Goal: Task Accomplishment & Management: Manage account settings

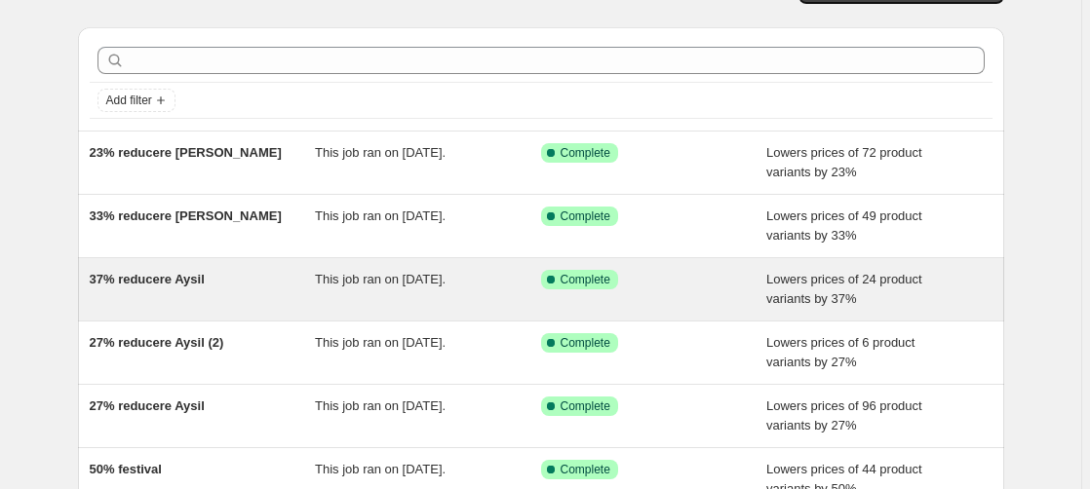
scroll to position [99, 0]
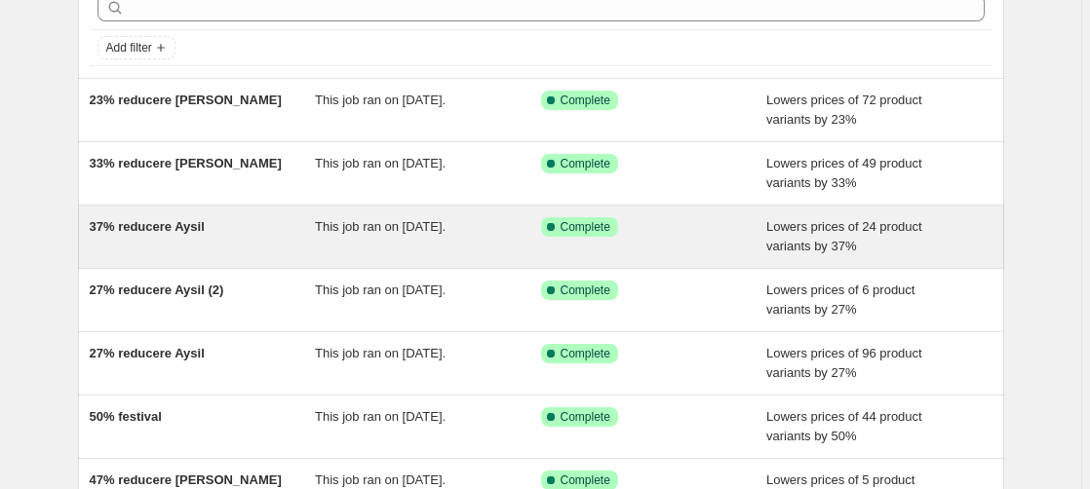
click at [175, 228] on span "37% reducere Aysil" at bounding box center [147, 226] width 115 height 15
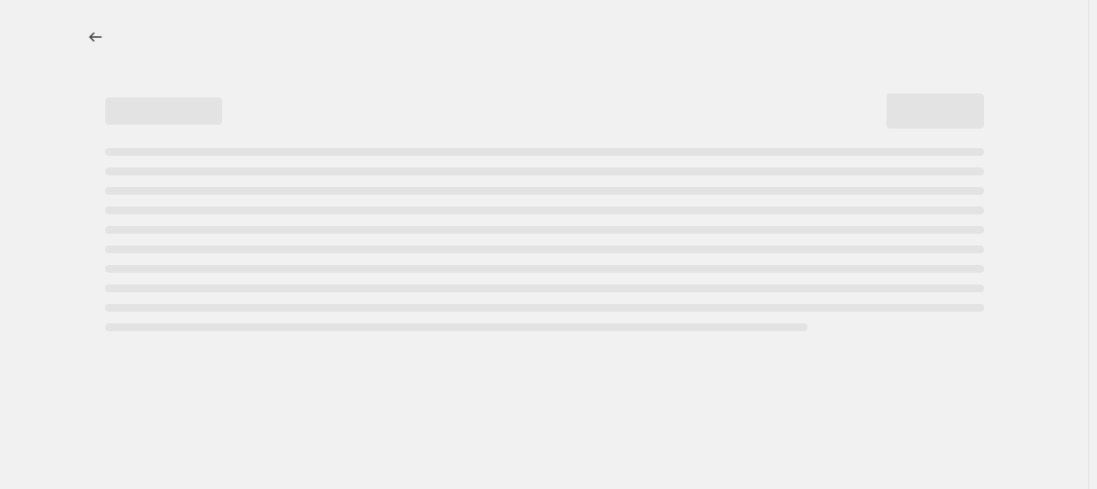
select select "percentage"
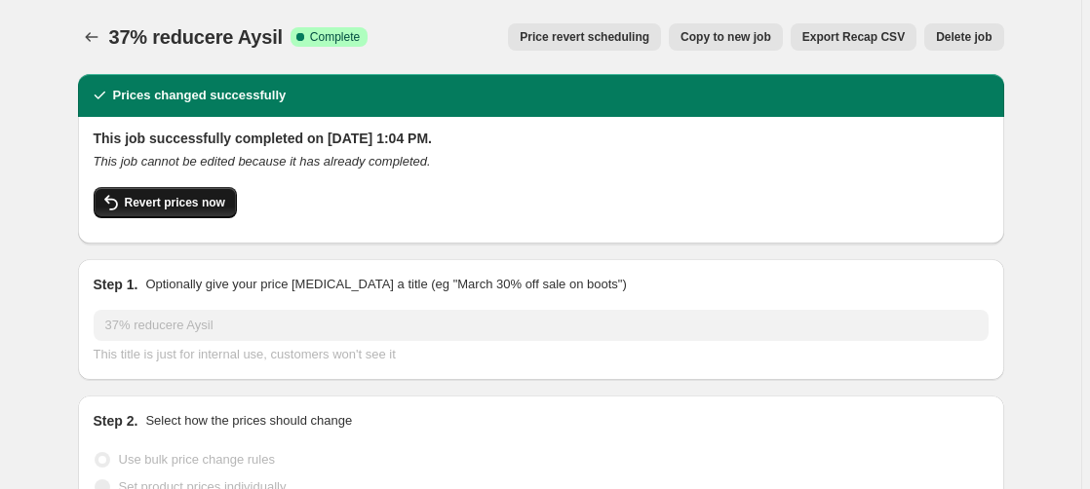
click at [175, 204] on span "Revert prices now" at bounding box center [175, 203] width 100 height 16
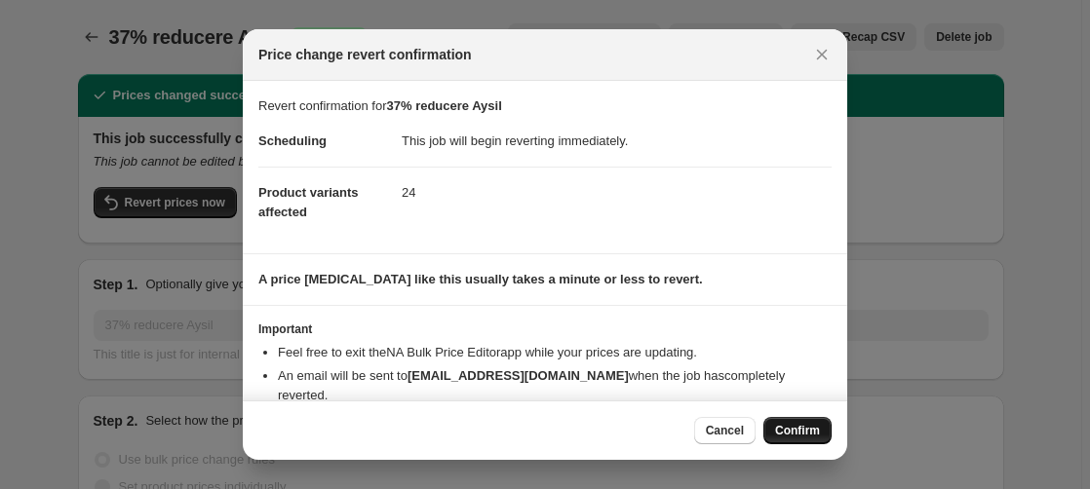
click at [801, 430] on span "Confirm" at bounding box center [797, 431] width 45 height 16
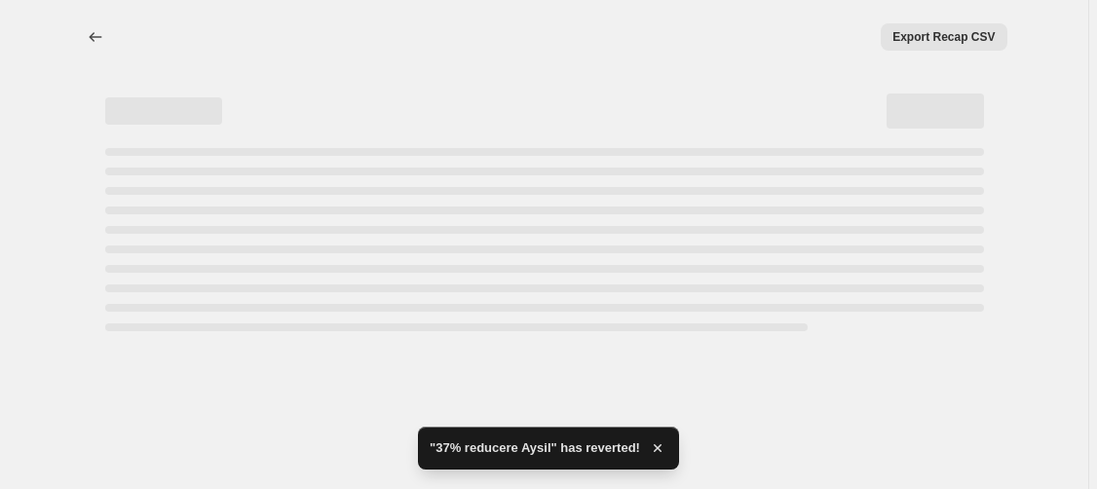
select select "percentage"
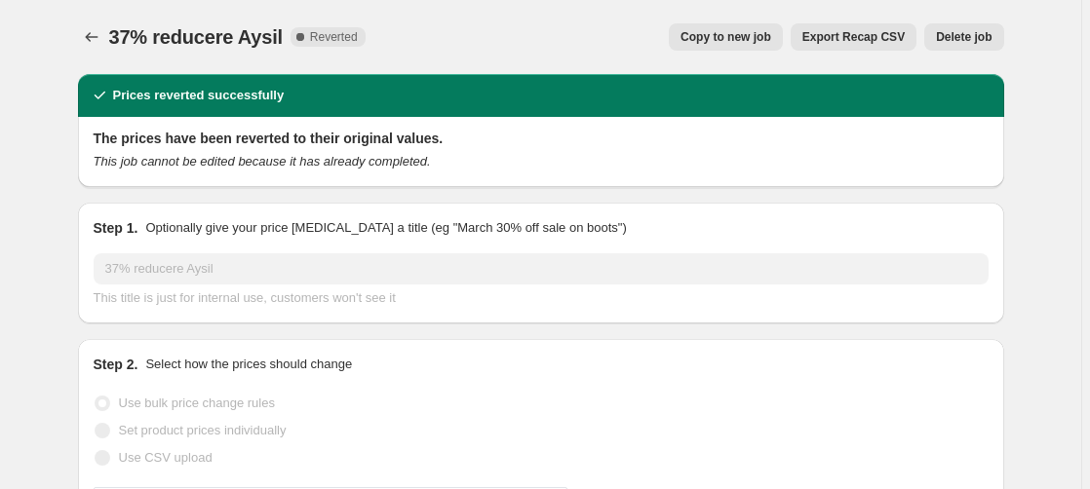
click at [744, 39] on span "Copy to new job" at bounding box center [725, 37] width 91 height 16
select select "percentage"
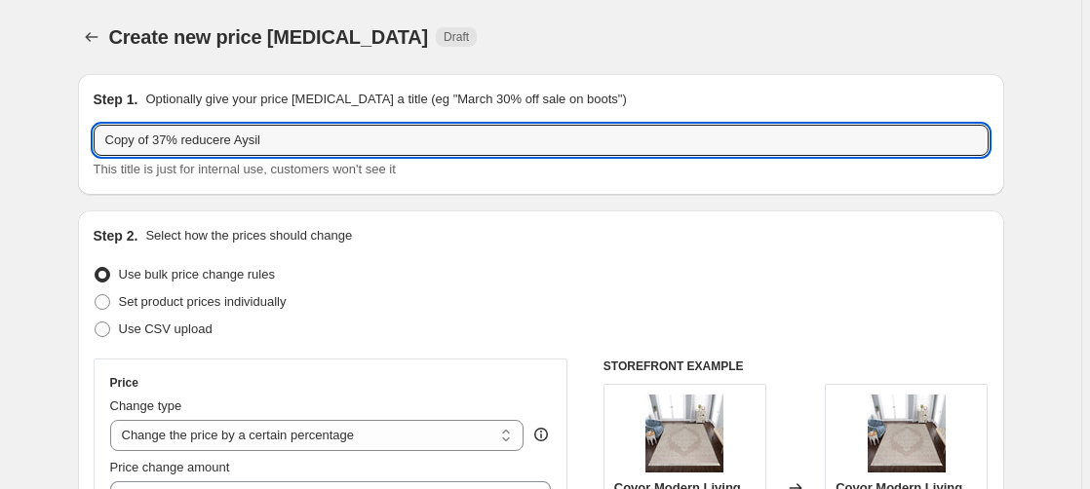
drag, startPoint x: 168, startPoint y: 145, endPoint x: 23, endPoint y: 148, distance: 144.3
click at [94, 147] on input "Copy of 37% reducere Aysil" at bounding box center [541, 140] width 895 height 31
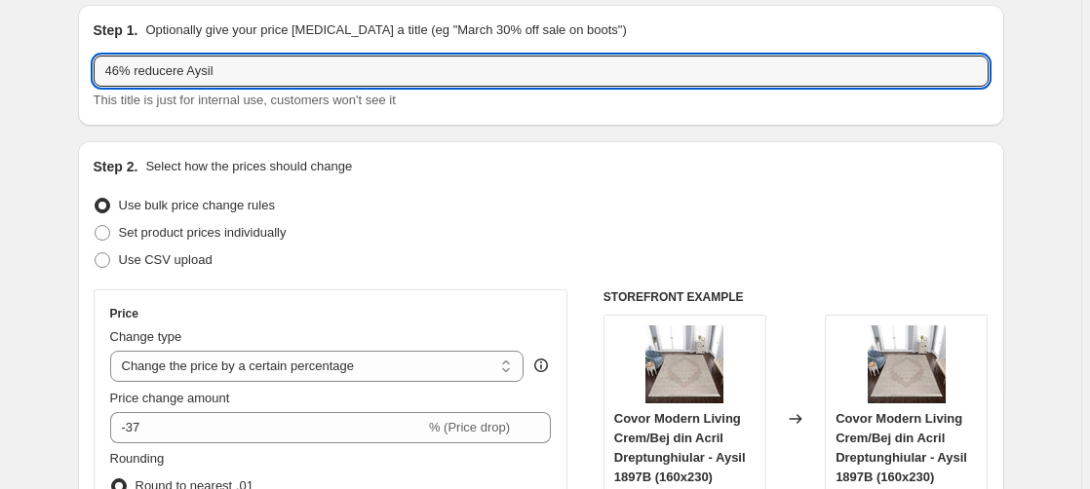
scroll to position [199, 0]
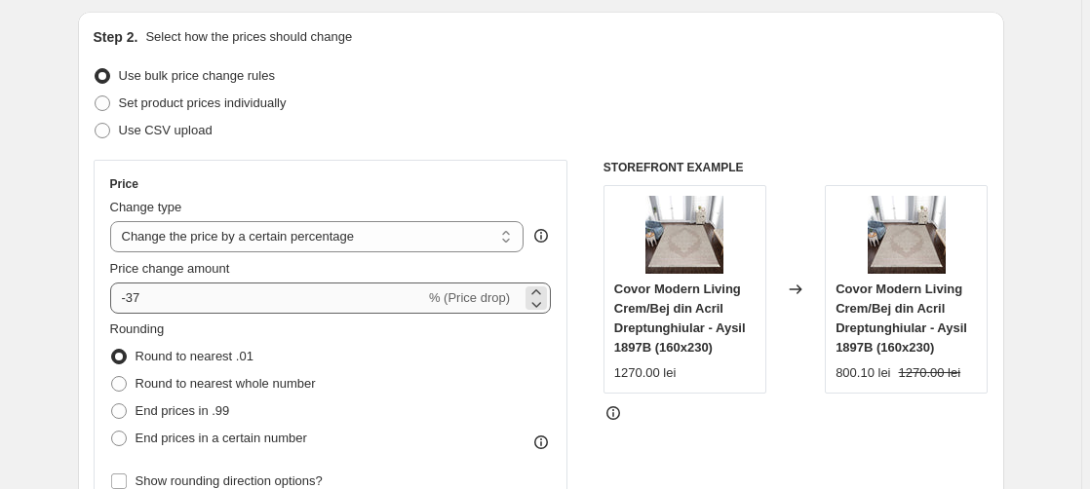
type input "46% reducere Aysil"
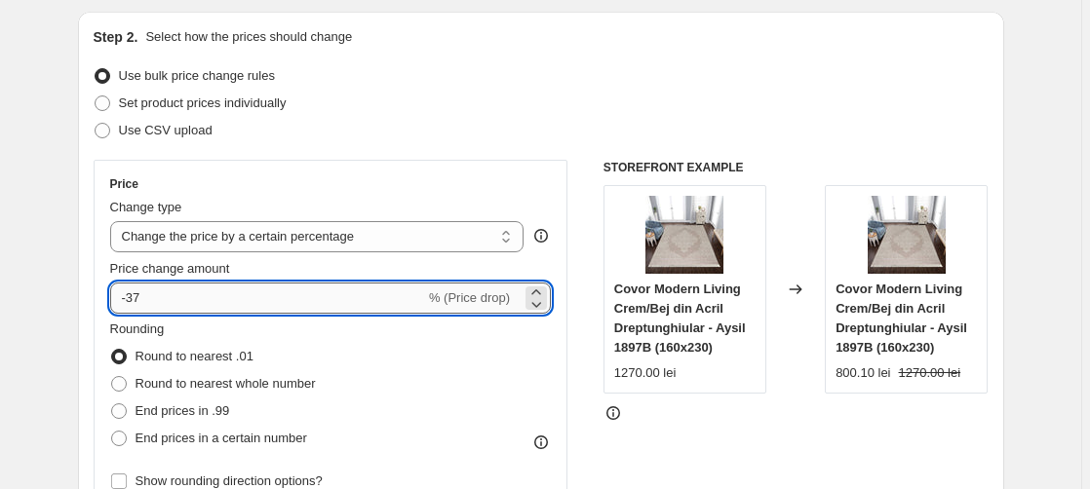
click at [148, 305] on input "-37" at bounding box center [267, 298] width 315 height 31
type input "-3"
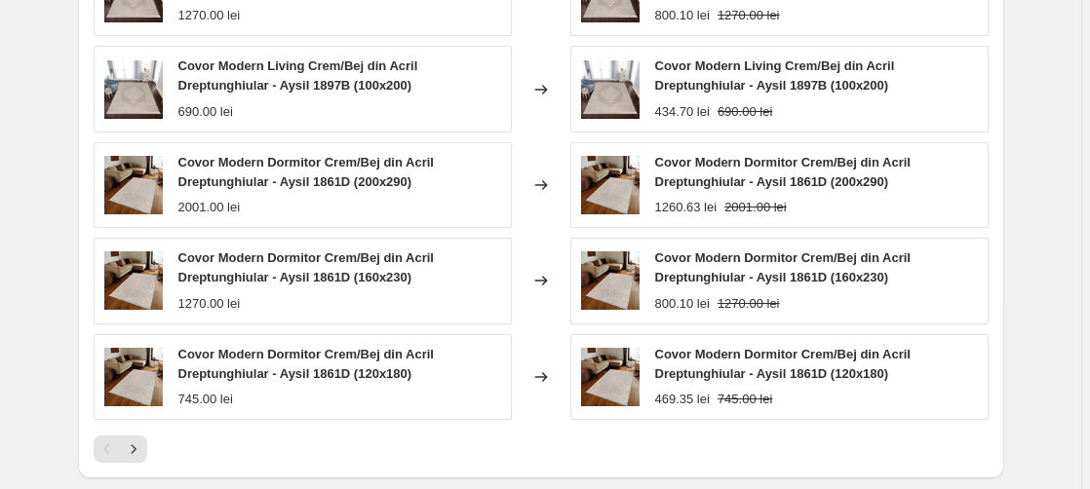
scroll to position [1886, 0]
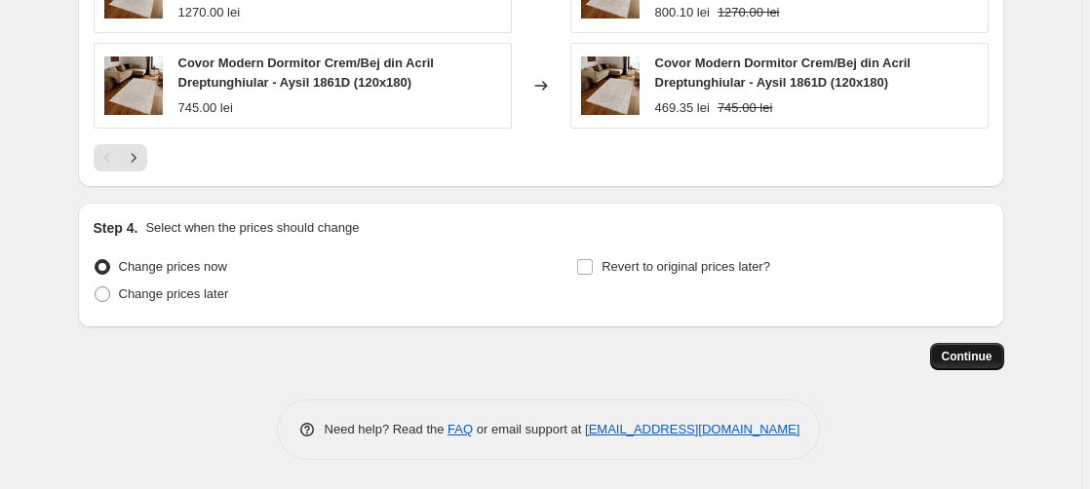
type input "-46"
click at [996, 356] on button "Continue" at bounding box center [967, 356] width 74 height 27
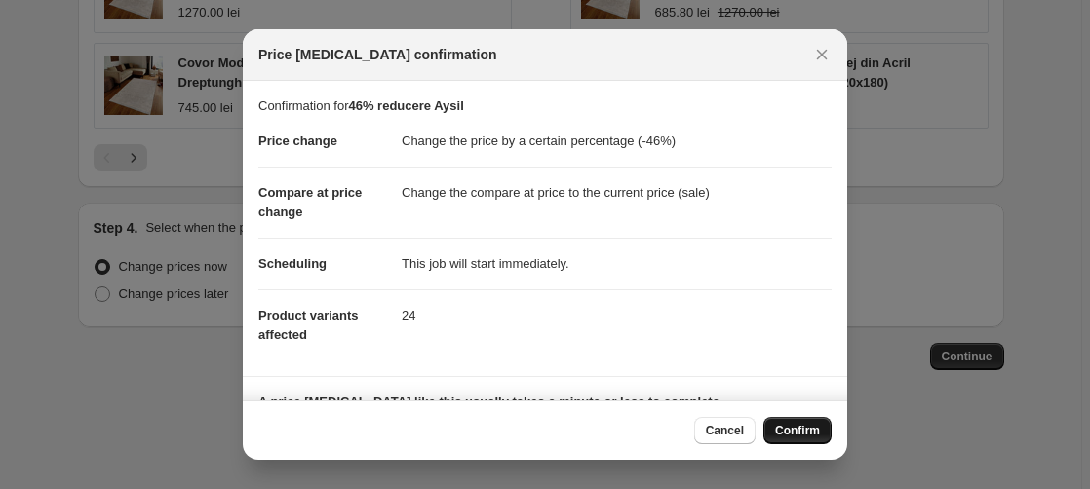
click at [792, 422] on button "Confirm" at bounding box center [797, 430] width 68 height 27
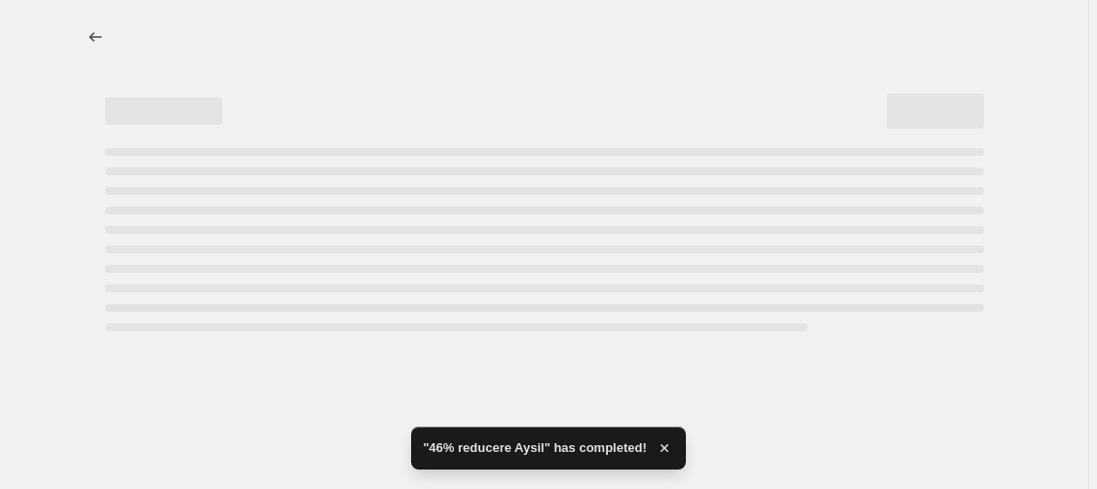
select select "percentage"
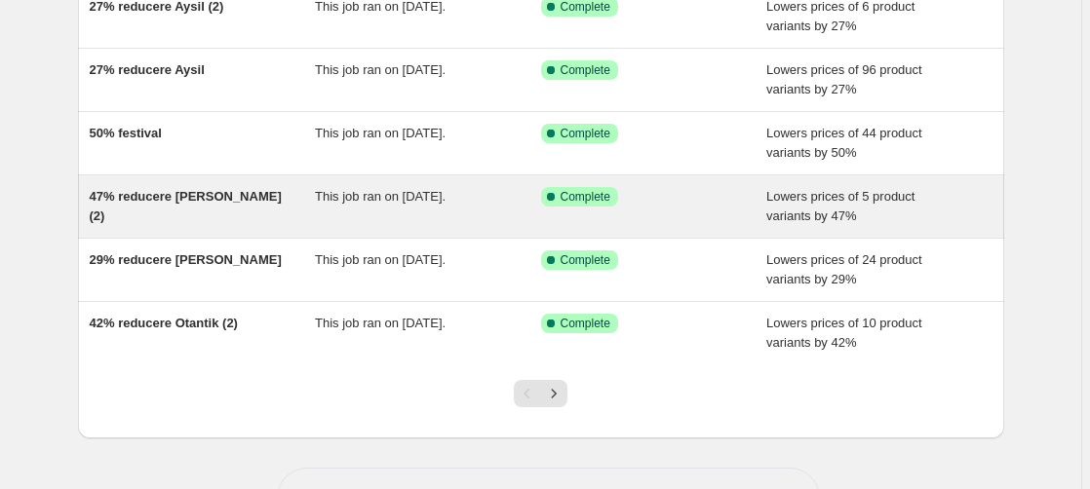
scroll to position [497, 0]
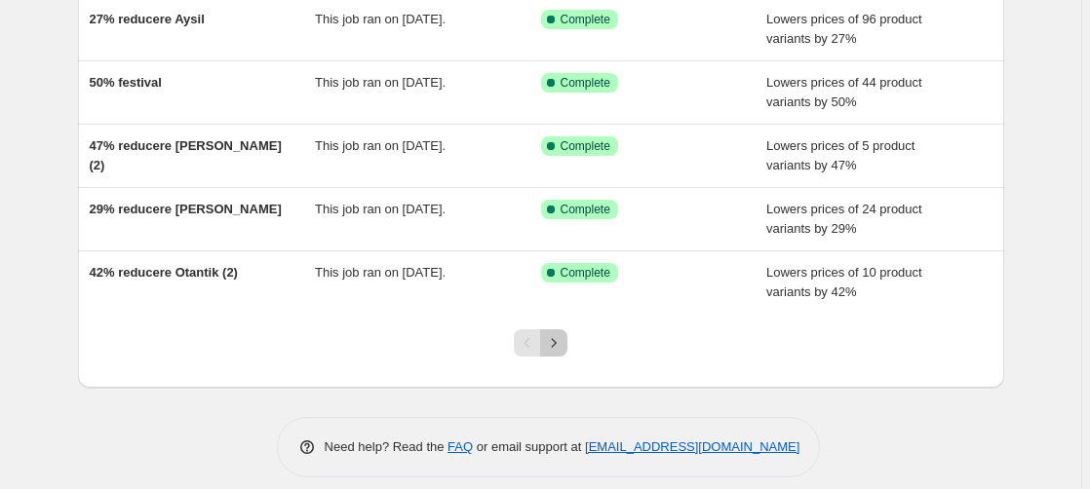
click at [561, 353] on icon "Next" at bounding box center [553, 342] width 19 height 19
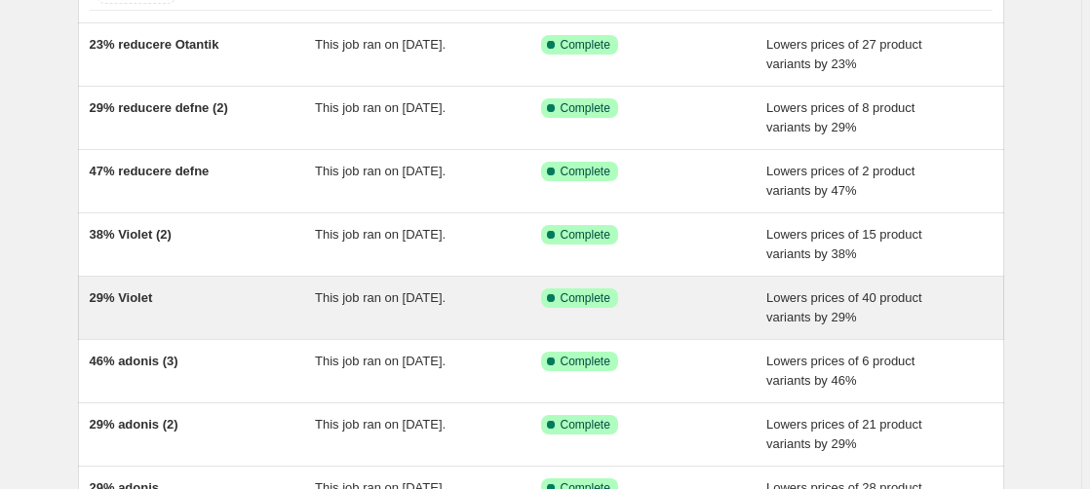
scroll to position [199, 0]
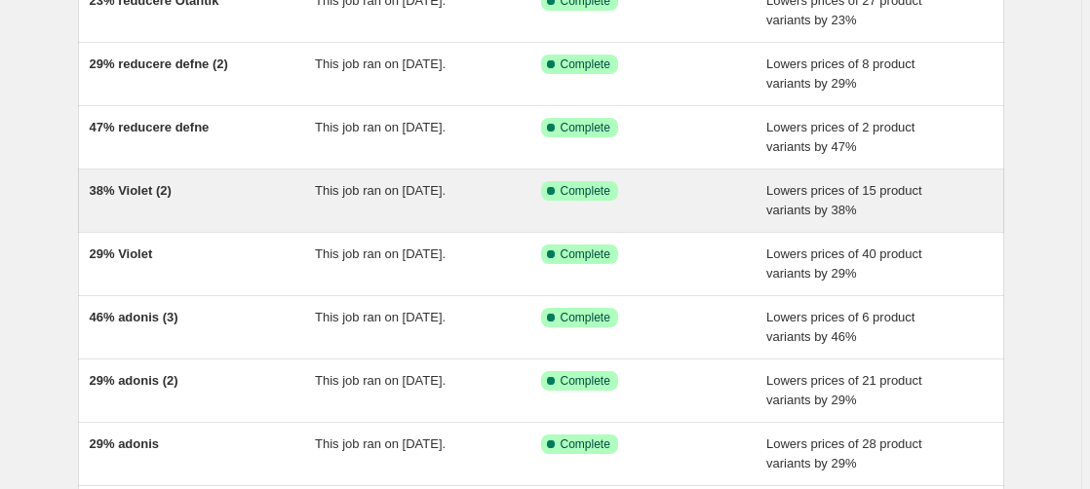
click at [144, 190] on span "38% Violet (2)" at bounding box center [131, 190] width 82 height 15
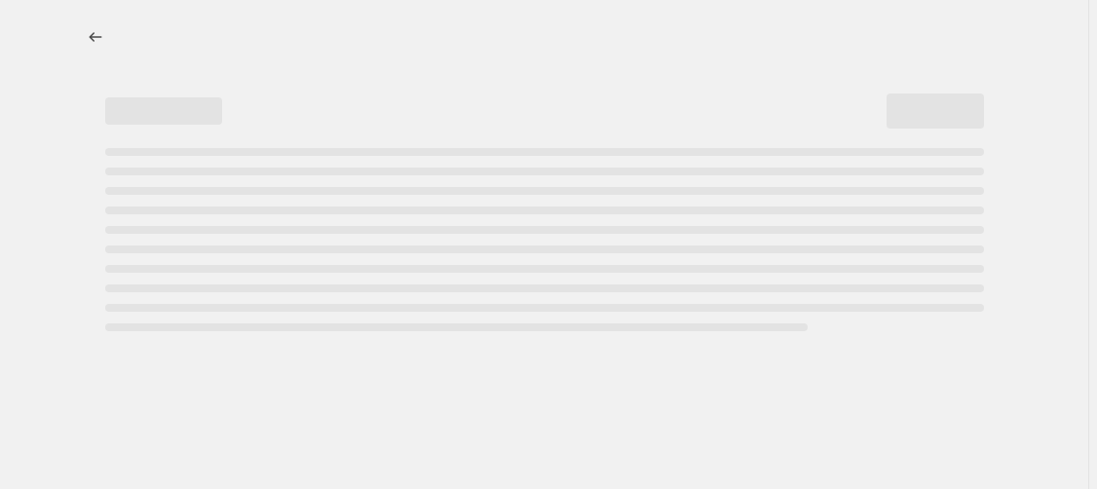
select select "percentage"
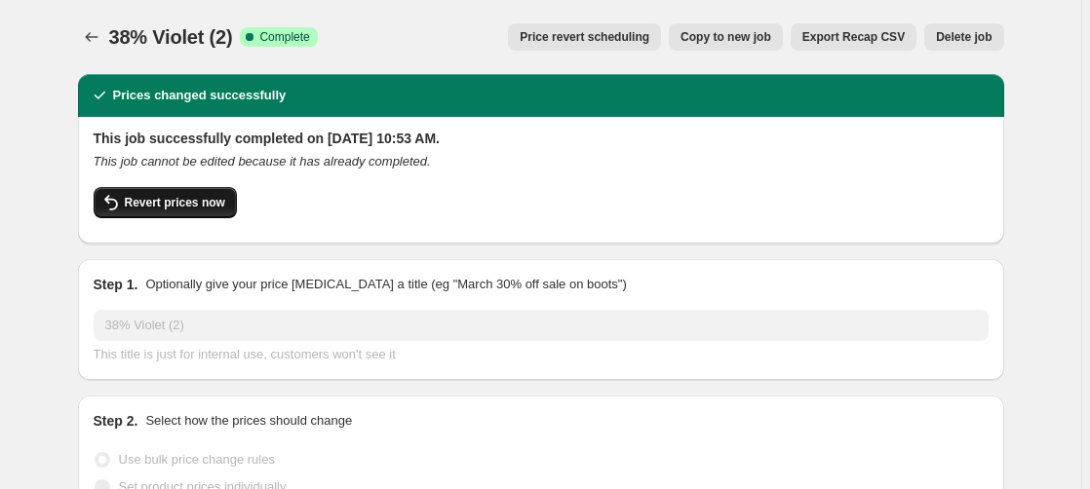
click at [168, 210] on span "Revert prices now" at bounding box center [175, 203] width 100 height 16
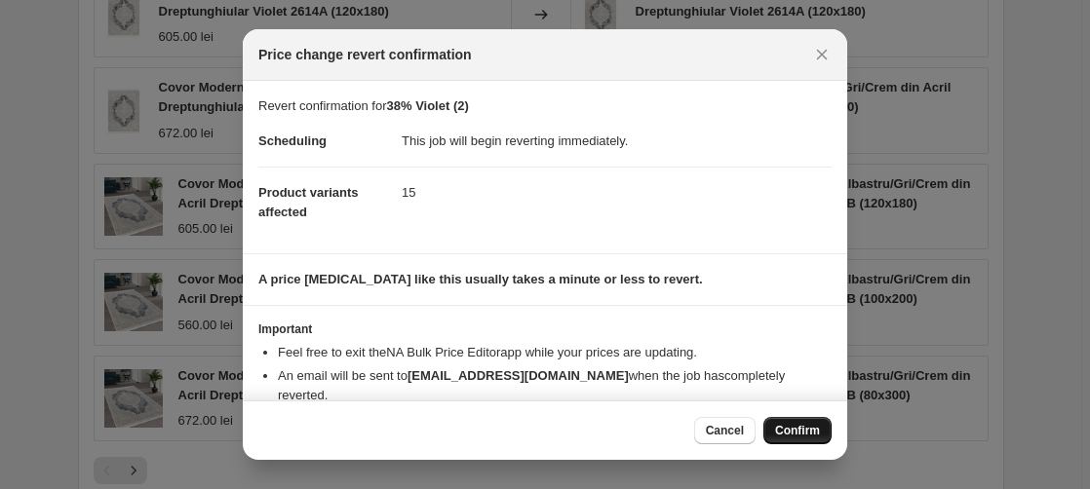
click at [794, 433] on span "Confirm" at bounding box center [797, 431] width 45 height 16
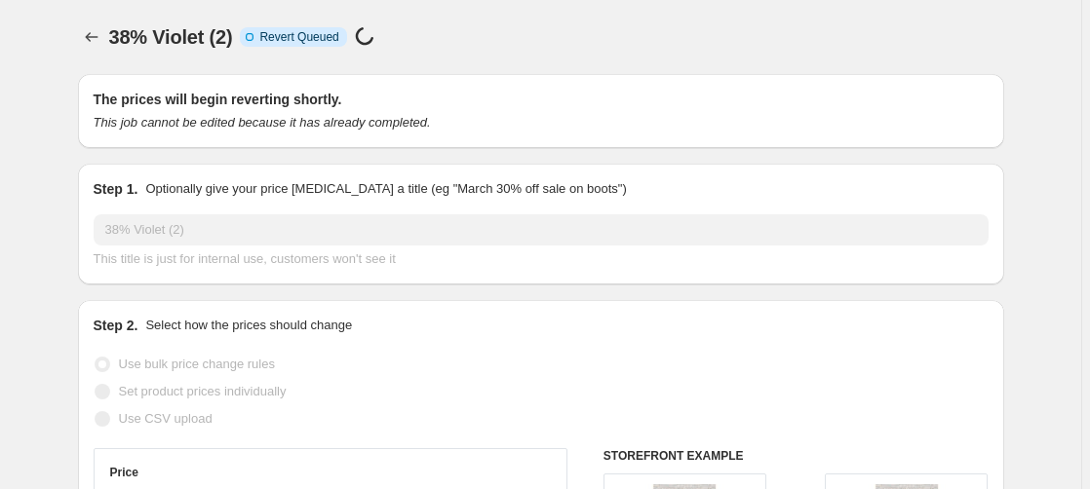
select select "percentage"
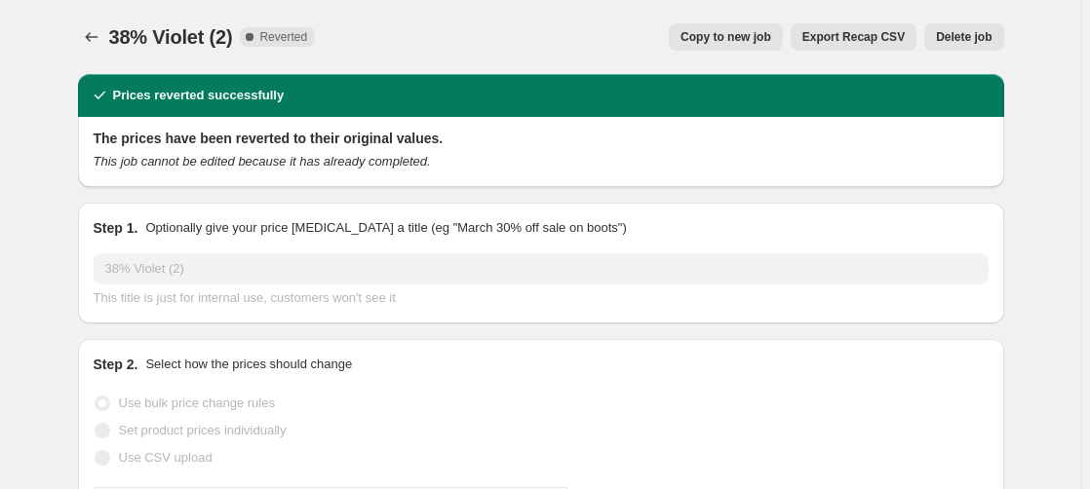
click at [726, 36] on span "Copy to new job" at bounding box center [725, 37] width 91 height 16
select select "percentage"
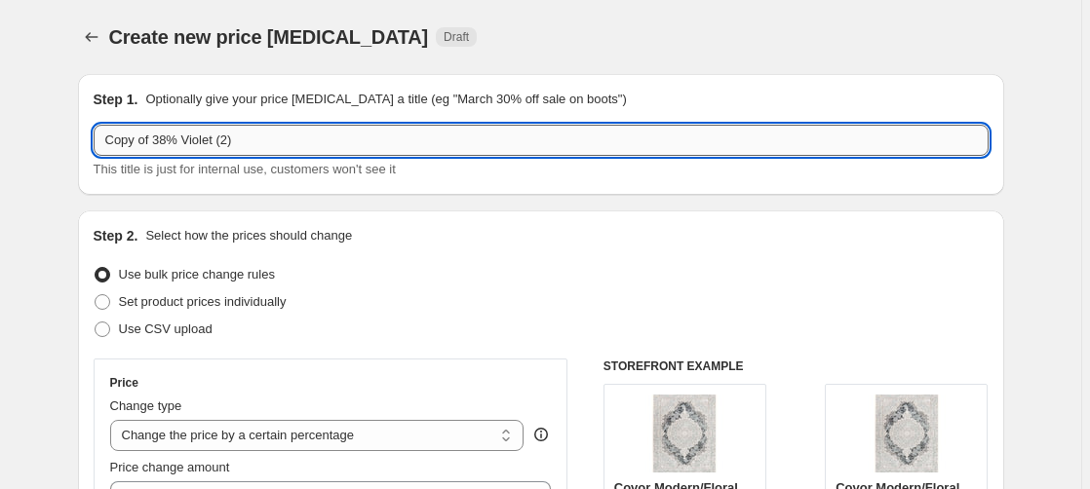
drag, startPoint x: 171, startPoint y: 138, endPoint x: 60, endPoint y: 140, distance: 110.1
click at [94, 140] on input "Copy of 38% Violet (2)" at bounding box center [541, 140] width 895 height 31
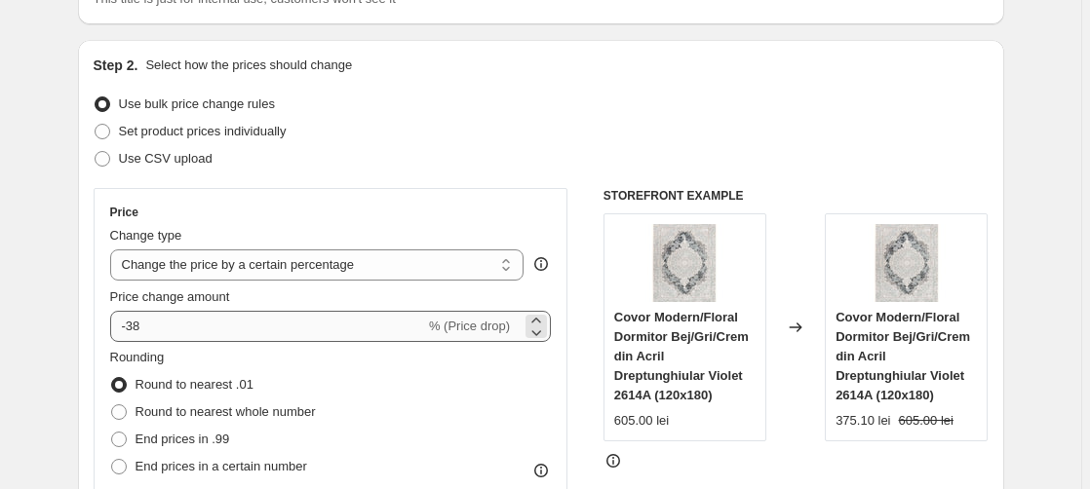
scroll to position [199, 0]
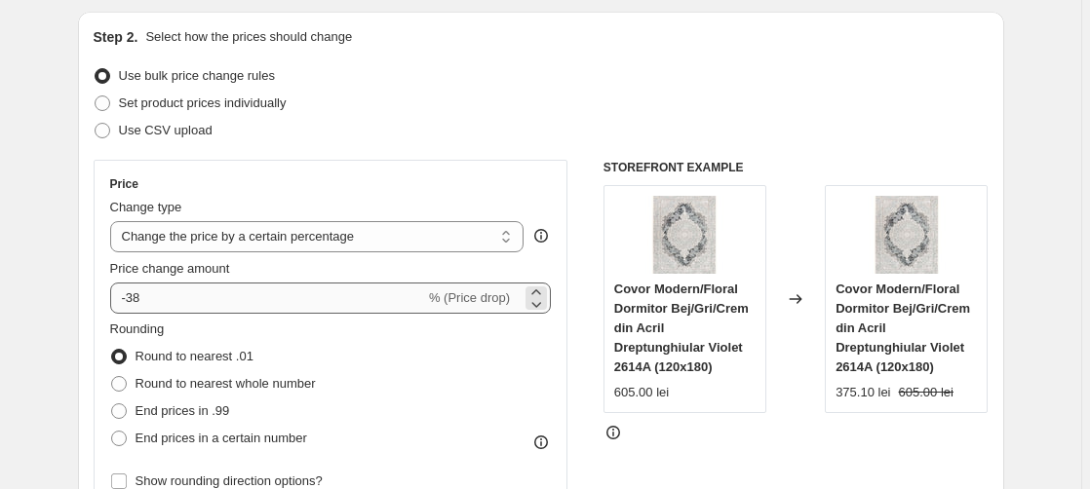
type input "47% Violet (2)"
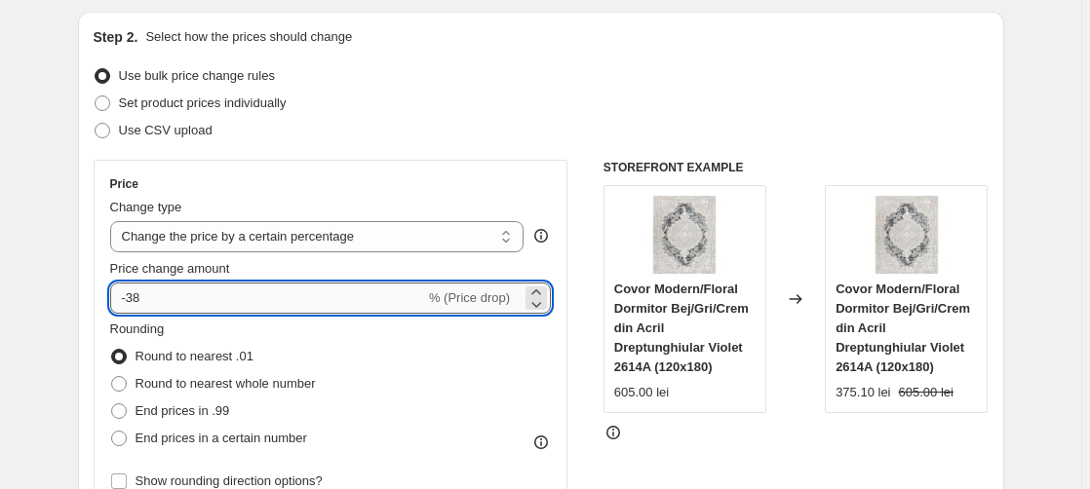
drag, startPoint x: 132, startPoint y: 299, endPoint x: 162, endPoint y: 297, distance: 30.3
click at [155, 305] on input "-38" at bounding box center [267, 298] width 315 height 31
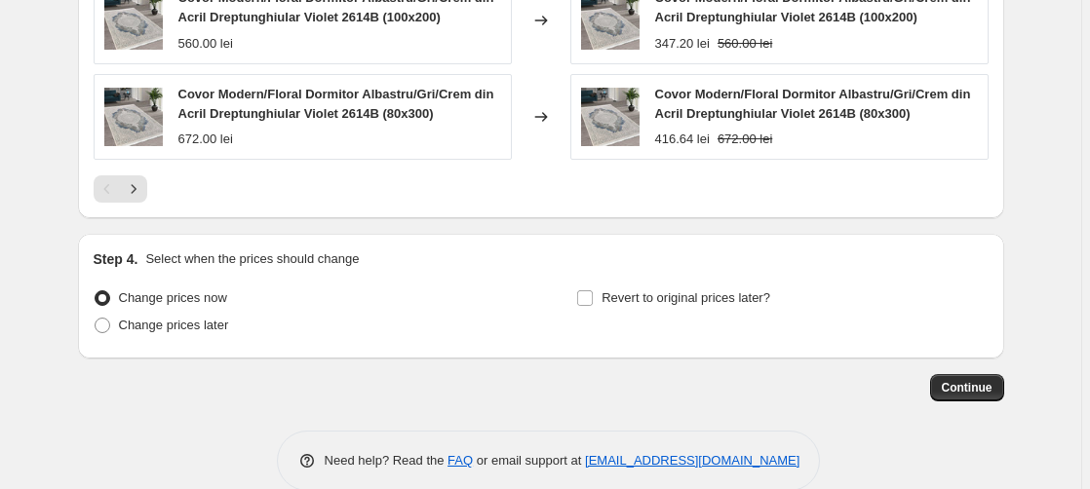
scroll to position [2050, 0]
type input "-47"
click at [973, 379] on span "Continue" at bounding box center [966, 387] width 51 height 16
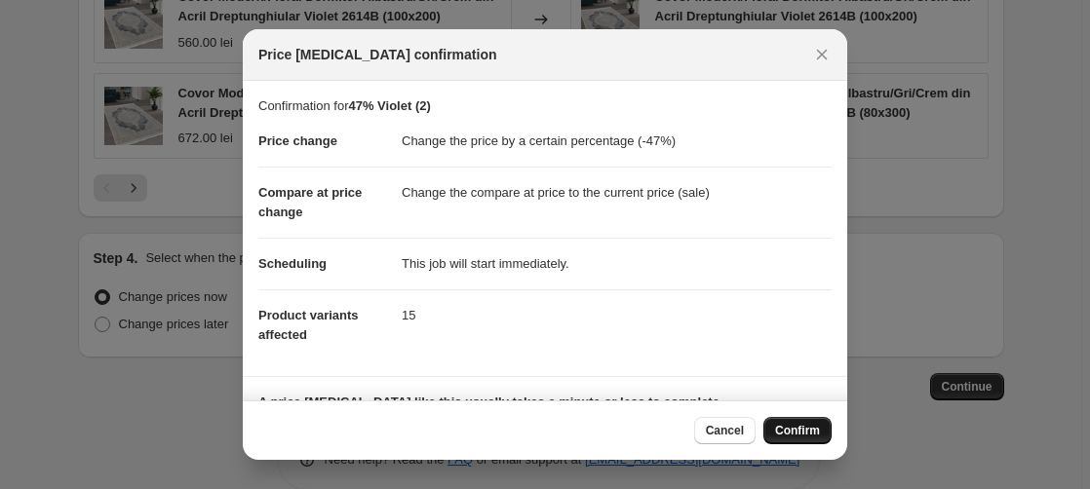
click at [803, 433] on span "Confirm" at bounding box center [797, 431] width 45 height 16
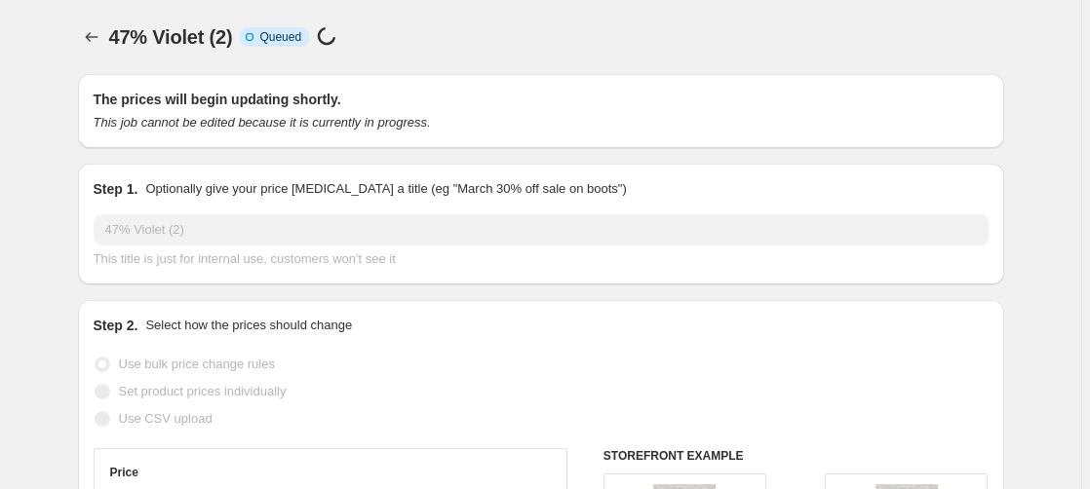
scroll to position [2050, 0]
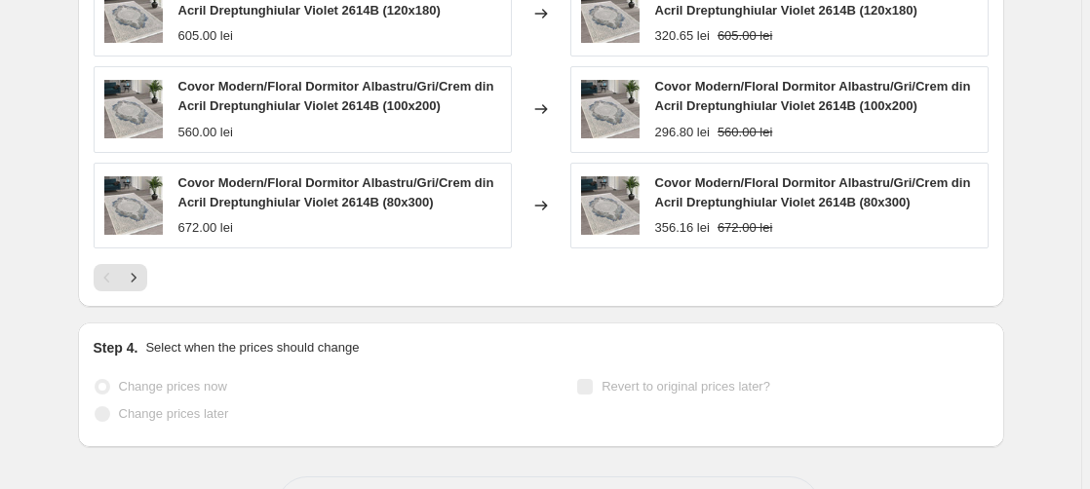
select select "percentage"
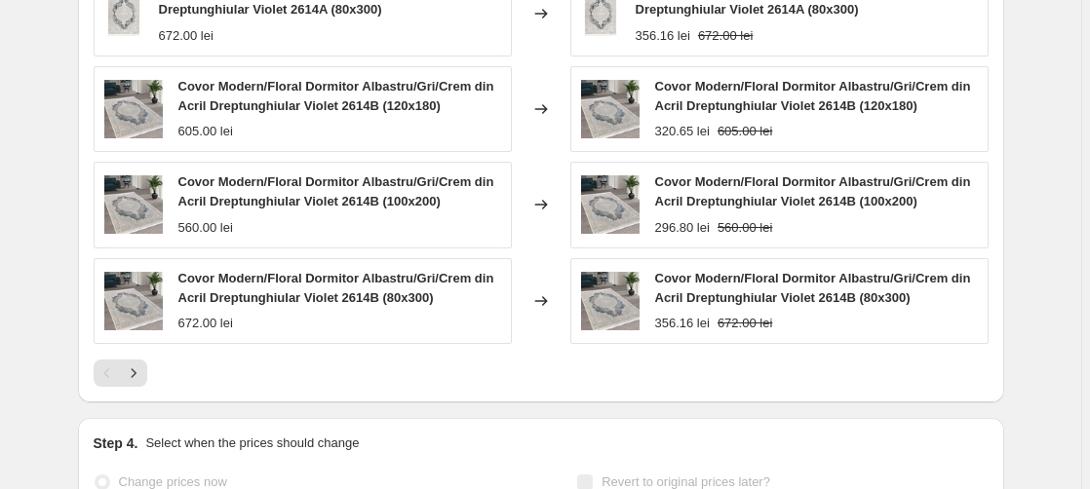
scroll to position [0, 0]
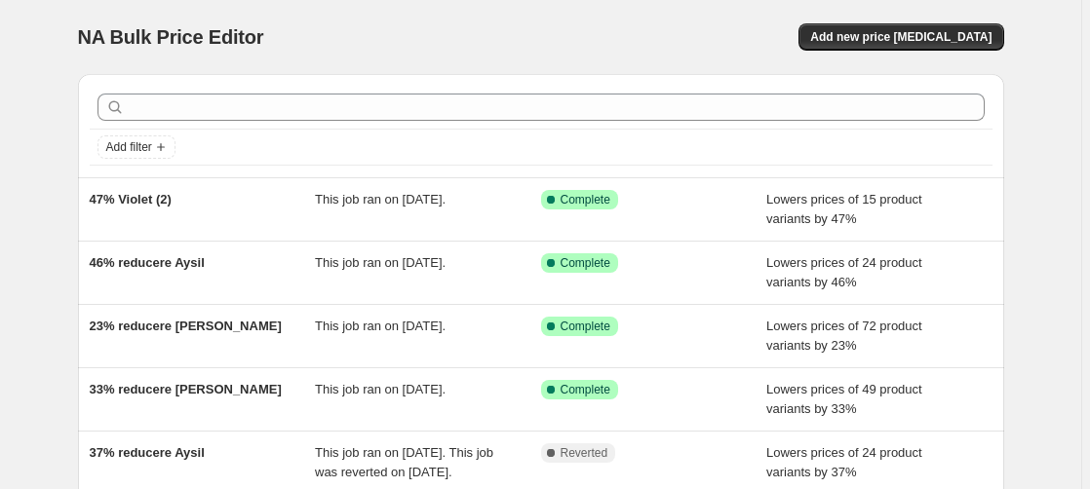
scroll to position [199, 0]
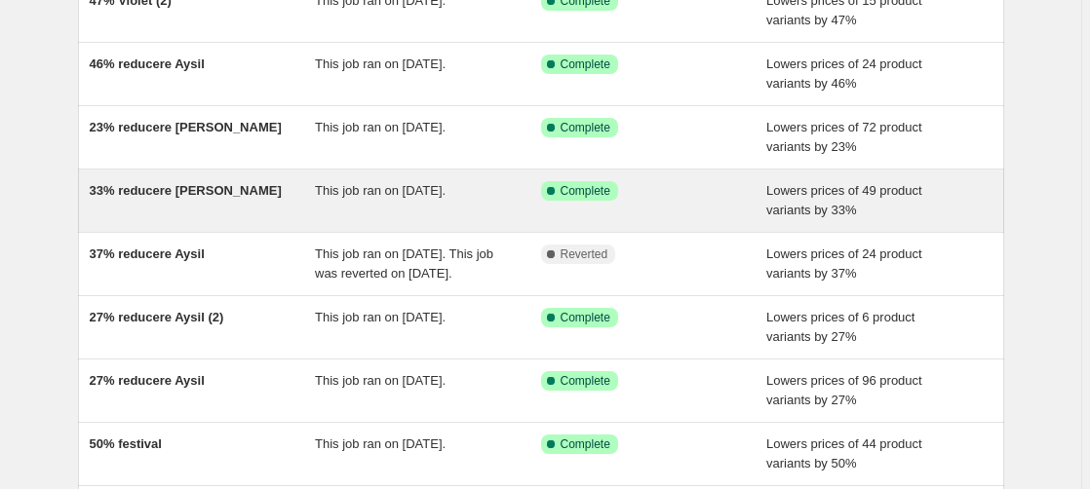
click at [170, 195] on span "33% reducere [PERSON_NAME]" at bounding box center [186, 190] width 192 height 15
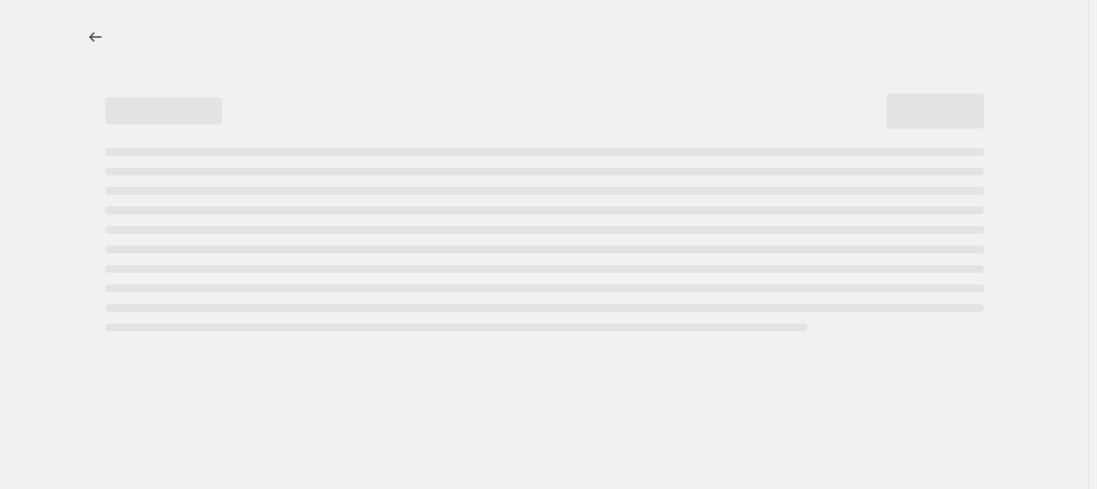
select select "percentage"
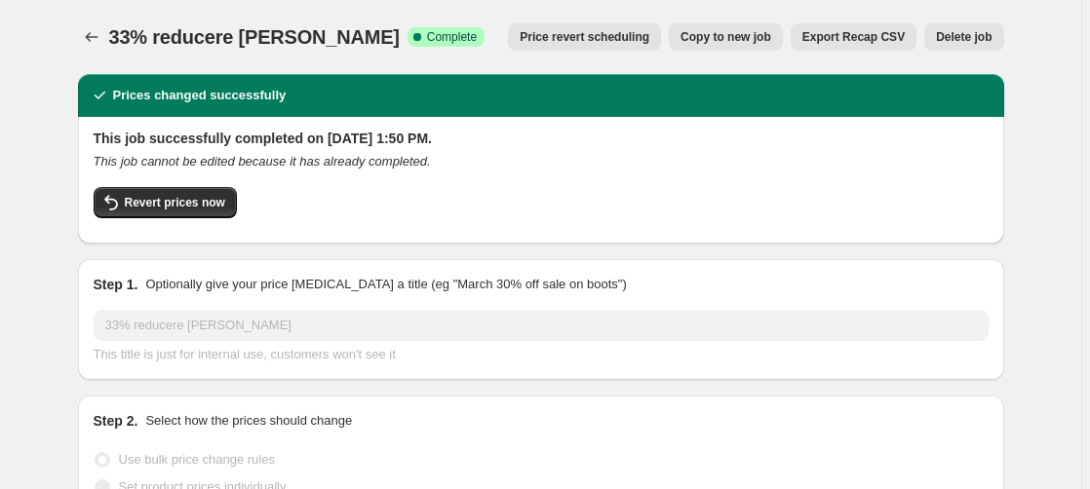
click at [593, 37] on span "Price revert scheduling" at bounding box center [584, 37] width 130 height 16
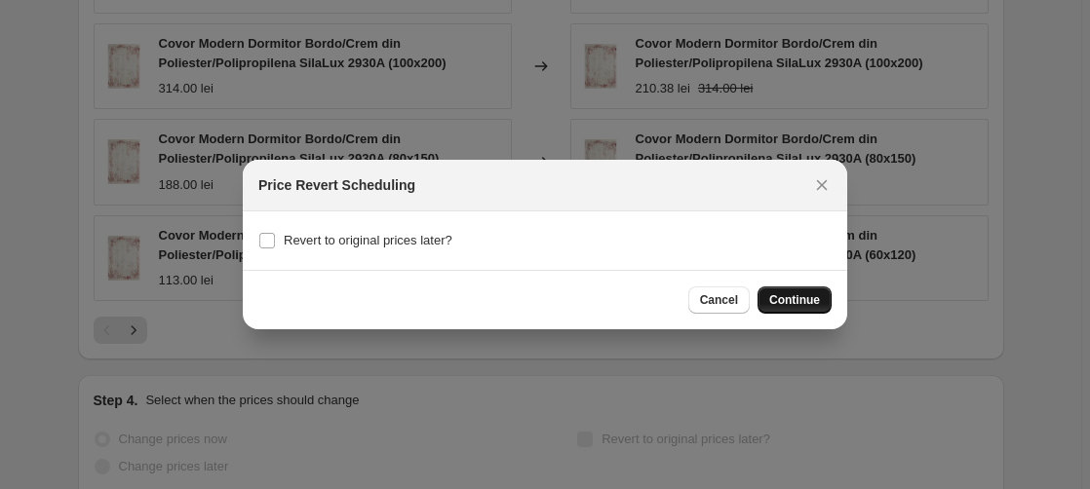
click at [806, 296] on span "Continue" at bounding box center [794, 300] width 51 height 16
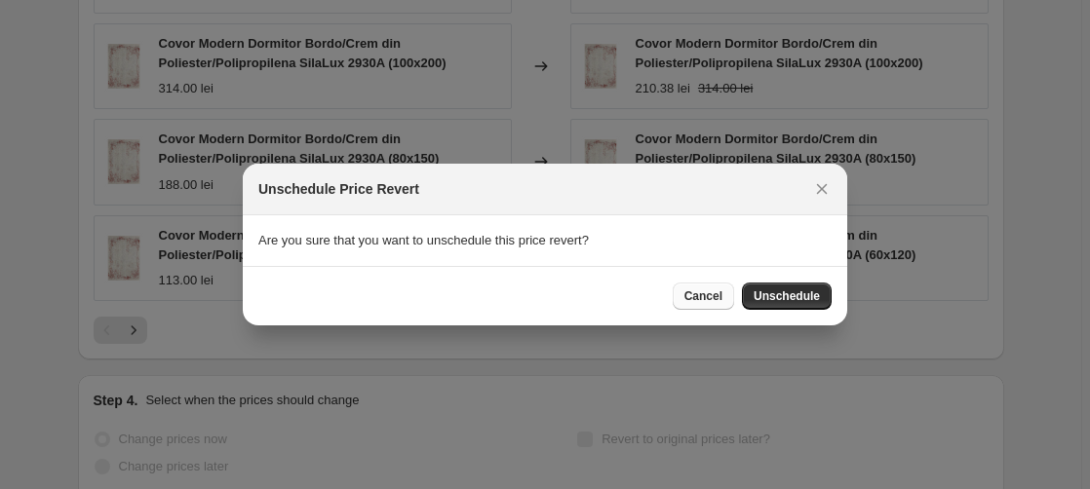
click at [709, 302] on span "Cancel" at bounding box center [703, 296] width 38 height 16
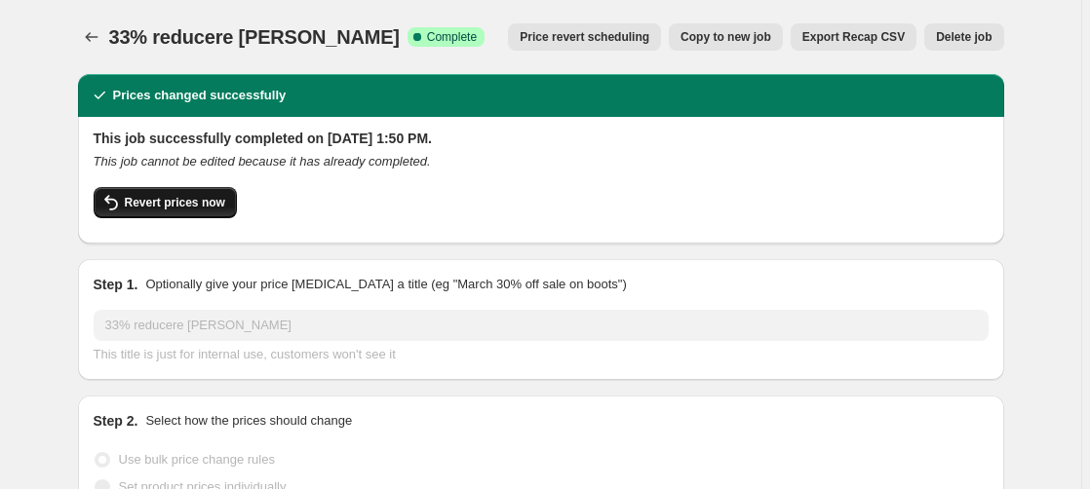
click at [188, 198] on span "Revert prices now" at bounding box center [175, 203] width 100 height 16
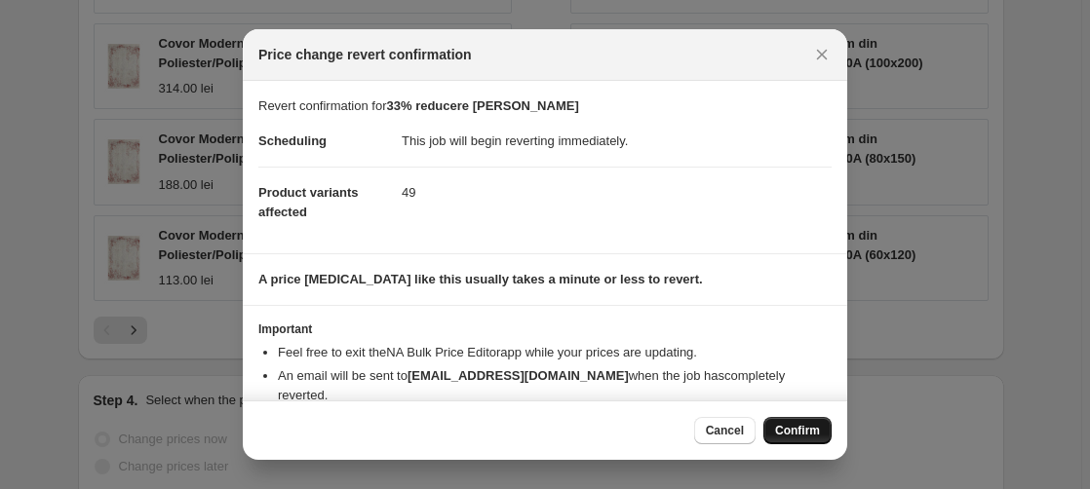
click at [807, 427] on span "Confirm" at bounding box center [797, 431] width 45 height 16
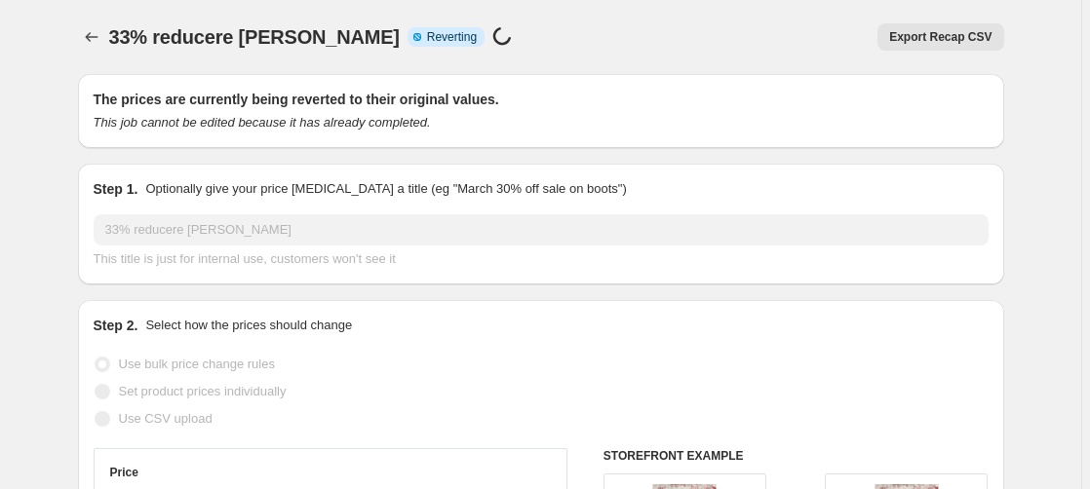
select select "percentage"
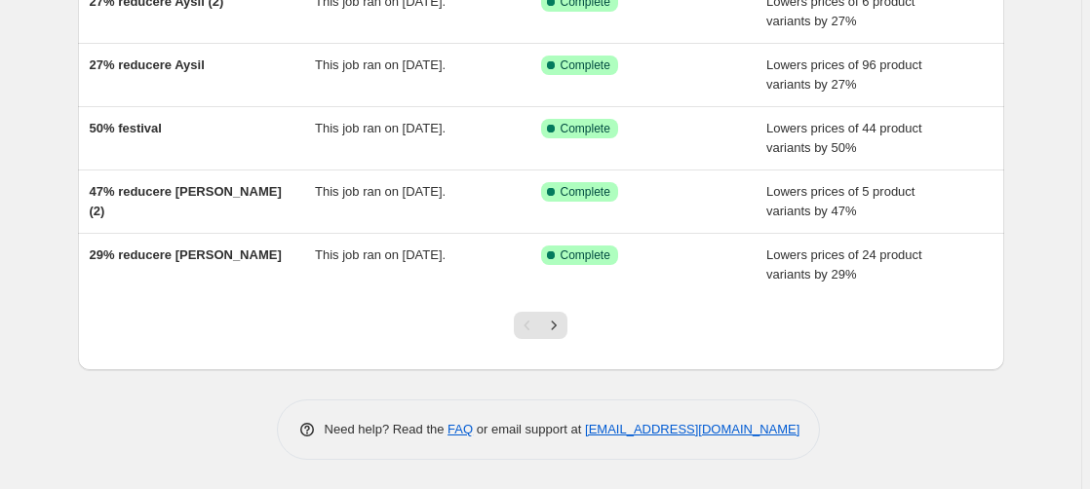
scroll to position [554, 0]
click at [560, 327] on icon "Next" at bounding box center [553, 325] width 19 height 19
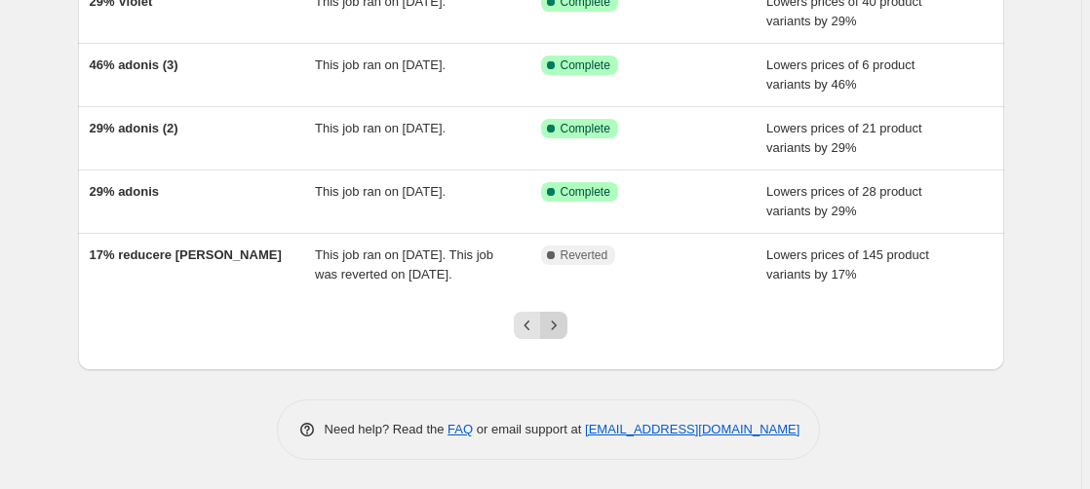
click at [557, 332] on icon "Next" at bounding box center [553, 325] width 19 height 19
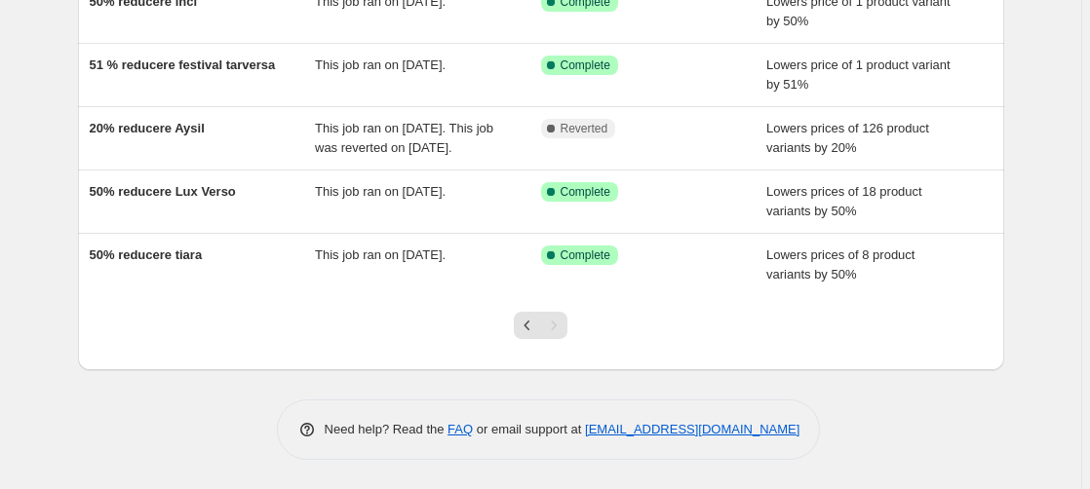
scroll to position [510, 0]
click at [530, 329] on icon "Previous" at bounding box center [527, 326] width 6 height 10
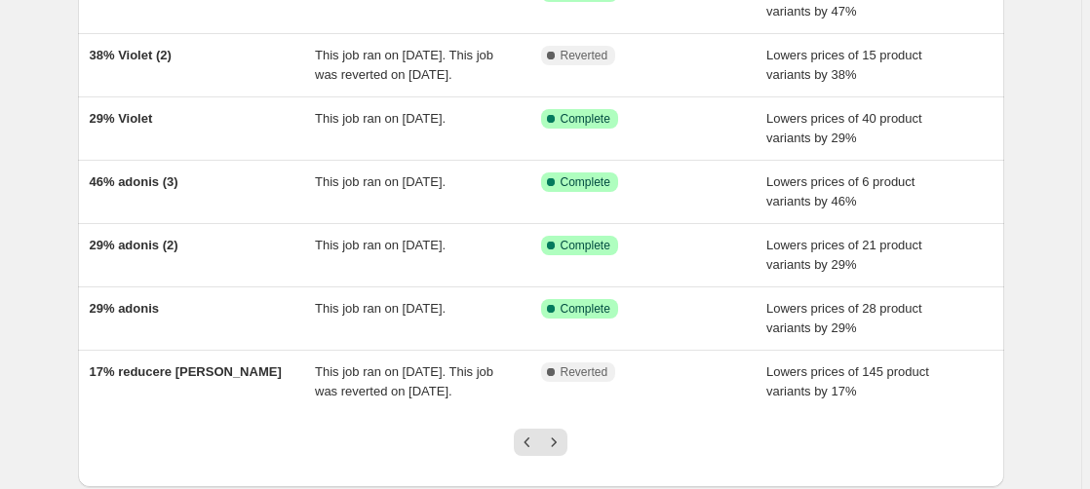
scroll to position [554, 0]
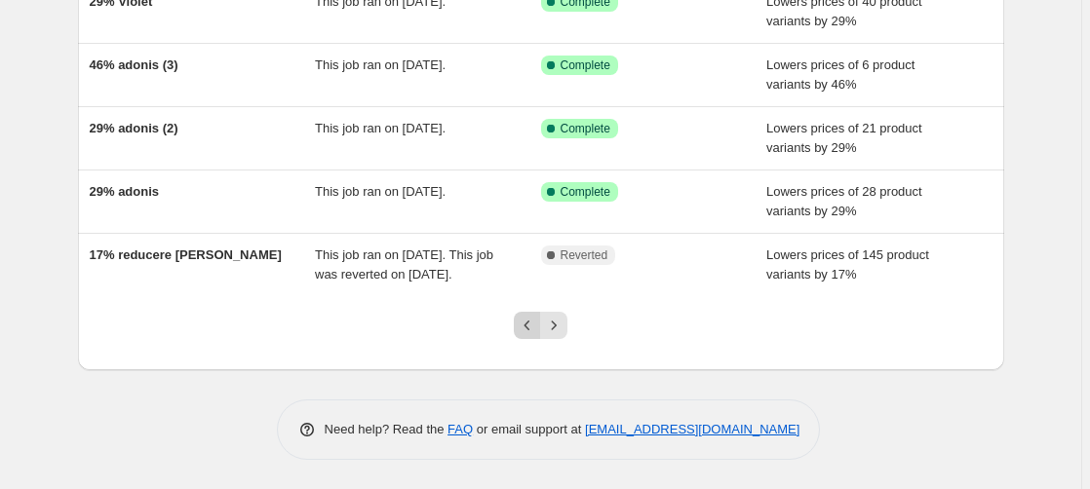
click at [530, 327] on icon "Previous" at bounding box center [527, 326] width 6 height 10
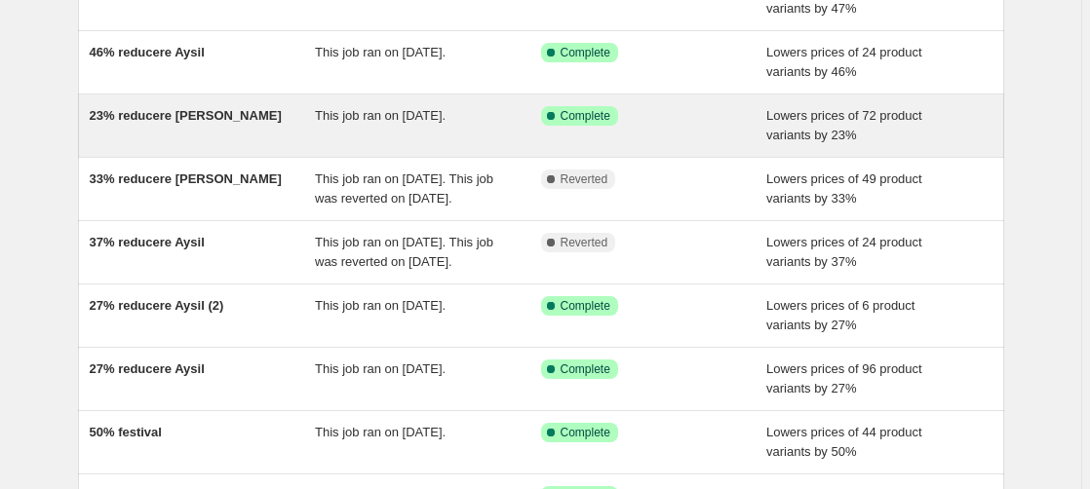
scroll to position [99, 0]
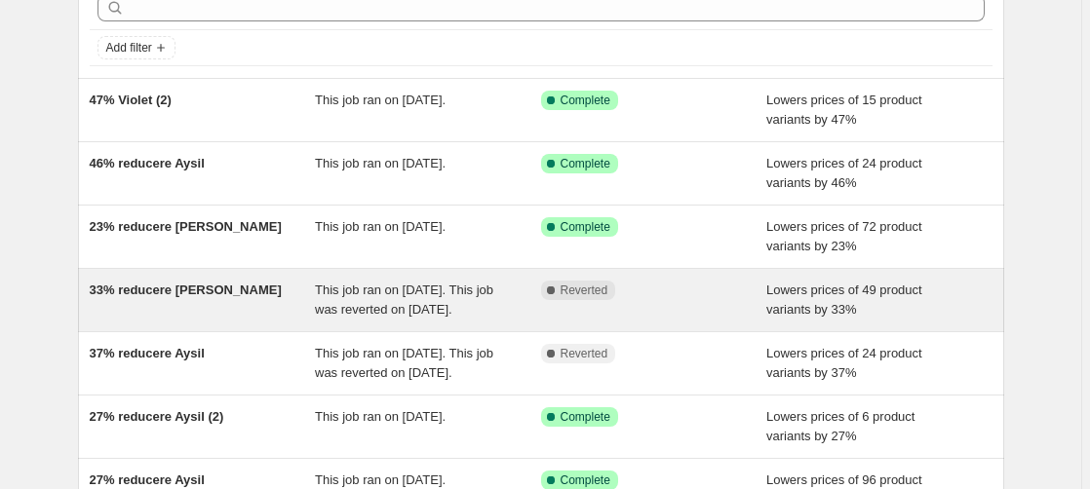
click at [162, 294] on span "33% reducere [PERSON_NAME]" at bounding box center [186, 290] width 192 height 15
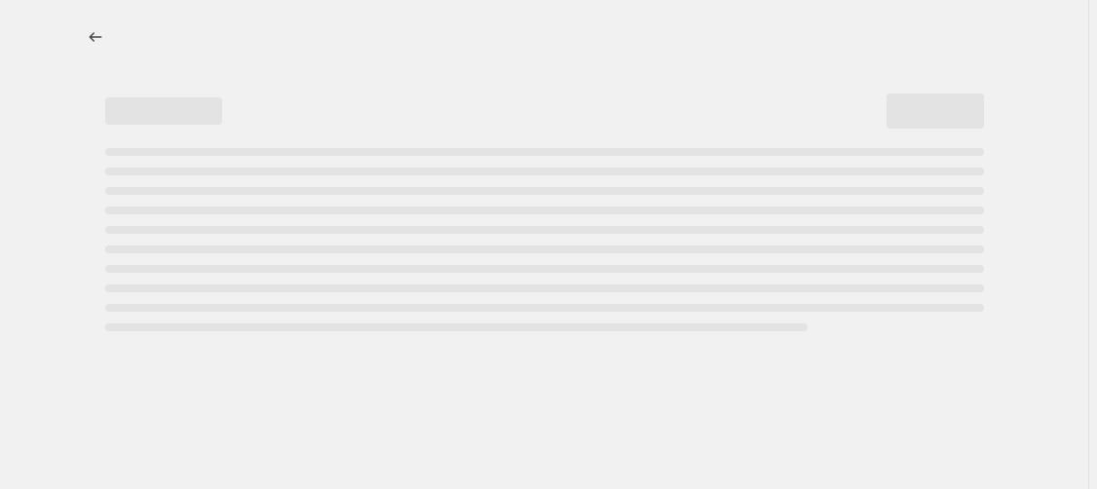
select select "percentage"
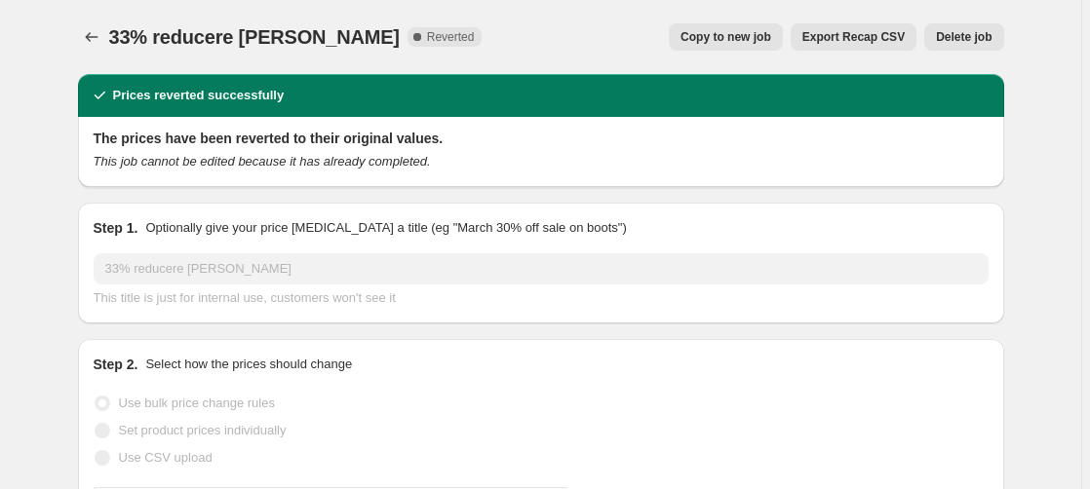
click at [741, 40] on span "Copy to new job" at bounding box center [725, 37] width 91 height 16
select select "percentage"
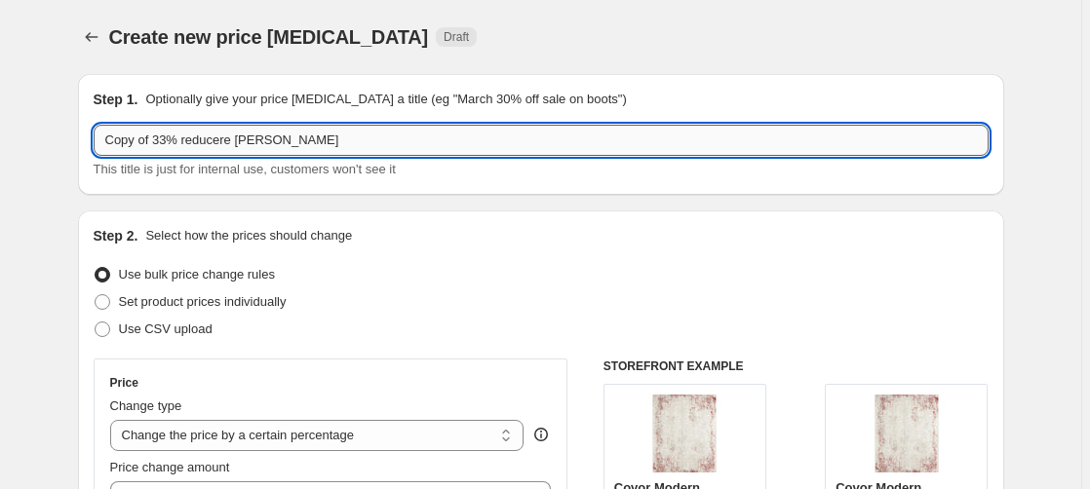
drag, startPoint x: 169, startPoint y: 141, endPoint x: -65, endPoint y: 180, distance: 237.1
click at [94, 156] on input "Copy of 33% reducere [PERSON_NAME]" at bounding box center [541, 140] width 895 height 31
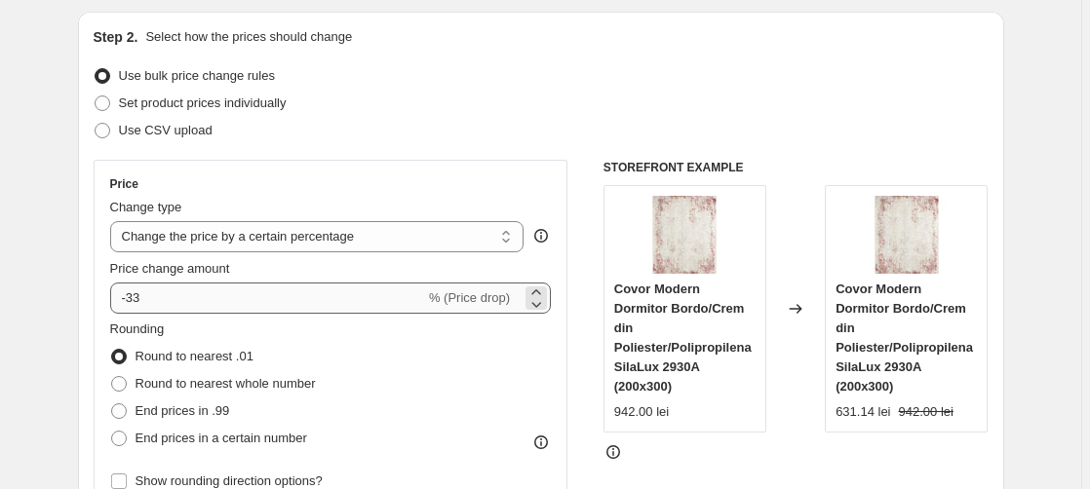
type input "46% reducere [PERSON_NAME]"
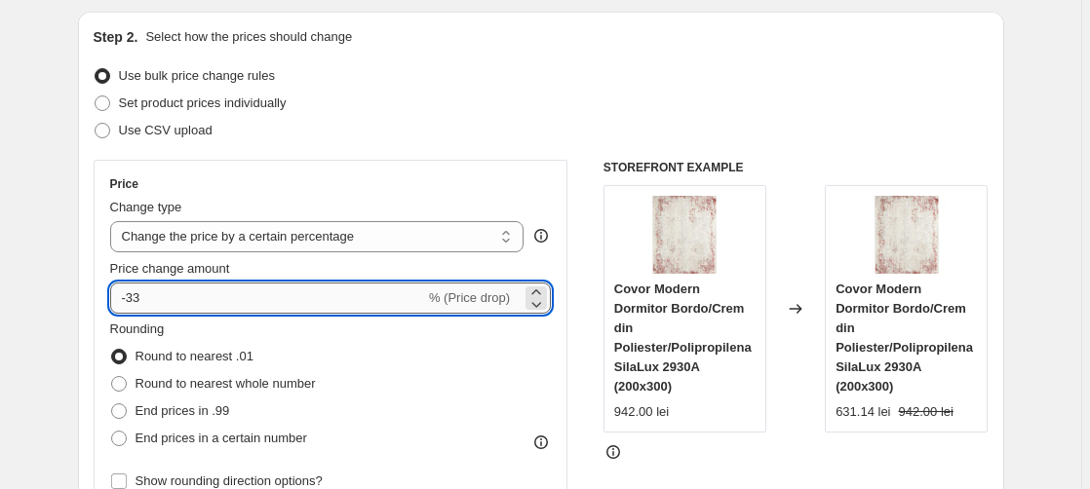
click at [148, 305] on input "-33" at bounding box center [267, 298] width 315 height 31
type input "-3"
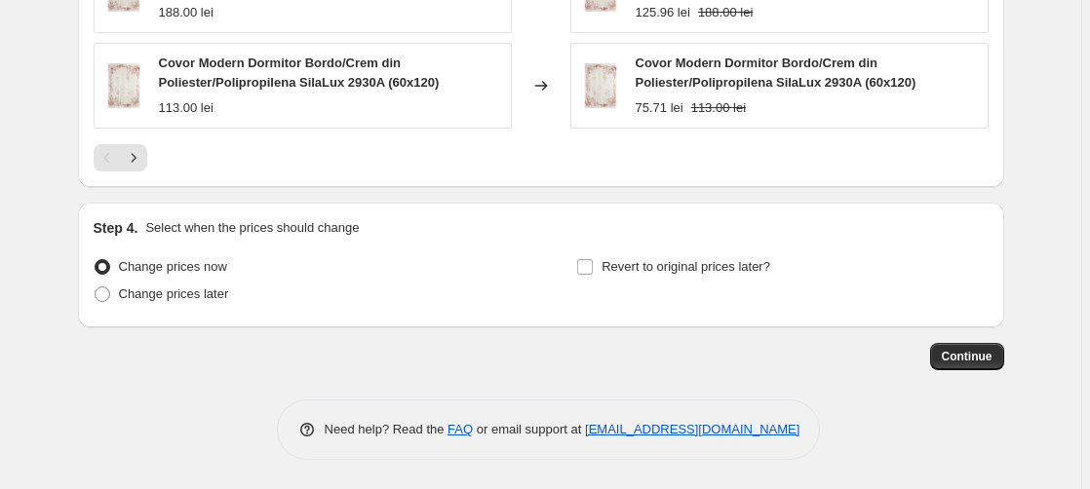
scroll to position [2104, 0]
type input "-46"
click at [979, 364] on span "Continue" at bounding box center [966, 357] width 51 height 16
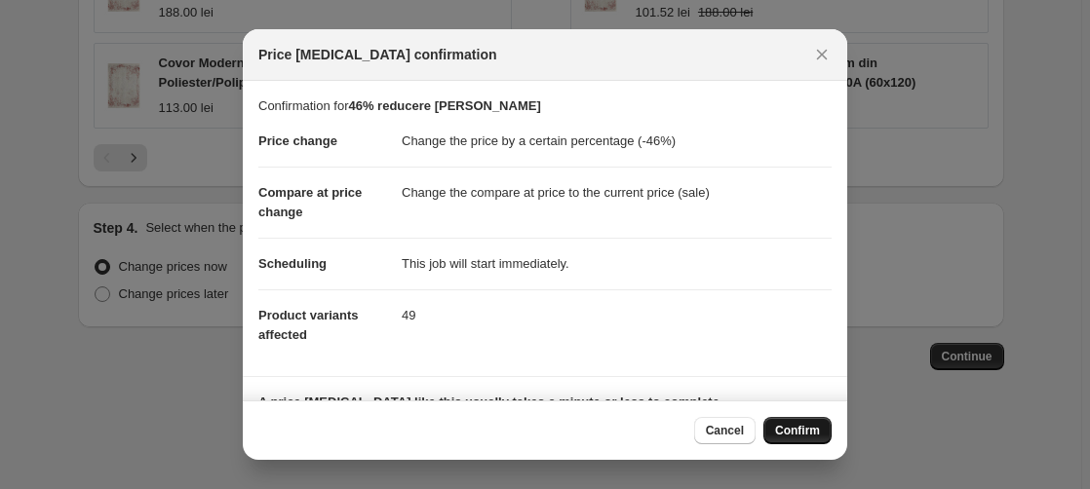
click at [812, 434] on span "Confirm" at bounding box center [797, 431] width 45 height 16
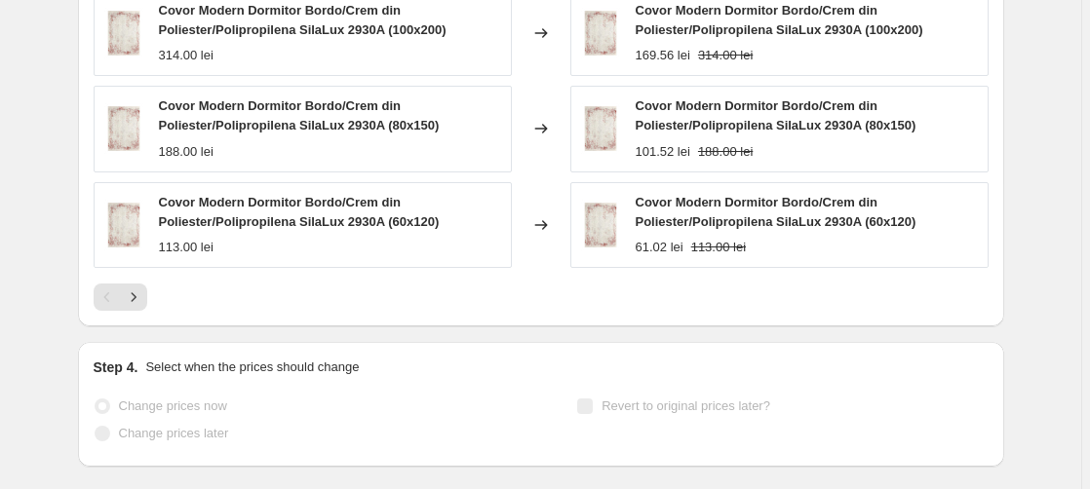
scroll to position [2155, 0]
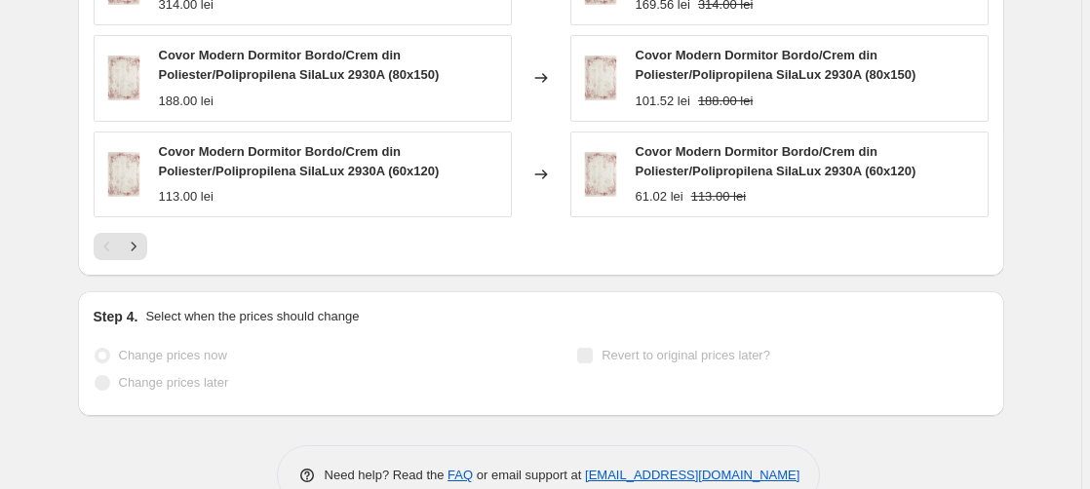
select select "percentage"
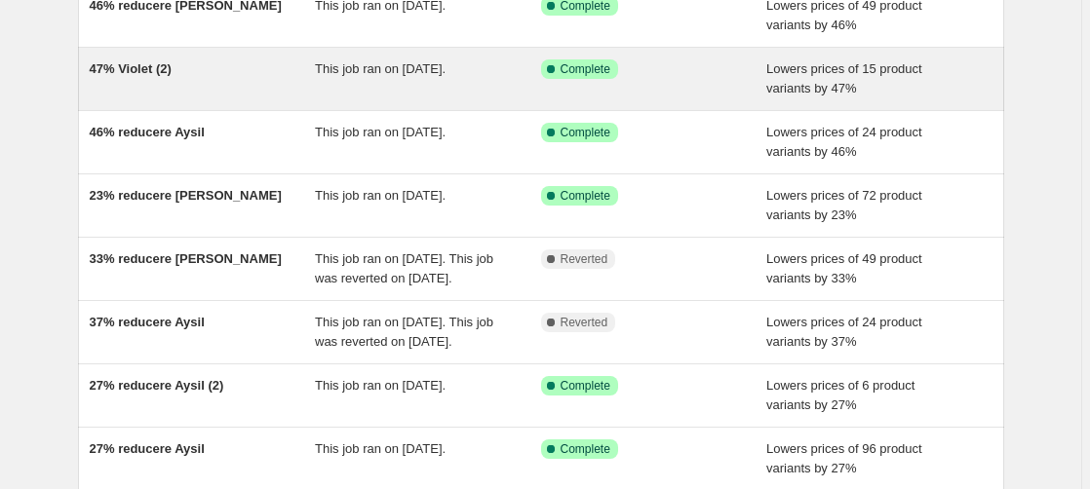
scroll to position [199, 0]
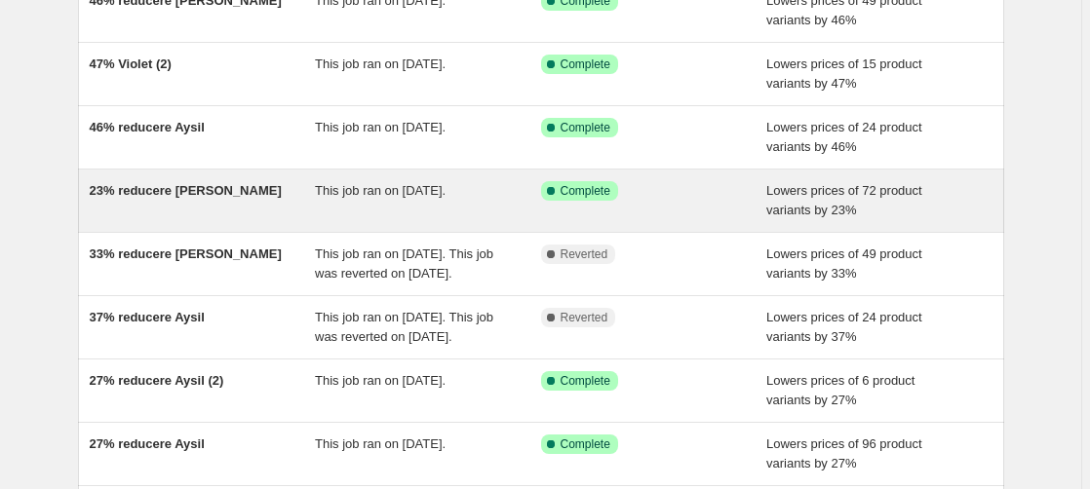
click at [160, 190] on span "23% reducere [PERSON_NAME]" at bounding box center [186, 190] width 192 height 15
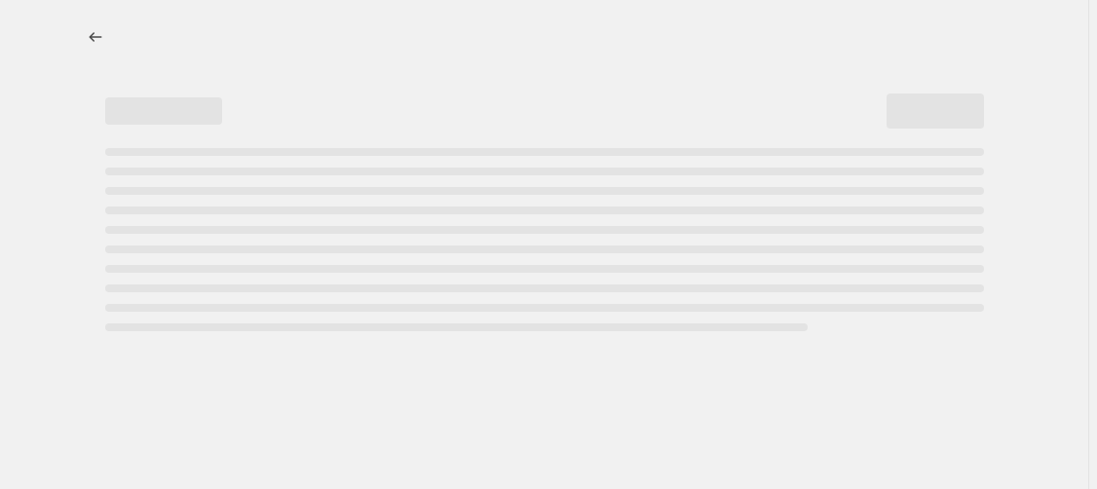
select select "percentage"
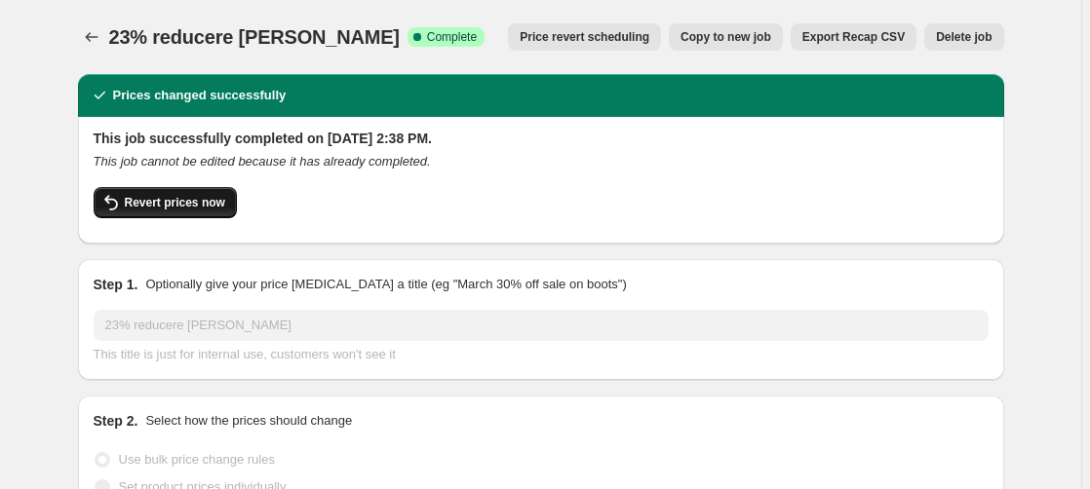
click at [186, 207] on span "Revert prices now" at bounding box center [175, 203] width 100 height 16
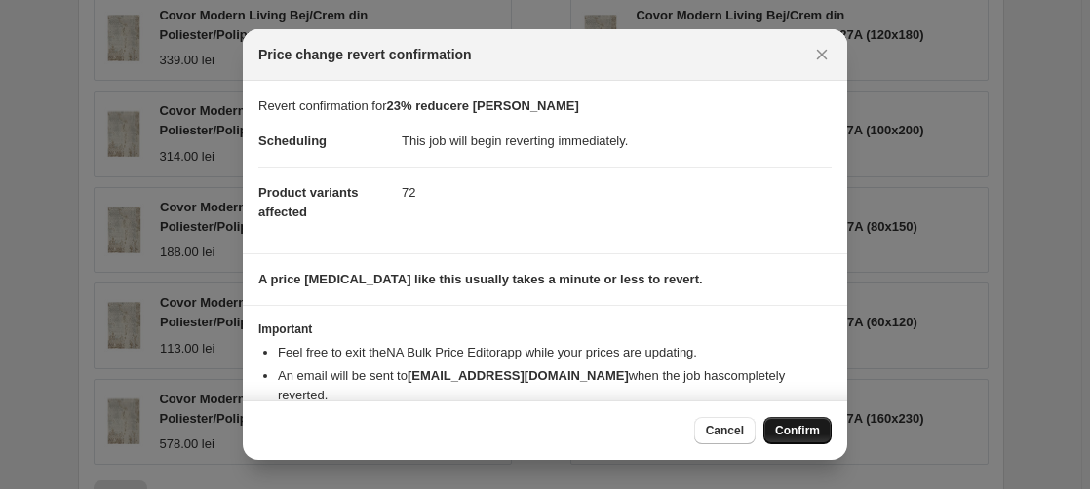
click at [795, 424] on span "Confirm" at bounding box center [797, 431] width 45 height 16
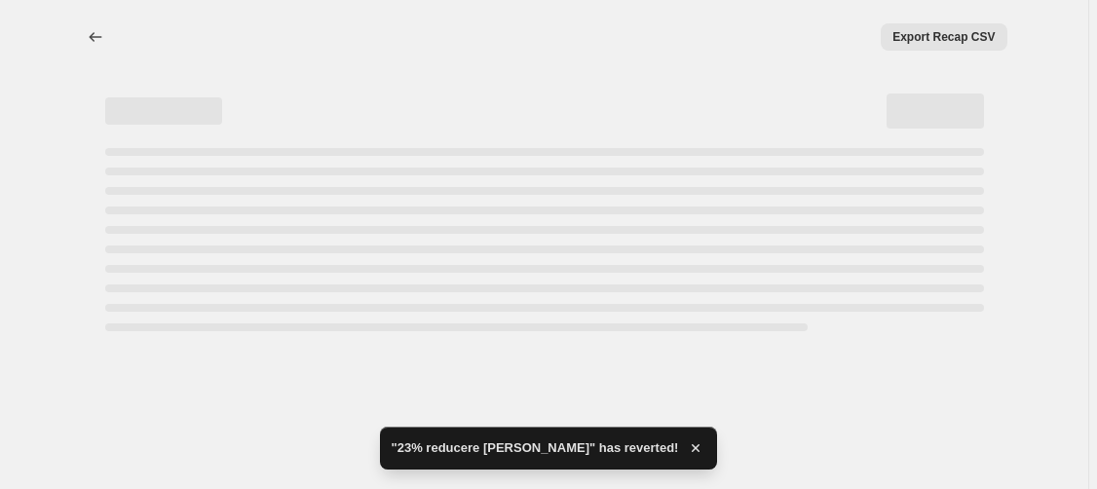
select select "percentage"
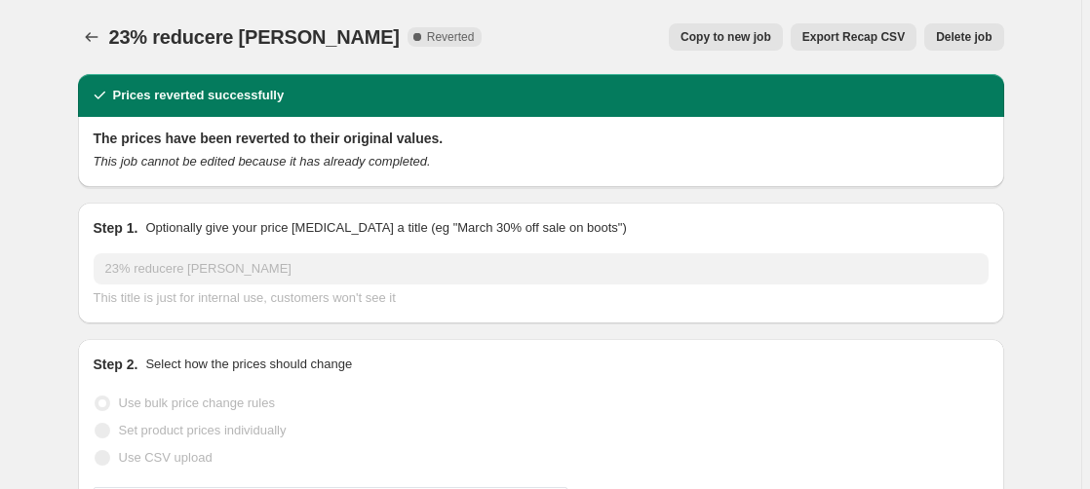
click at [729, 39] on span "Copy to new job" at bounding box center [725, 37] width 91 height 16
select select "percentage"
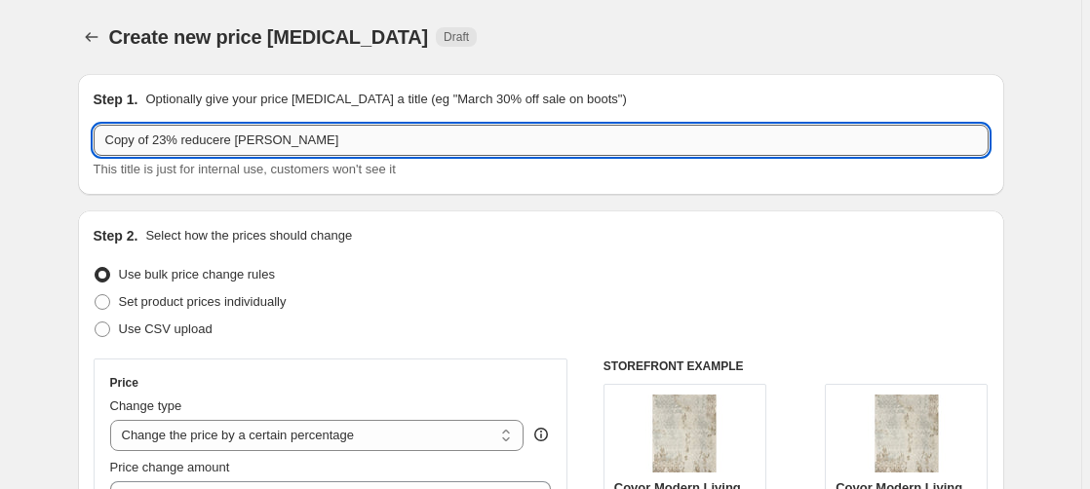
drag, startPoint x: 170, startPoint y: 146, endPoint x: 43, endPoint y: 159, distance: 127.3
click at [94, 156] on input "Copy of 23% reducere [PERSON_NAME]" at bounding box center [541, 140] width 895 height 31
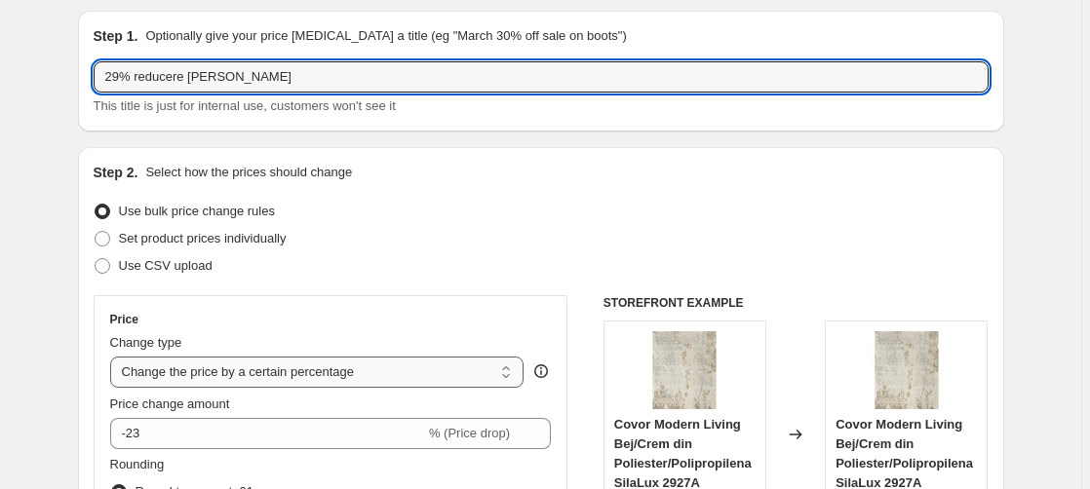
scroll to position [199, 0]
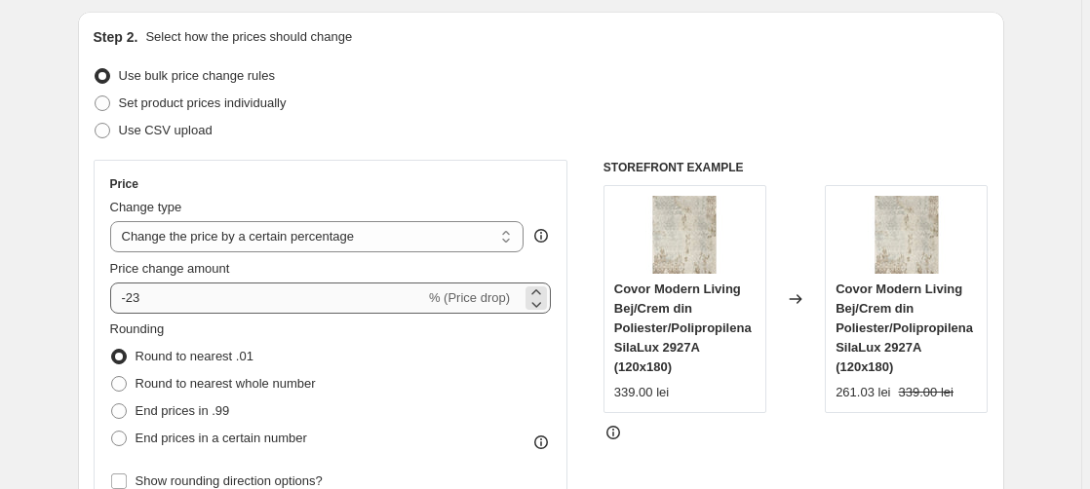
type input "29% reducere [PERSON_NAME]"
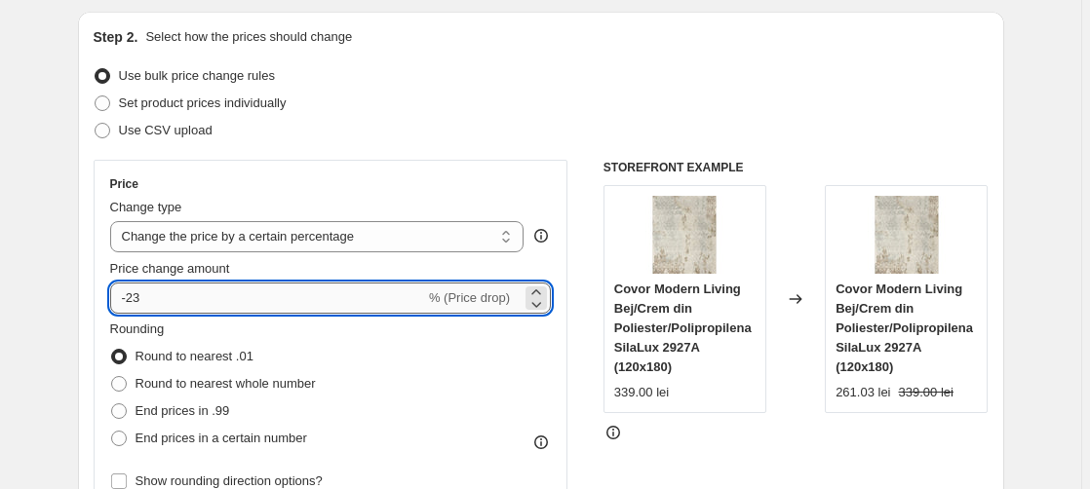
click at [150, 298] on input "-23" at bounding box center [267, 298] width 315 height 31
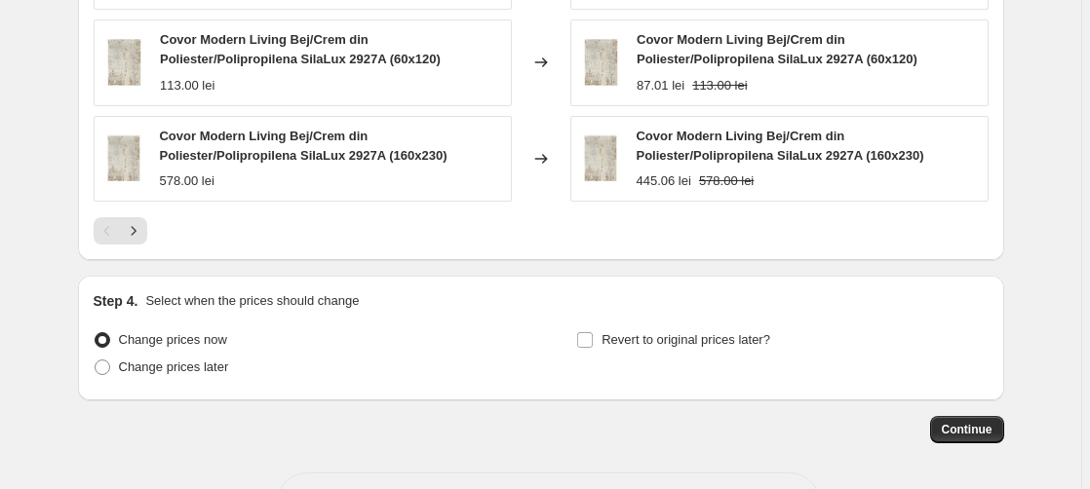
scroll to position [2322, 0]
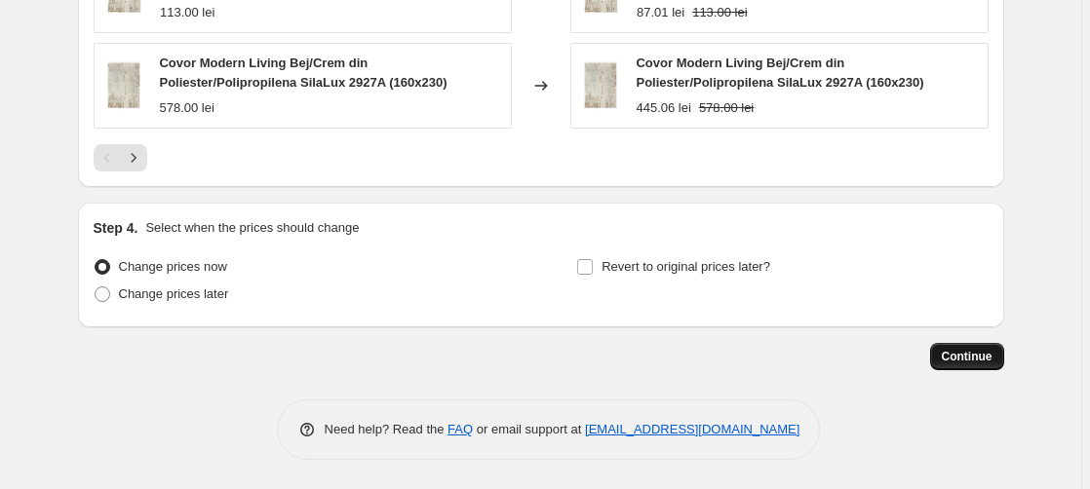
type input "-29"
click at [961, 360] on span "Continue" at bounding box center [966, 357] width 51 height 16
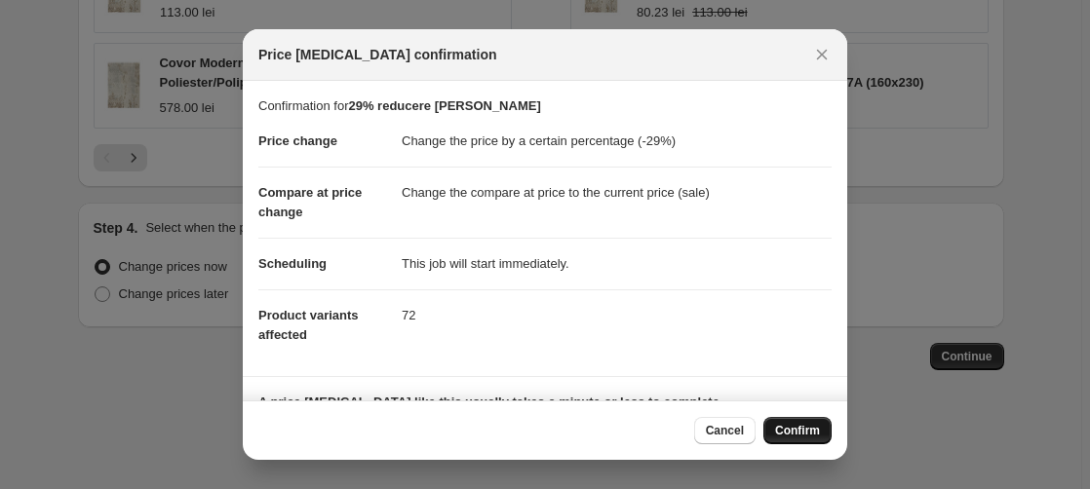
click at [786, 438] on span "Confirm" at bounding box center [797, 431] width 45 height 16
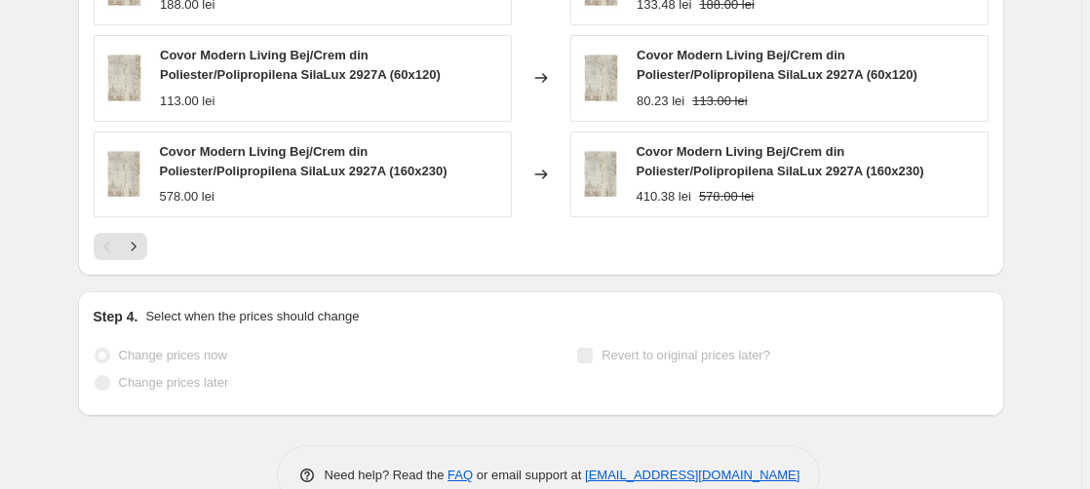
scroll to position [1876, 0]
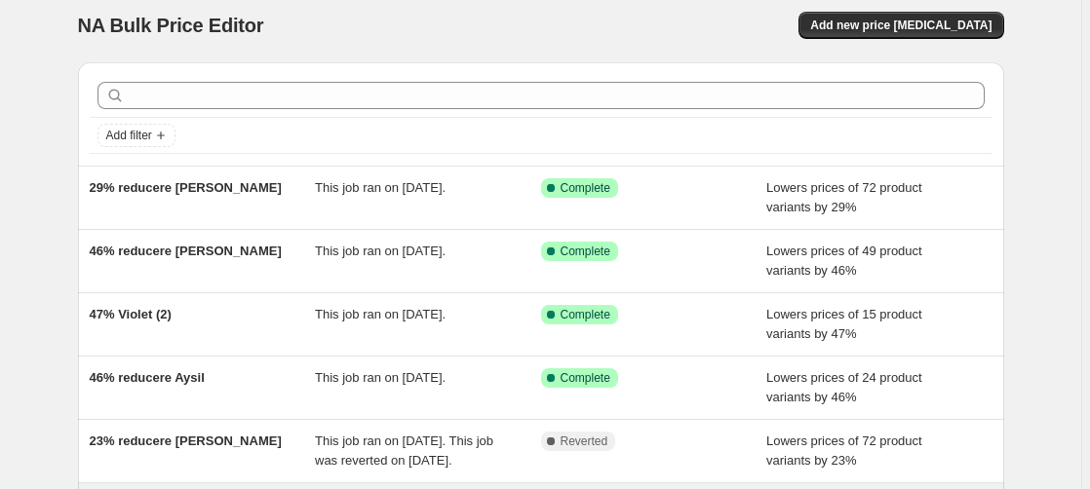
scroll to position [298, 0]
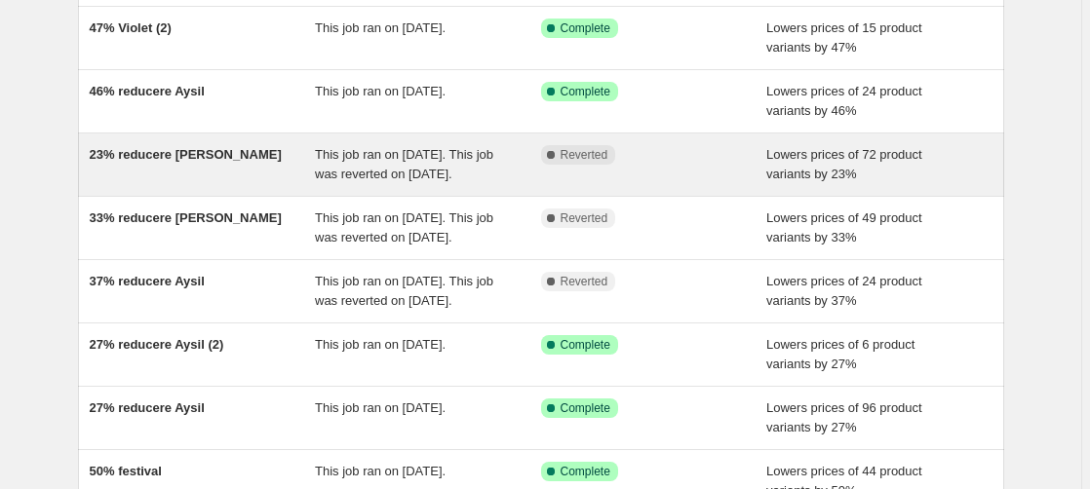
click at [183, 161] on span "23% reducere [PERSON_NAME]" at bounding box center [186, 154] width 192 height 15
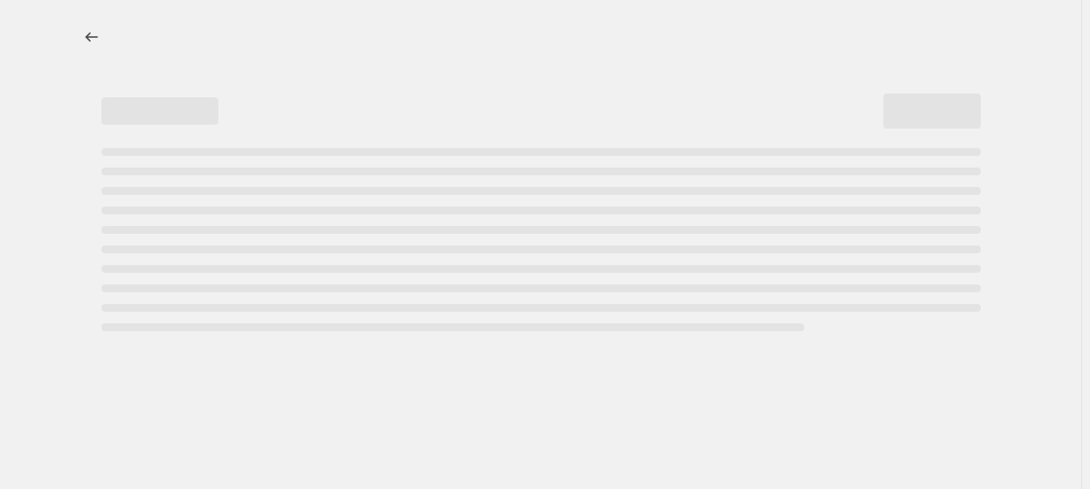
select select "percentage"
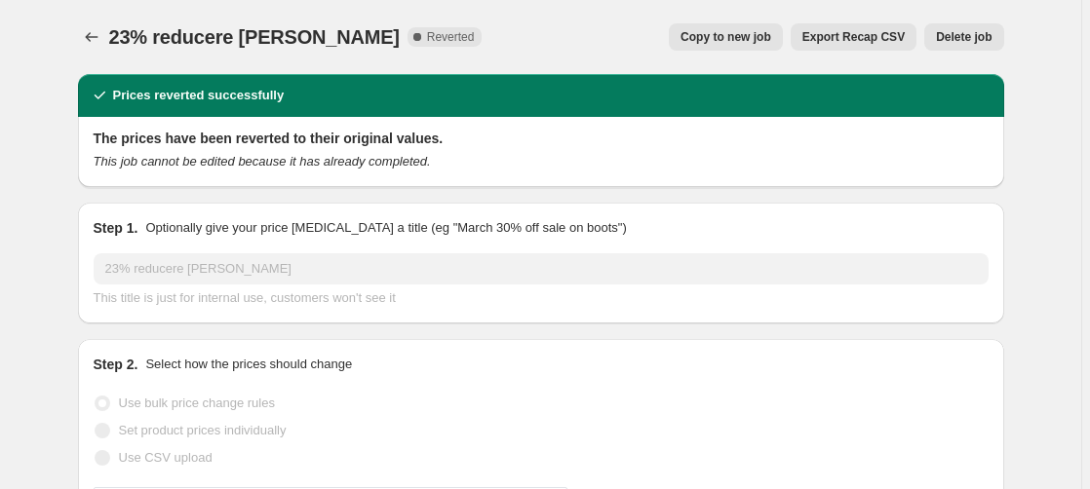
click at [969, 44] on span "Delete job" at bounding box center [964, 37] width 56 height 16
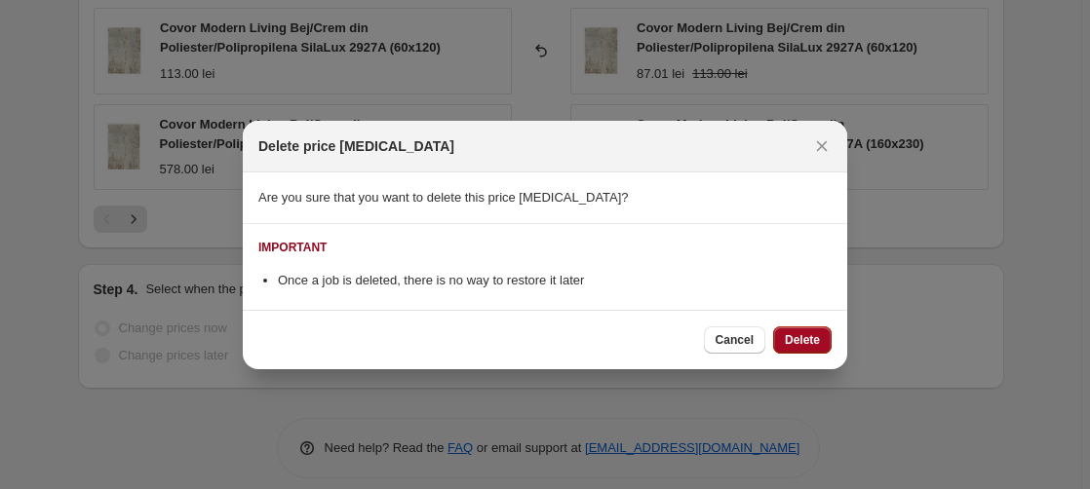
click at [808, 337] on span "Delete" at bounding box center [802, 340] width 35 height 16
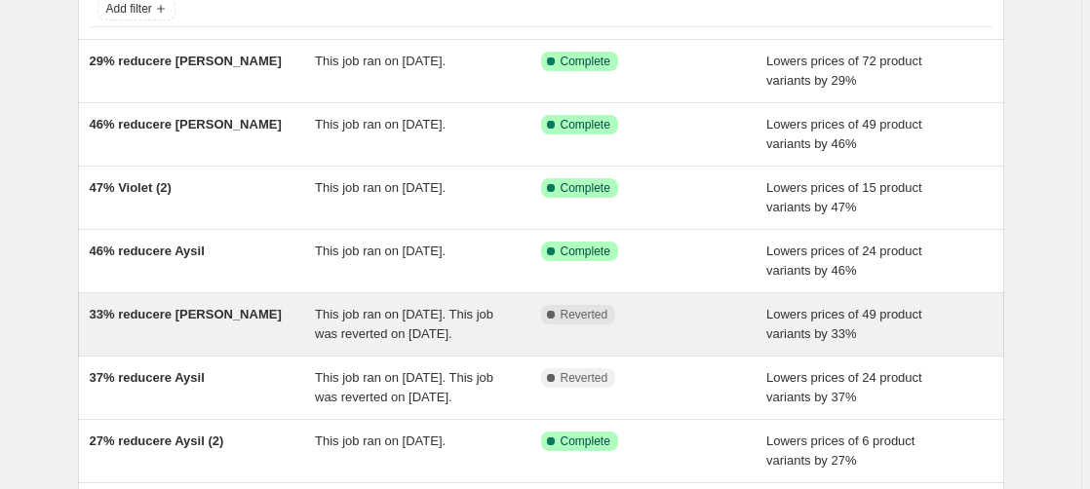
scroll to position [199, 0]
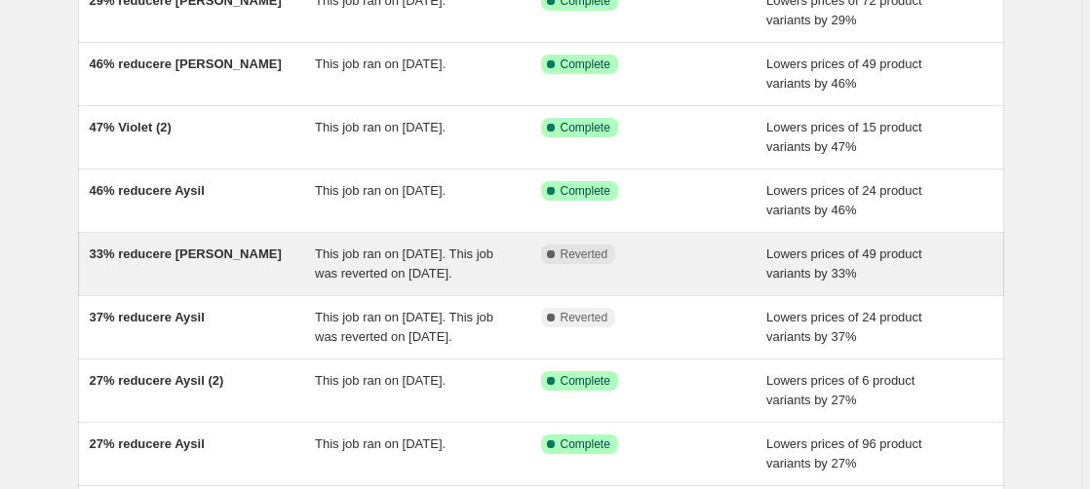
click at [193, 257] on span "33% reducere [PERSON_NAME]" at bounding box center [186, 254] width 192 height 15
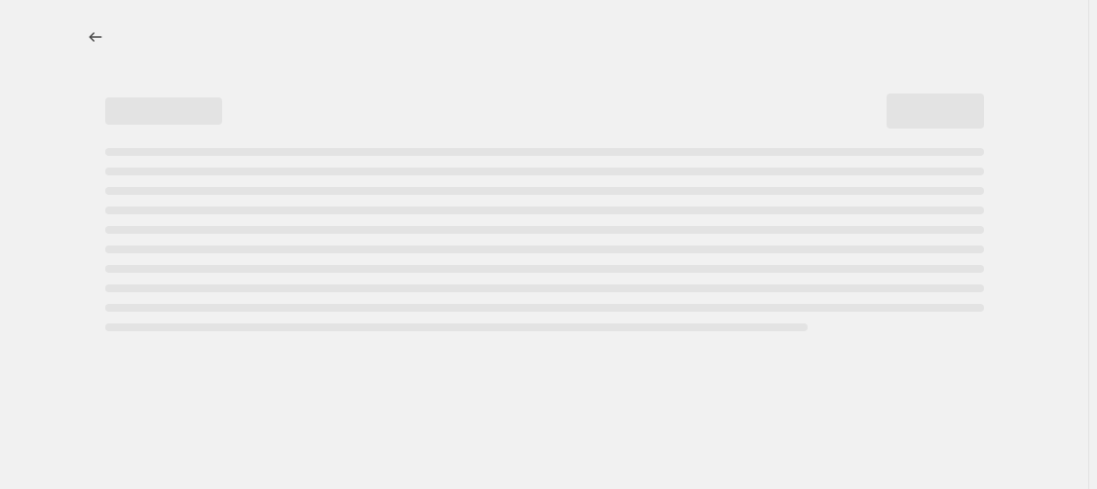
select select "percentage"
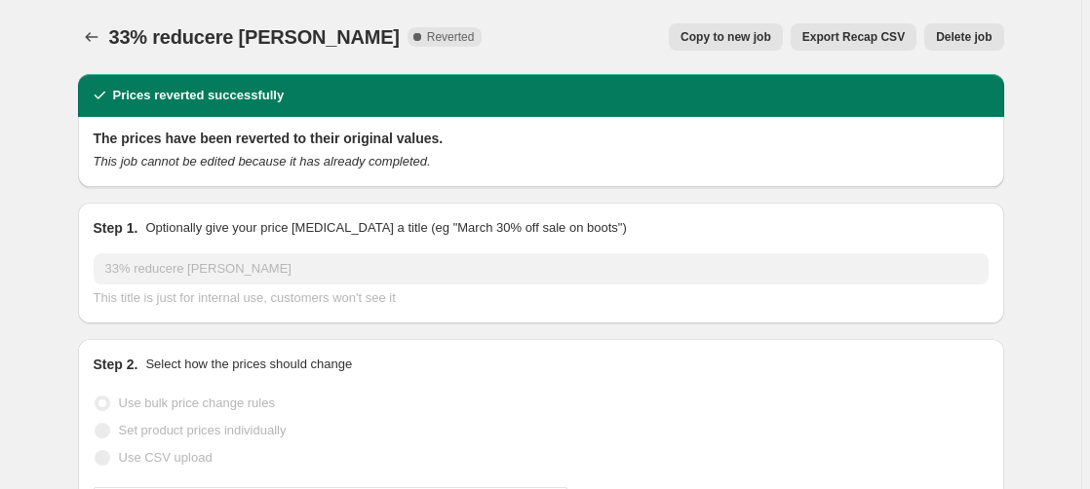
click at [977, 37] on span "Delete job" at bounding box center [964, 37] width 56 height 16
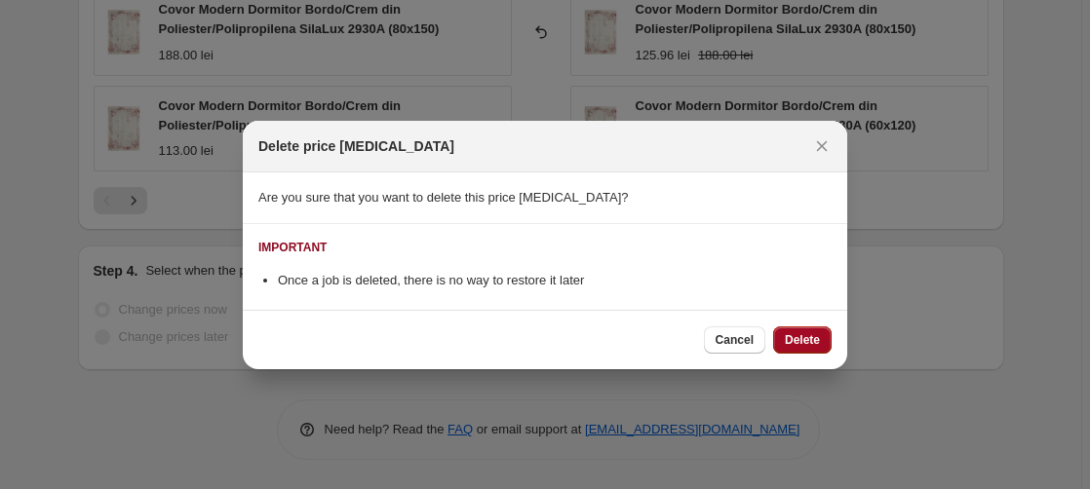
click at [812, 335] on span "Delete" at bounding box center [802, 340] width 35 height 16
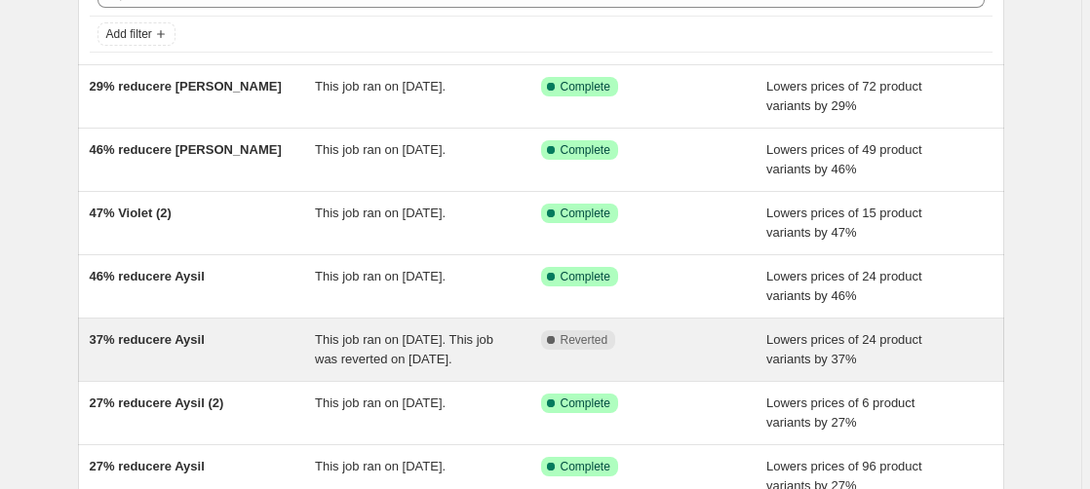
scroll to position [199, 0]
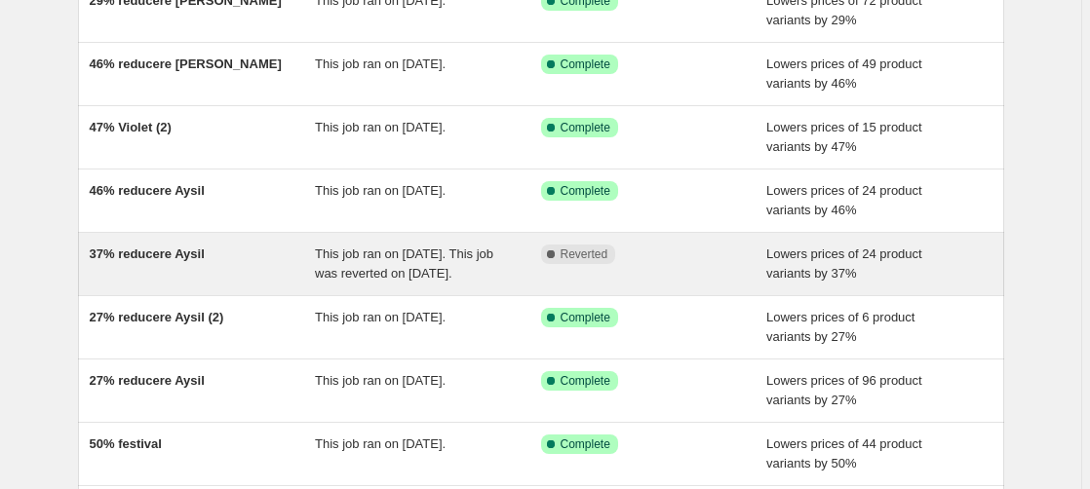
click at [156, 261] on span "37% reducere Aysil" at bounding box center [147, 254] width 115 height 15
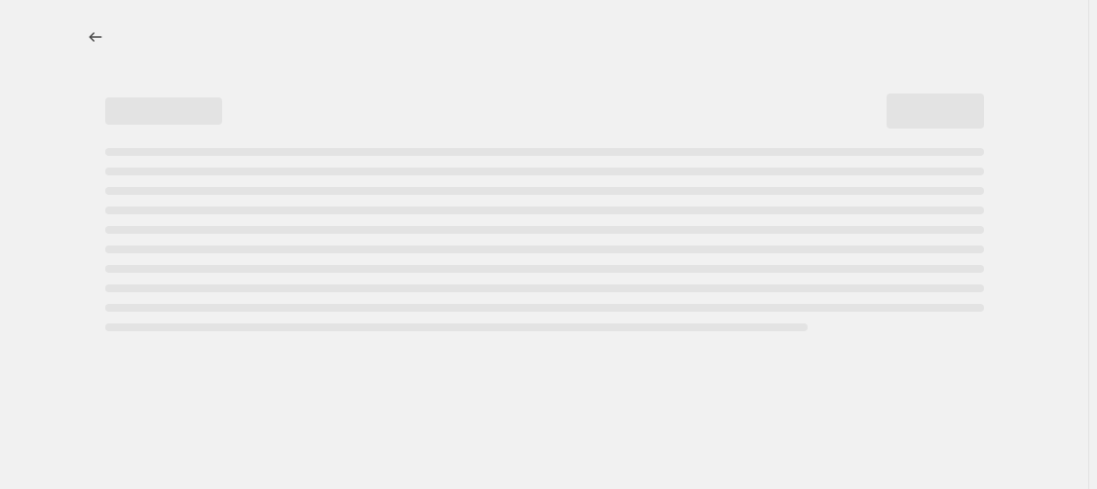
select select "percentage"
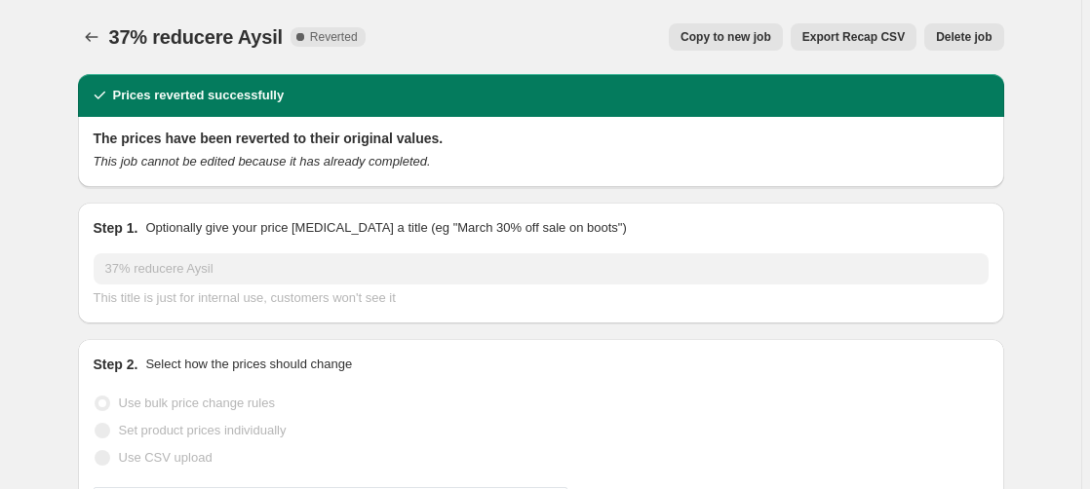
click at [967, 41] on span "Delete job" at bounding box center [964, 37] width 56 height 16
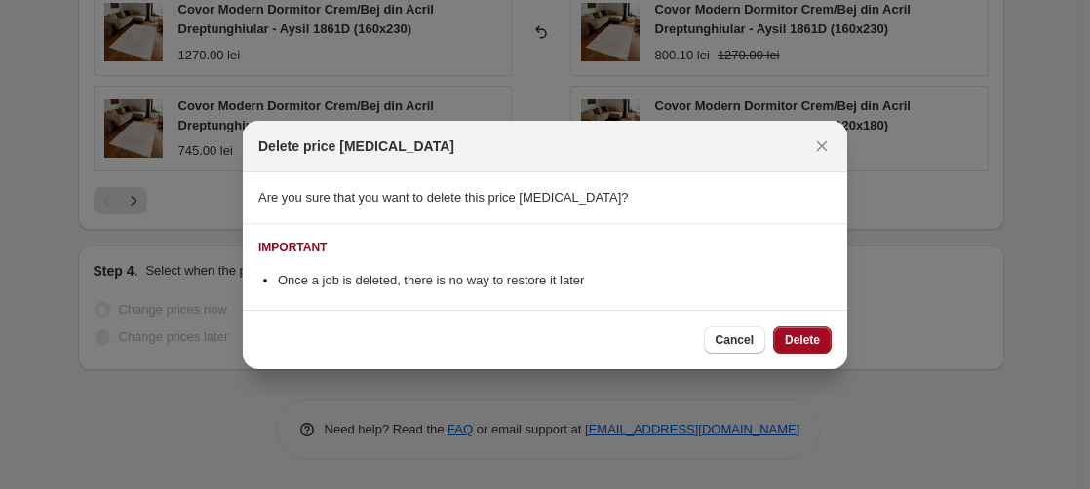
click at [802, 335] on span "Delete" at bounding box center [802, 340] width 35 height 16
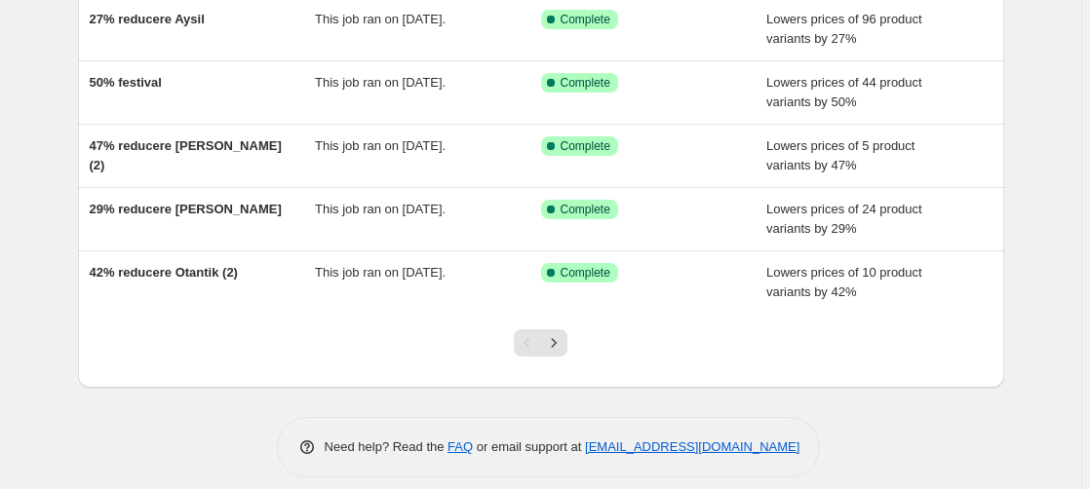
scroll to position [515, 0]
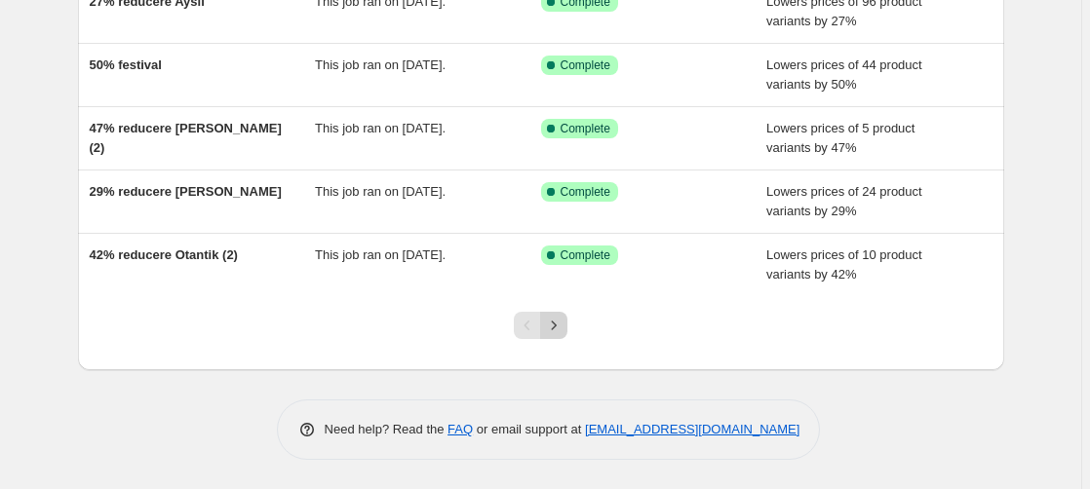
click at [557, 326] on icon "Next" at bounding box center [553, 325] width 19 height 19
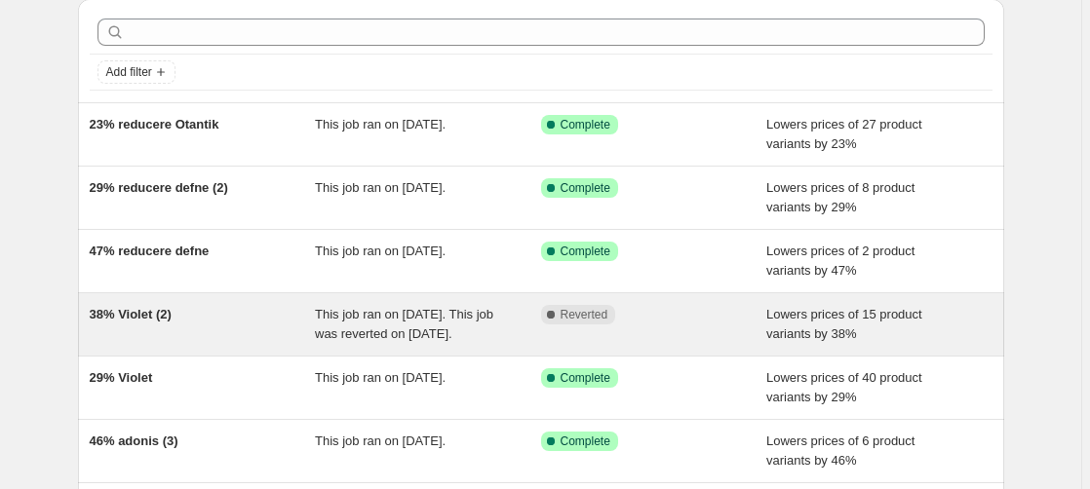
scroll to position [99, 0]
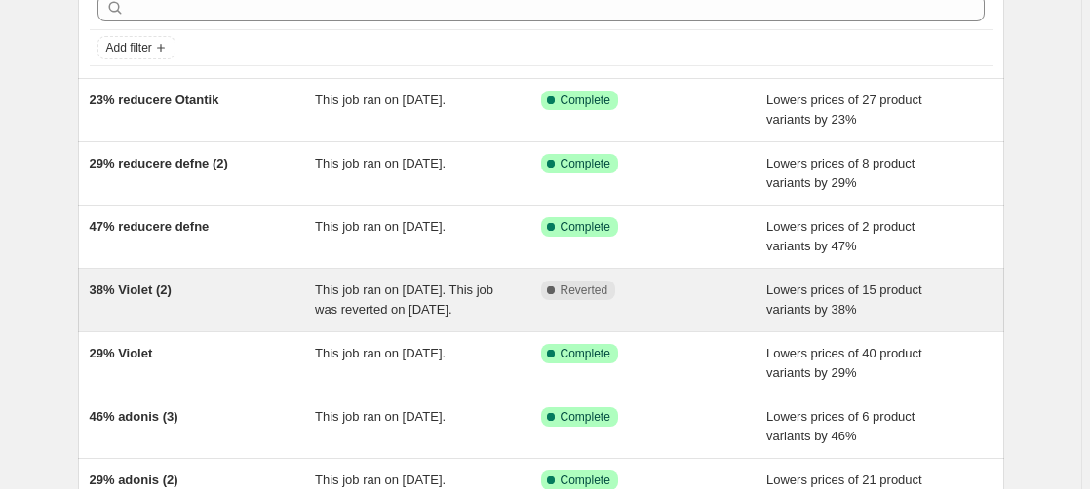
click at [144, 291] on span "38% Violet (2)" at bounding box center [131, 290] width 82 height 15
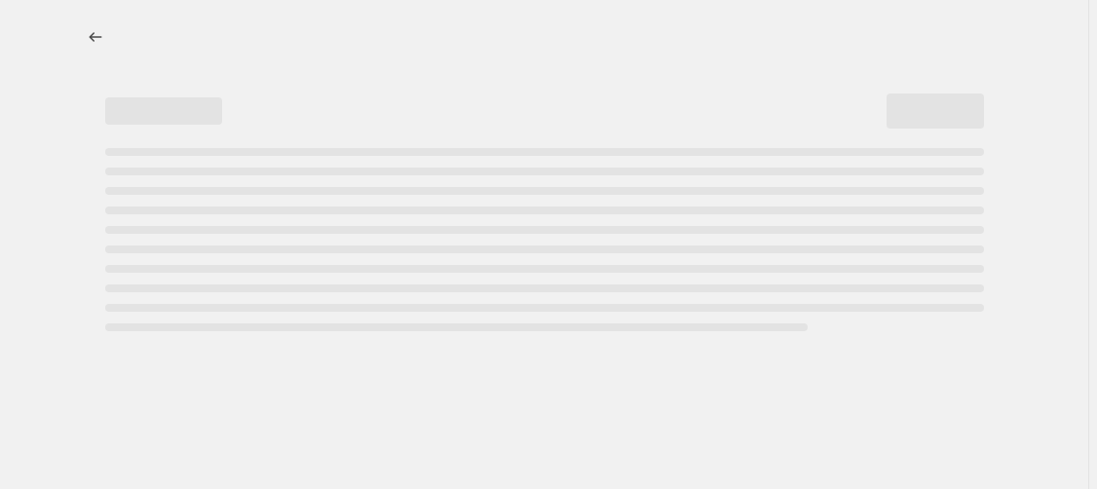
select select "percentage"
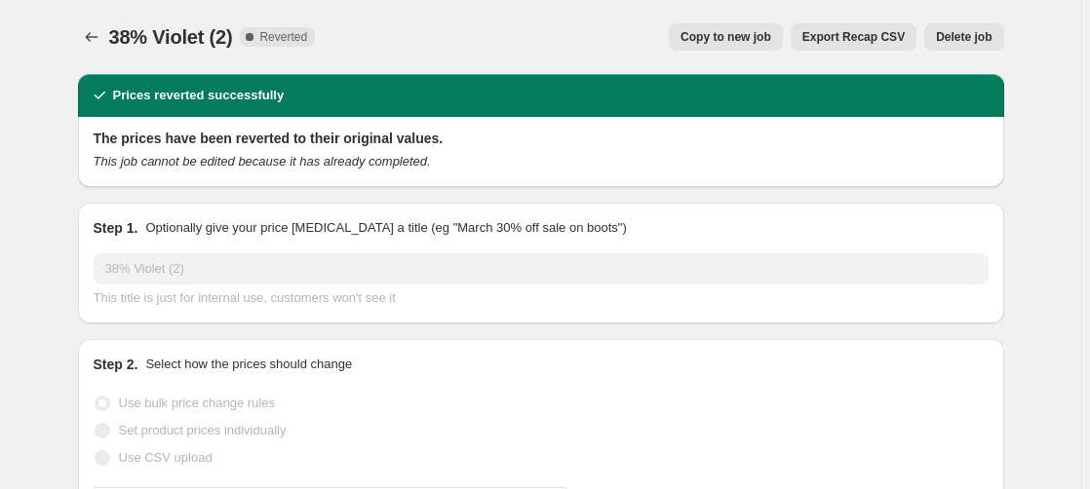
click at [982, 38] on span "Delete job" at bounding box center [964, 37] width 56 height 16
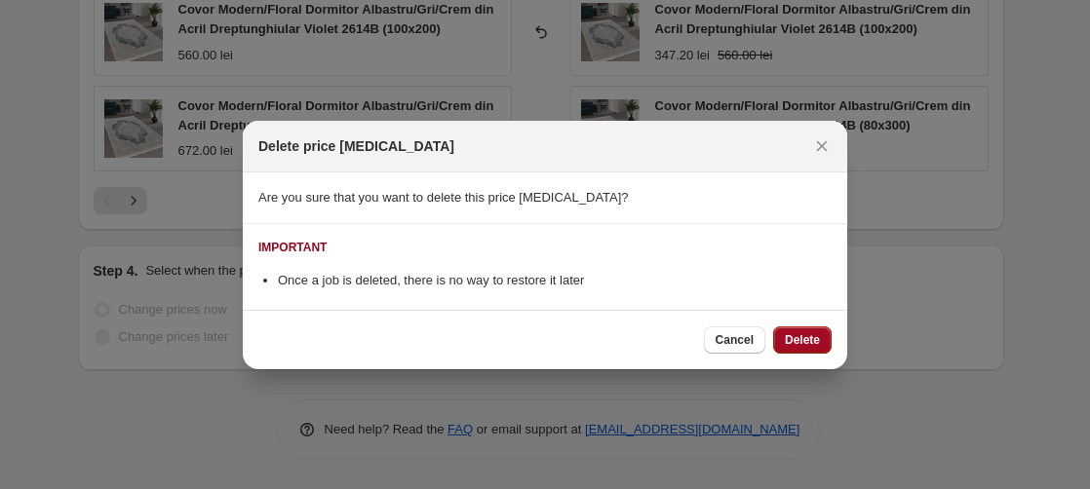
click at [808, 339] on span "Delete" at bounding box center [802, 340] width 35 height 16
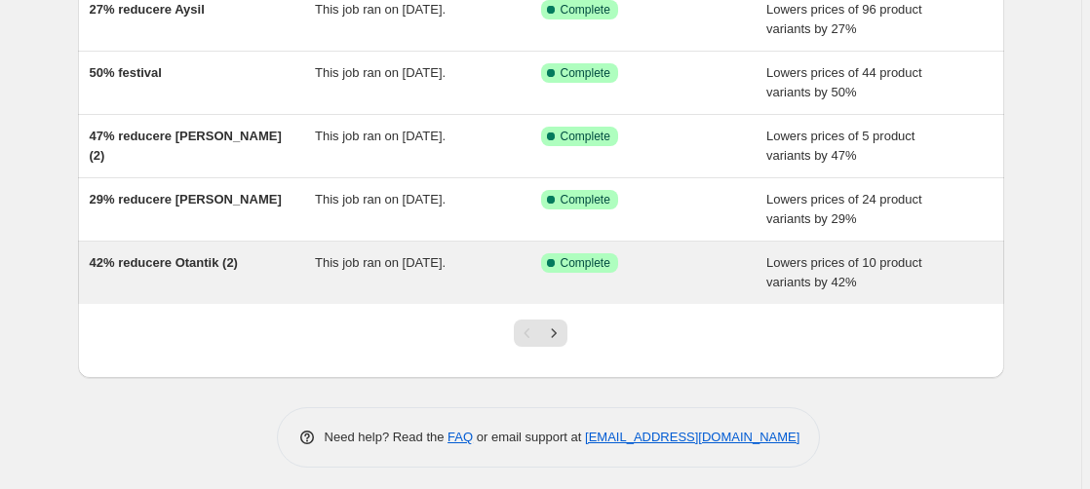
scroll to position [515, 0]
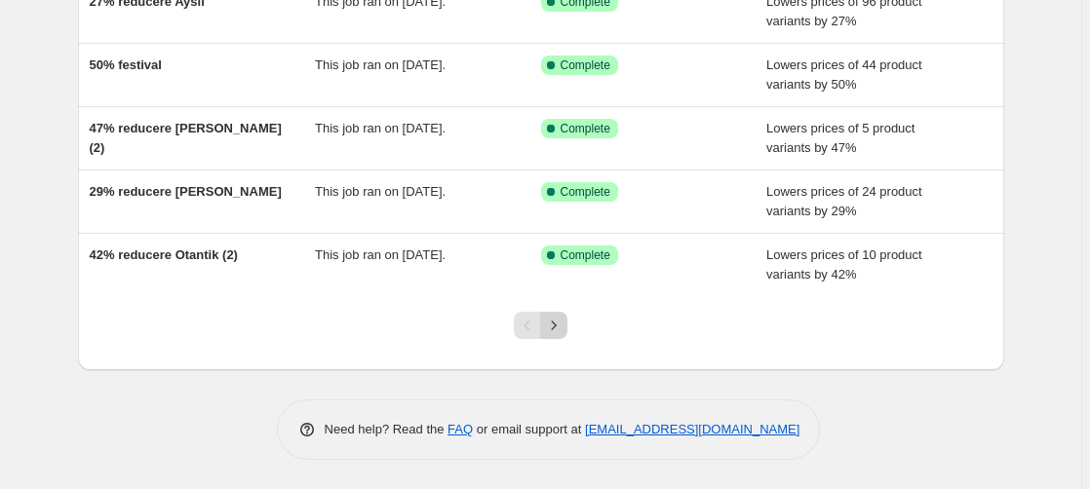
click at [560, 321] on icon "Next" at bounding box center [553, 325] width 19 height 19
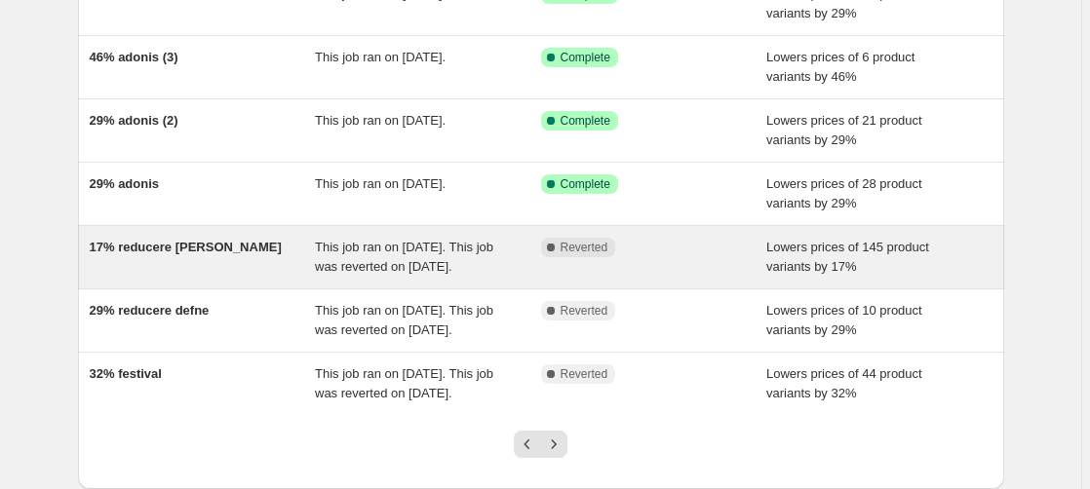
scroll to position [398, 0]
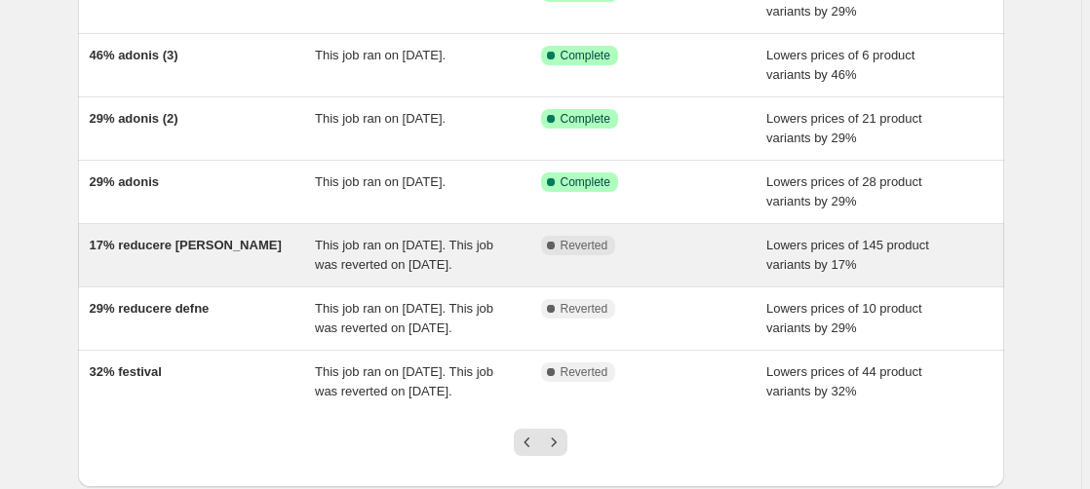
click at [173, 249] on span "17% reducere [PERSON_NAME]" at bounding box center [186, 245] width 192 height 15
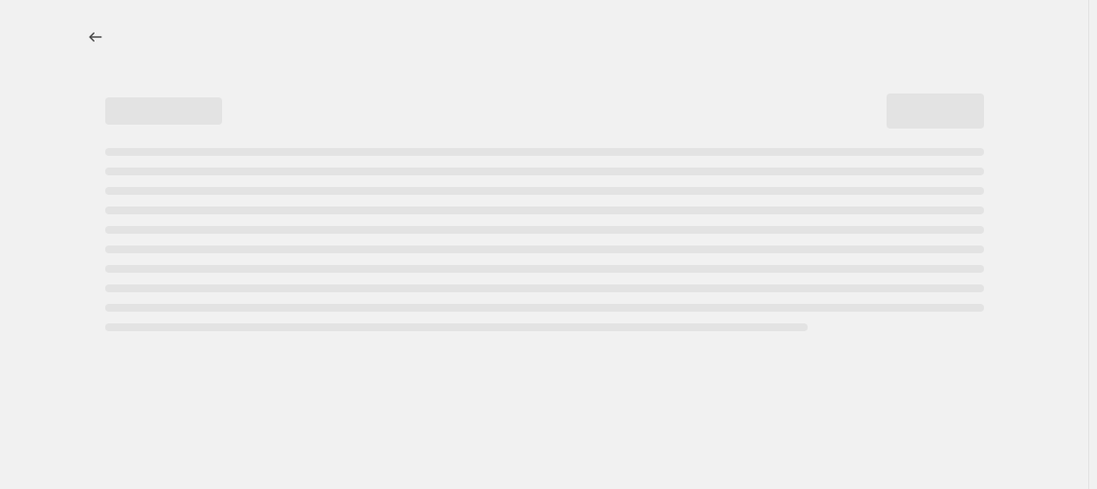
select select "percentage"
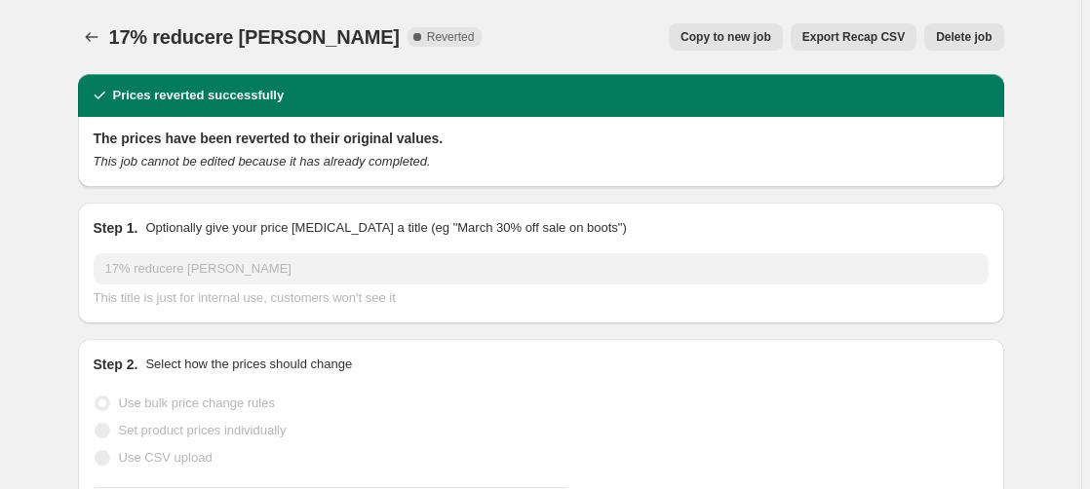
click at [979, 36] on span "Delete job" at bounding box center [964, 37] width 56 height 16
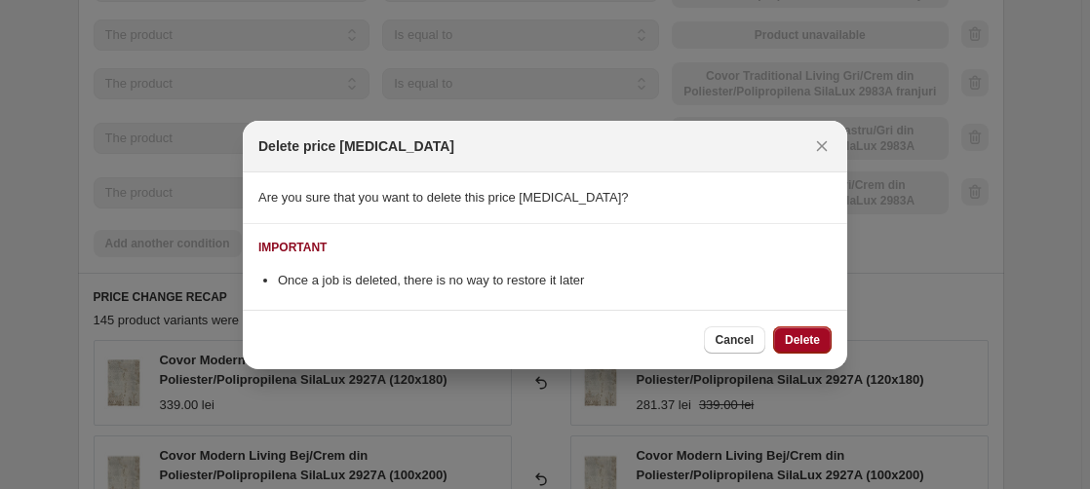
click at [816, 336] on span "Delete" at bounding box center [802, 340] width 35 height 16
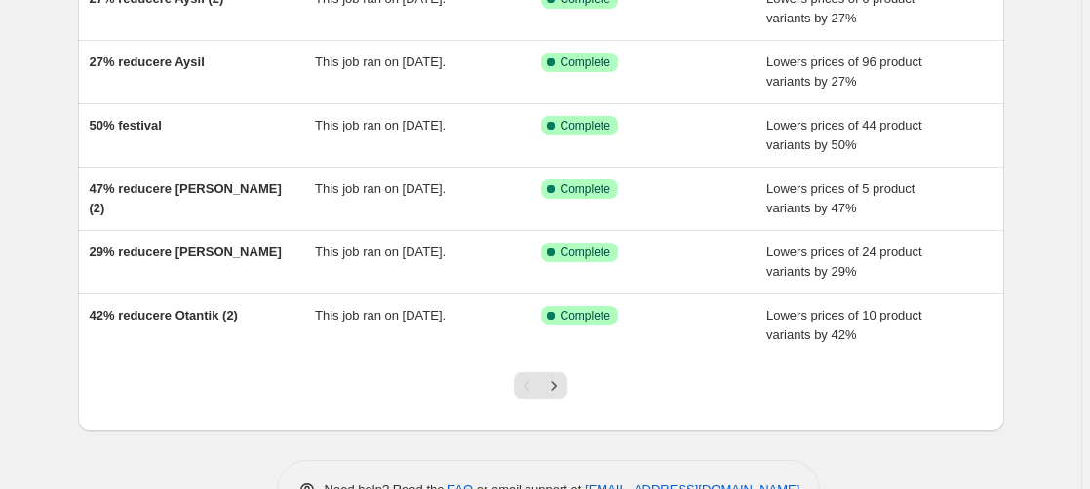
scroll to position [515, 0]
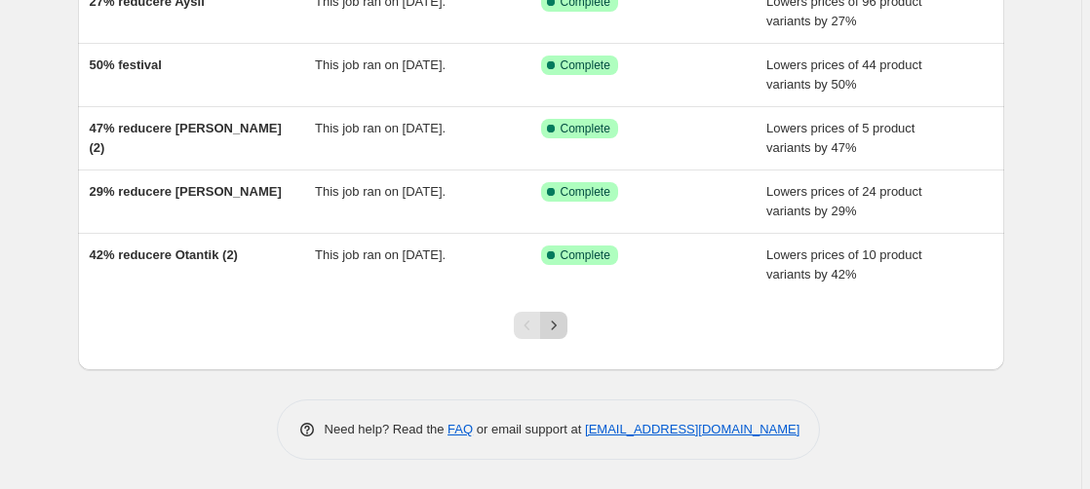
click at [559, 328] on icon "Next" at bounding box center [553, 325] width 19 height 19
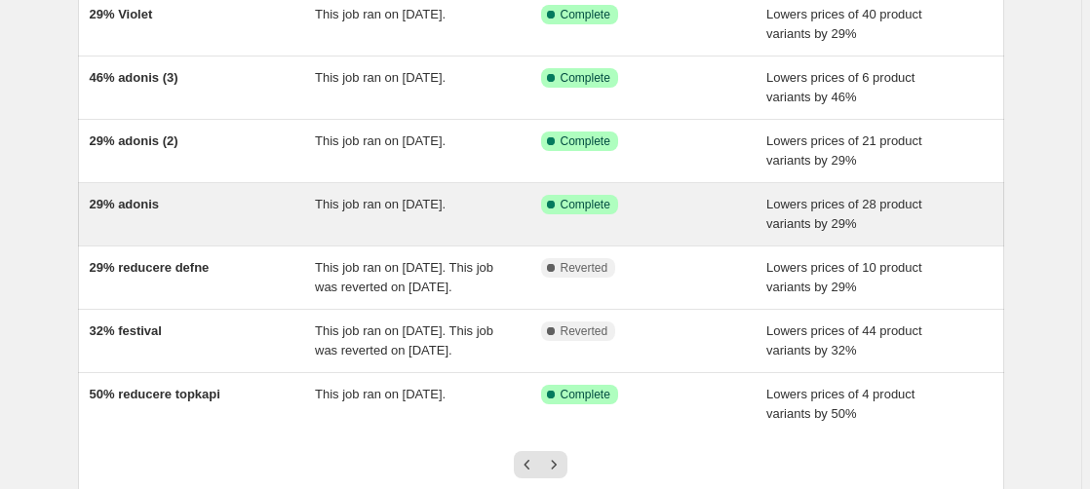
scroll to position [398, 0]
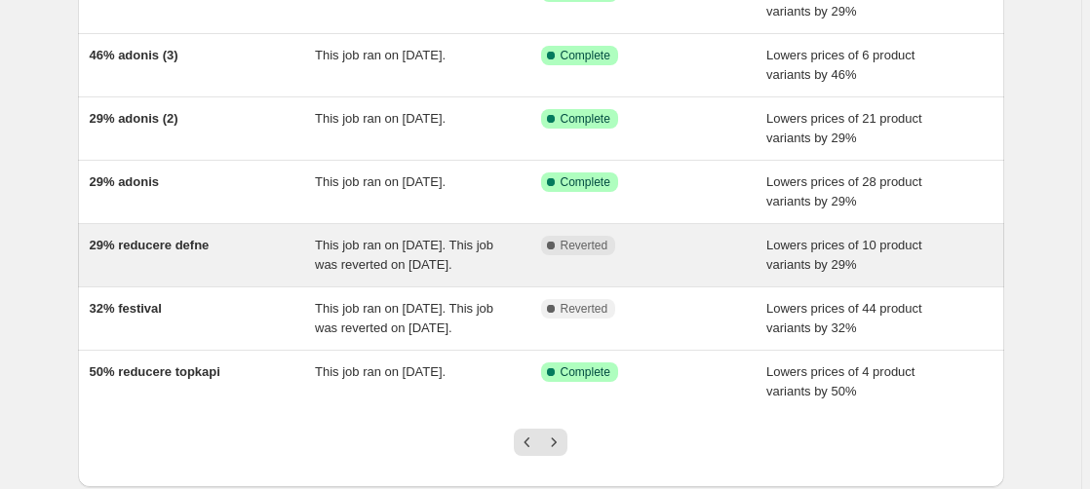
click at [179, 243] on span "29% reducere defne" at bounding box center [150, 245] width 120 height 15
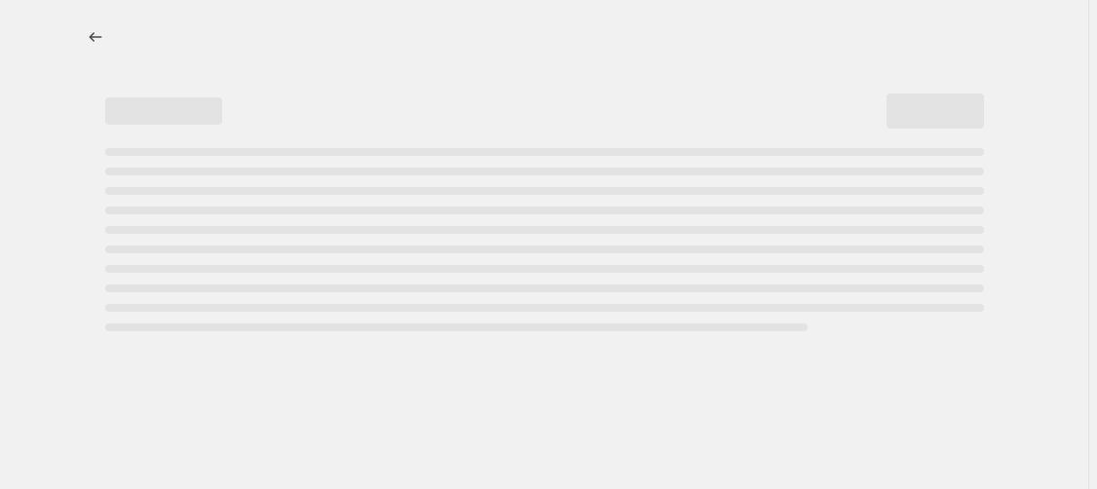
select select "percentage"
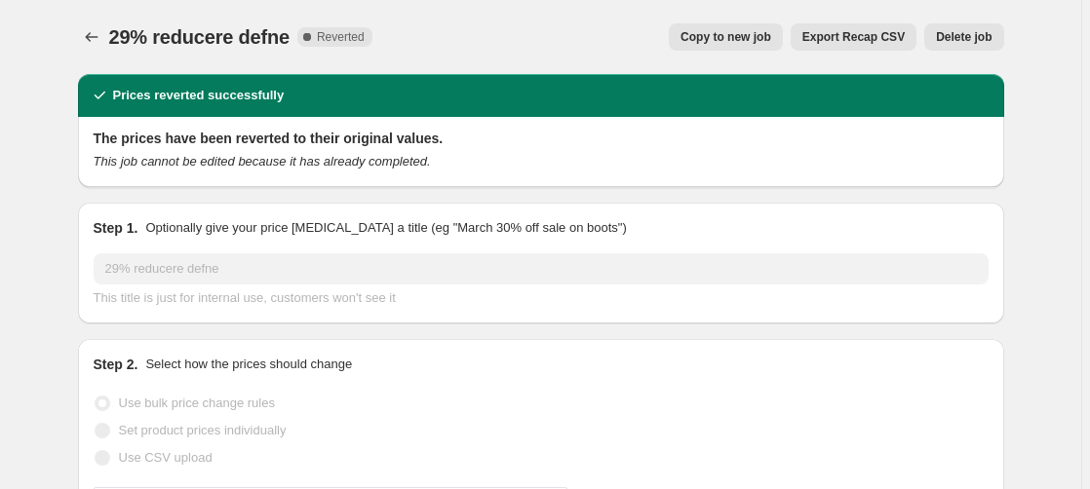
click at [973, 38] on span "Delete job" at bounding box center [964, 37] width 56 height 16
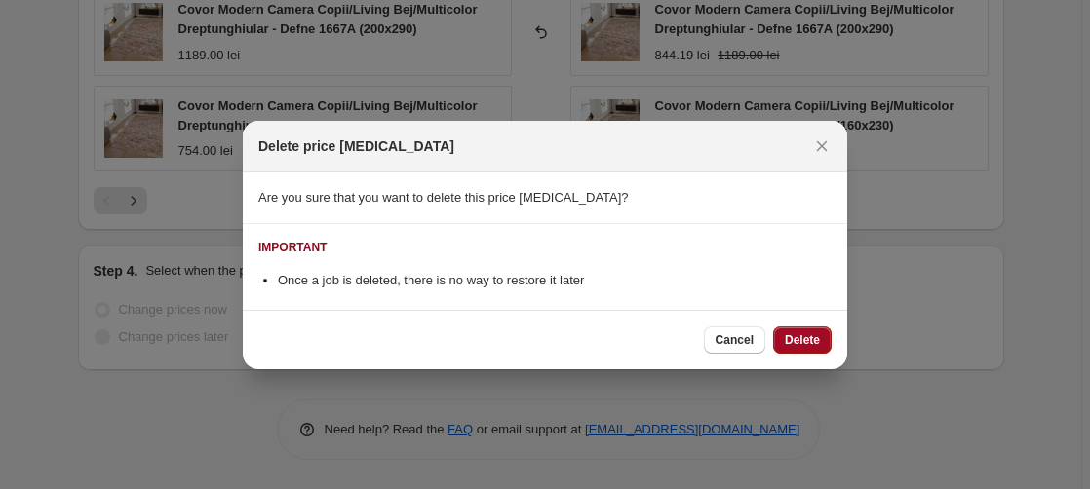
click at [817, 338] on span "Delete" at bounding box center [802, 340] width 35 height 16
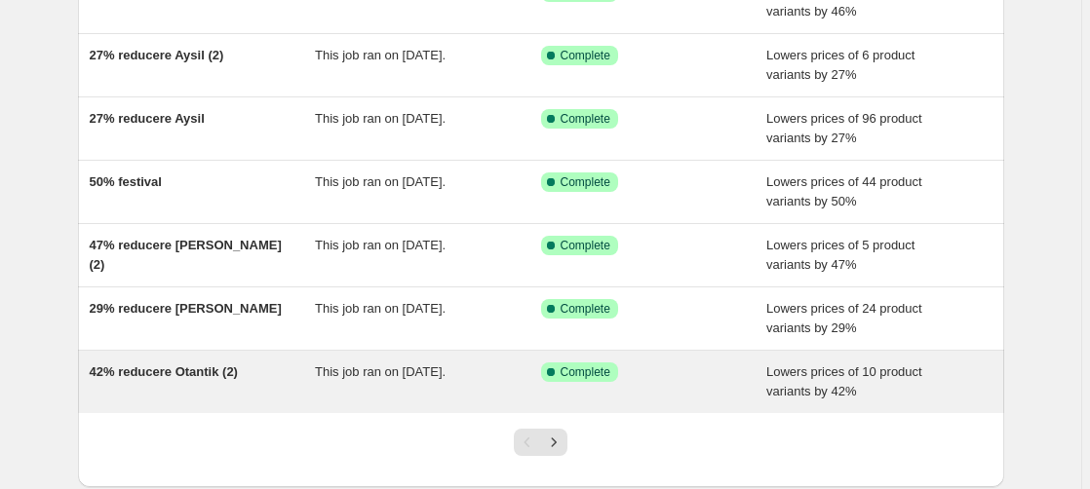
scroll to position [515, 0]
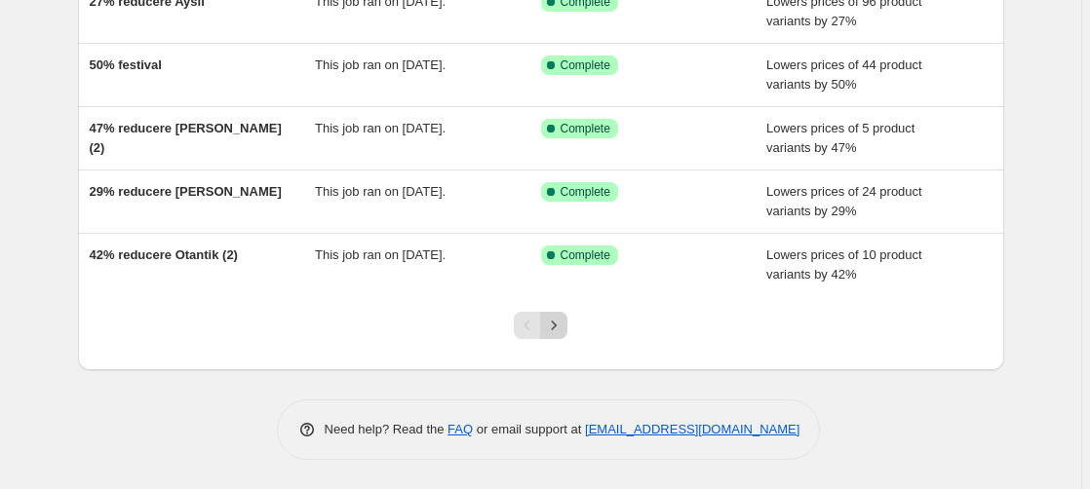
click at [557, 330] on icon "Next" at bounding box center [553, 325] width 19 height 19
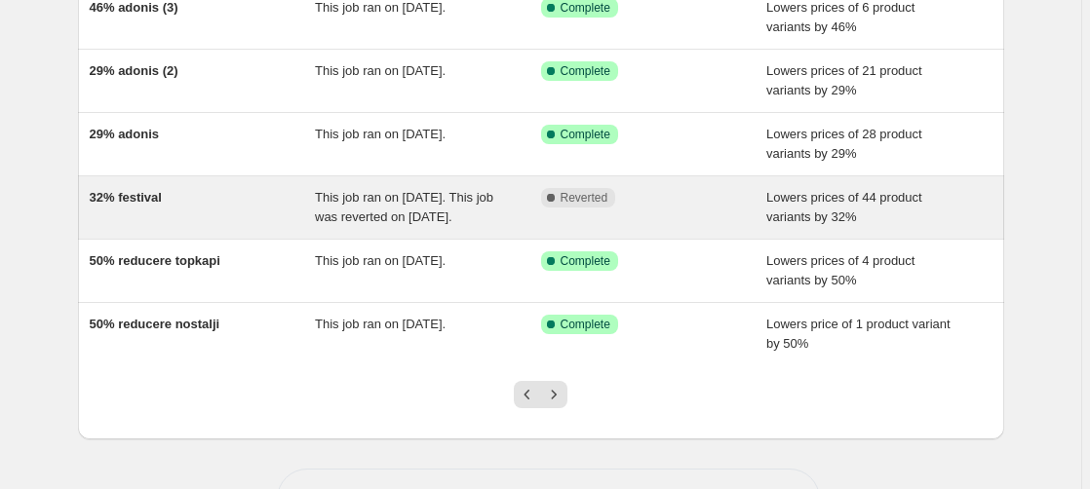
scroll to position [497, 0]
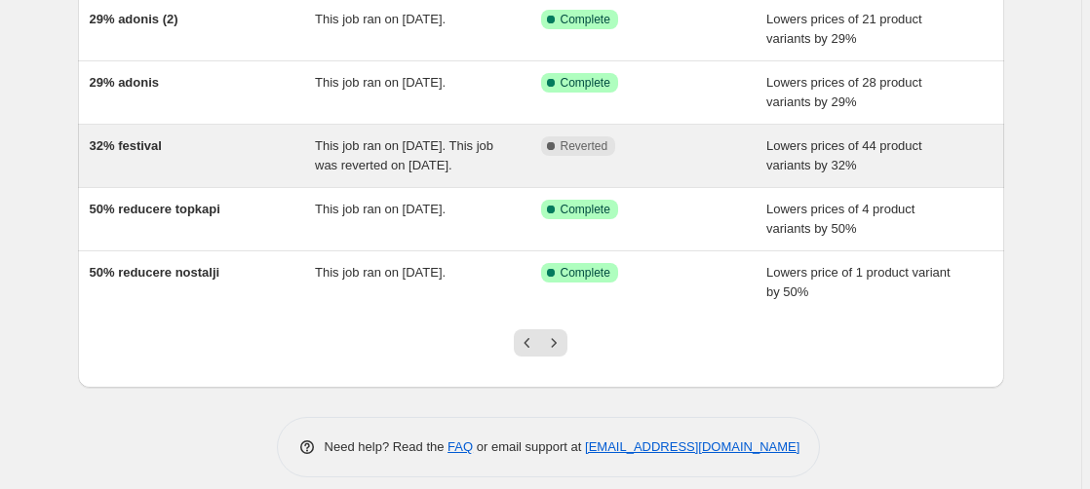
click at [142, 150] on span "32% festival" at bounding box center [126, 145] width 72 height 15
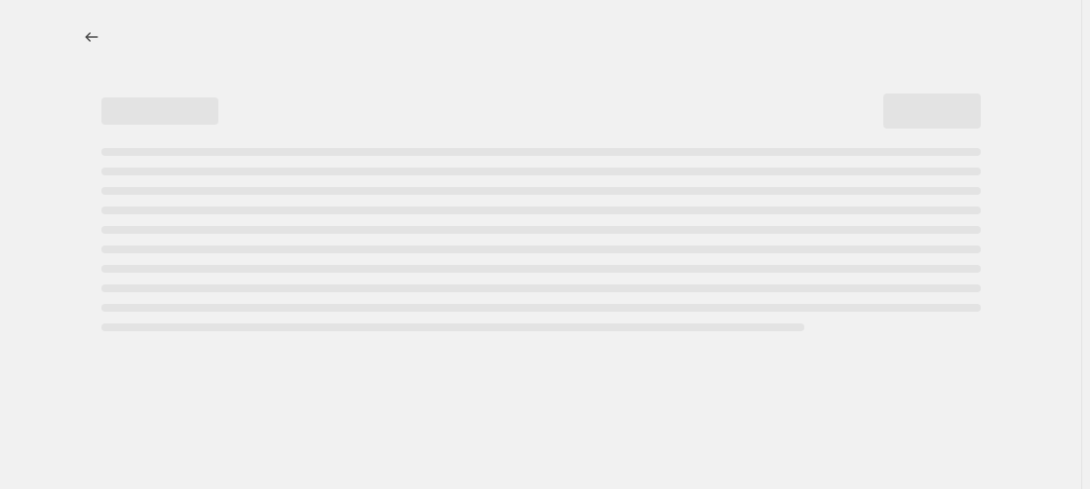
select select "percentage"
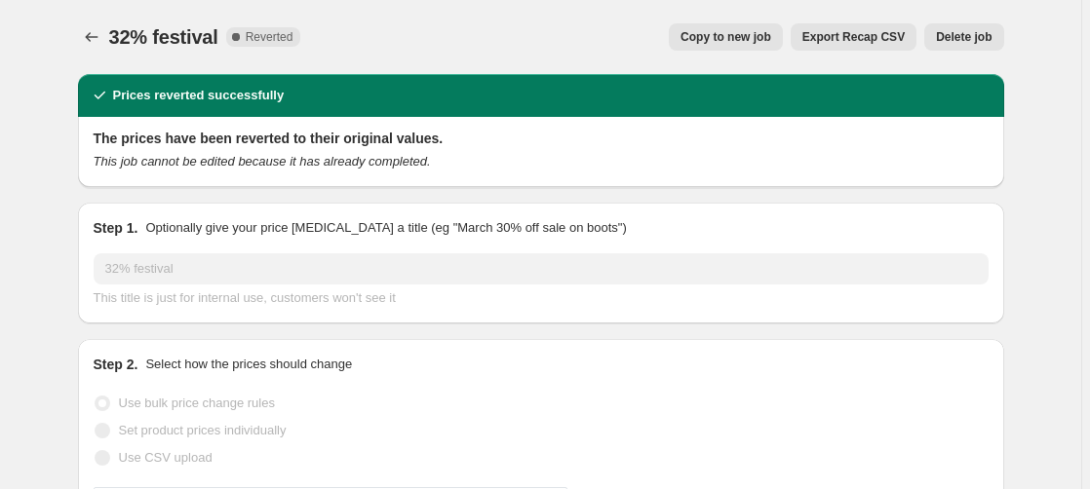
click at [967, 37] on span "Delete job" at bounding box center [964, 37] width 56 height 16
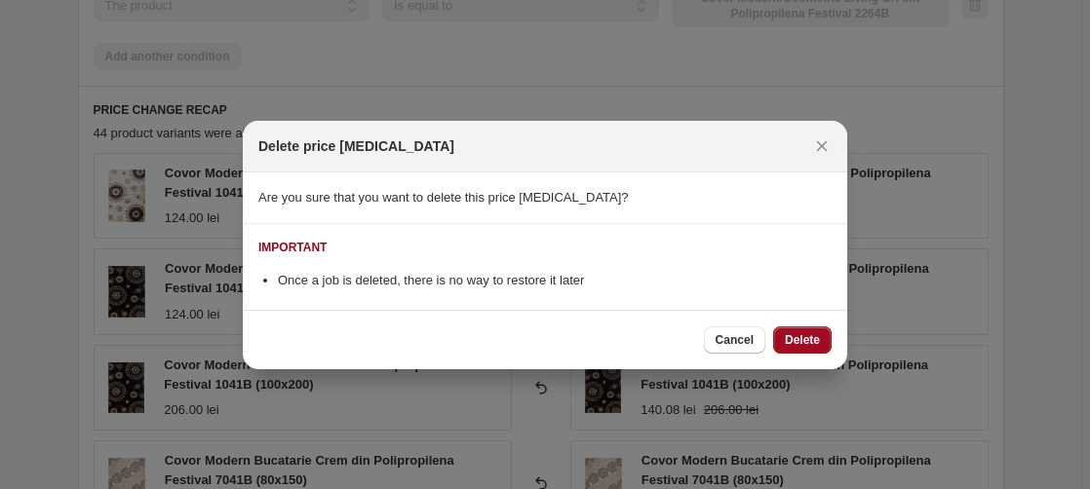
click at [814, 340] on span "Delete" at bounding box center [802, 340] width 35 height 16
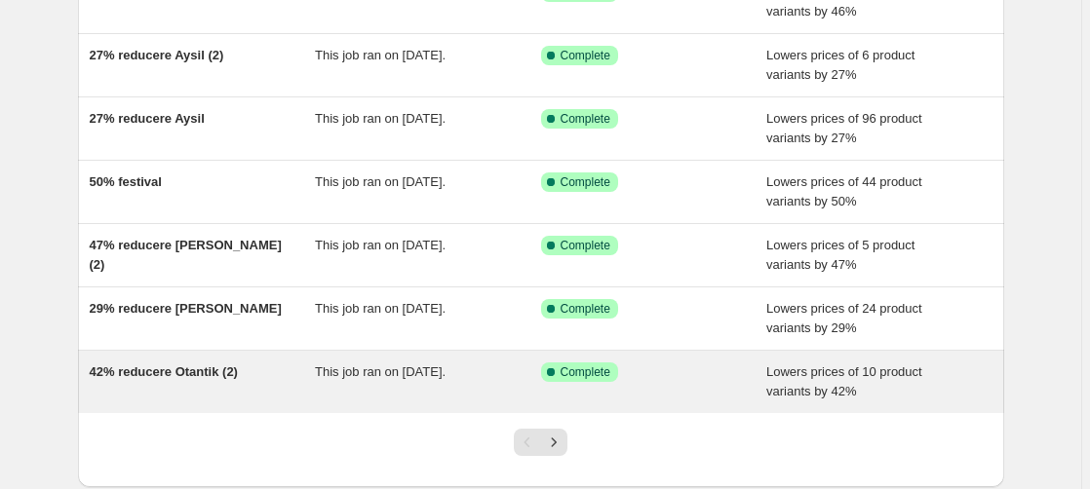
scroll to position [515, 0]
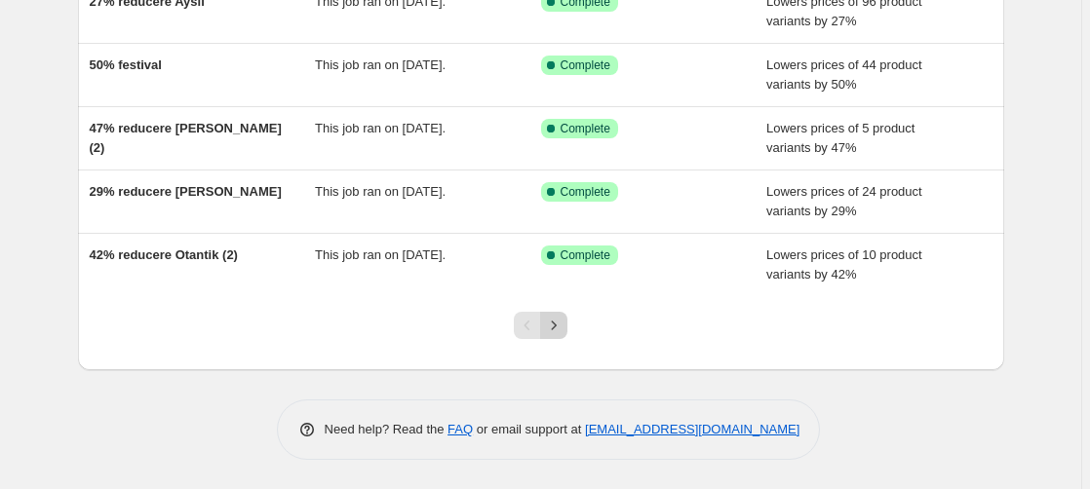
click at [555, 328] on icon "Next" at bounding box center [553, 325] width 19 height 19
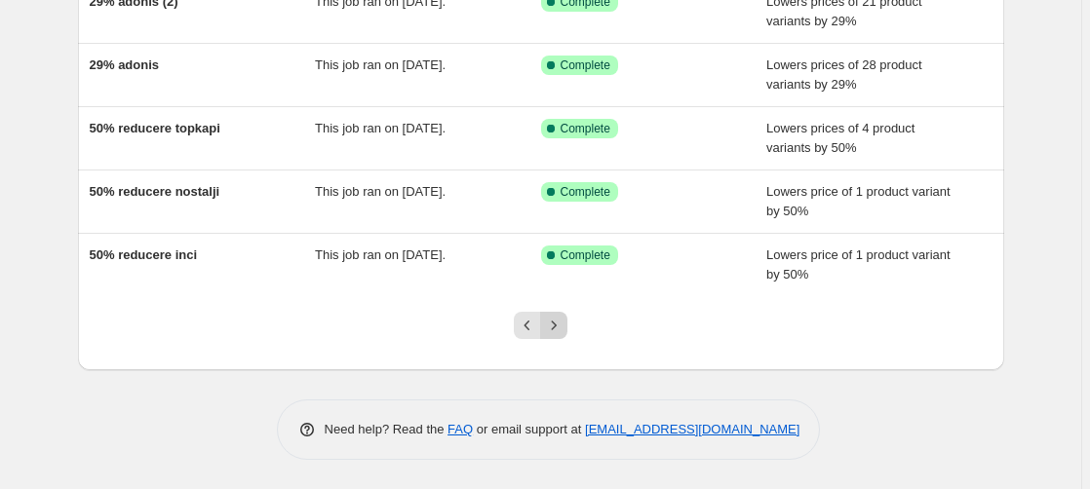
click at [561, 323] on icon "Next" at bounding box center [553, 325] width 19 height 19
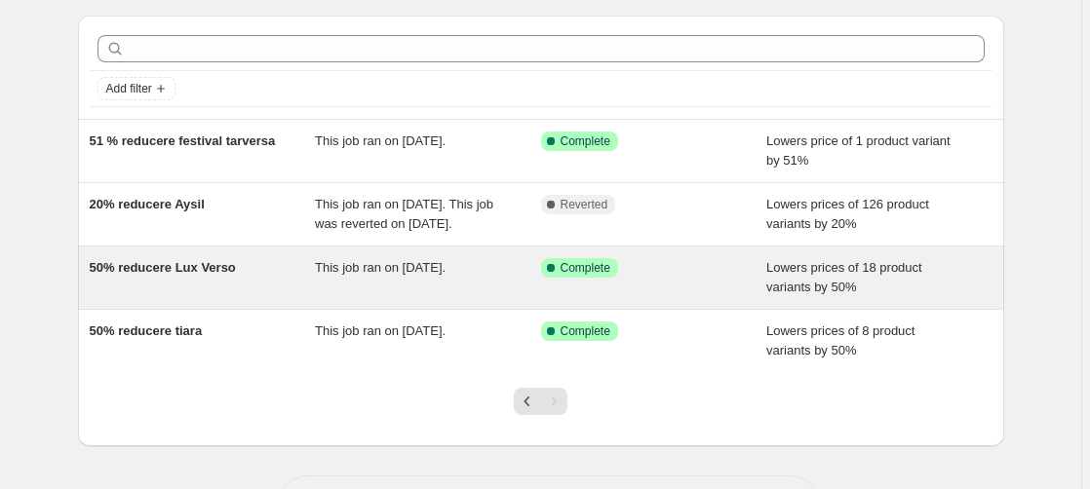
scroll to position [99, 0]
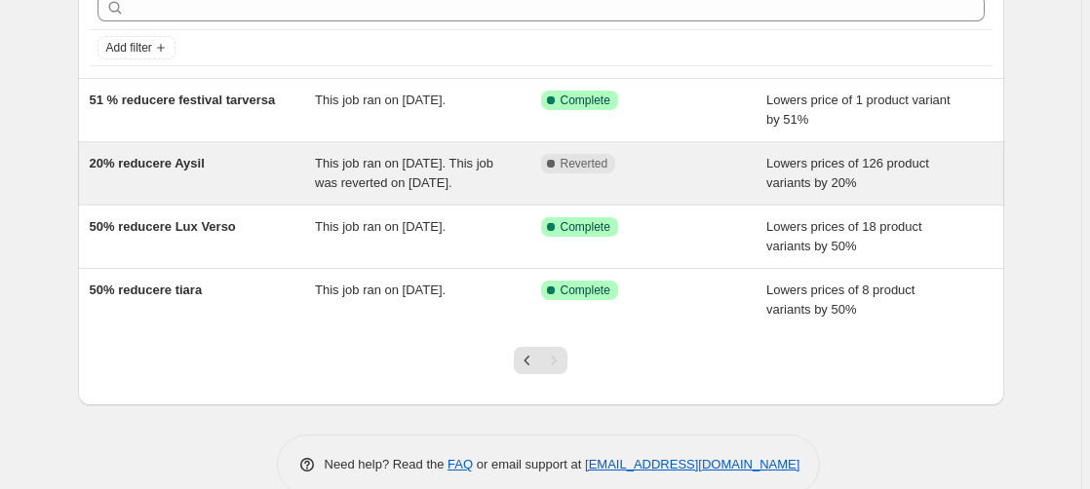
click at [171, 165] on span "20% reducere Aysil" at bounding box center [147, 163] width 115 height 15
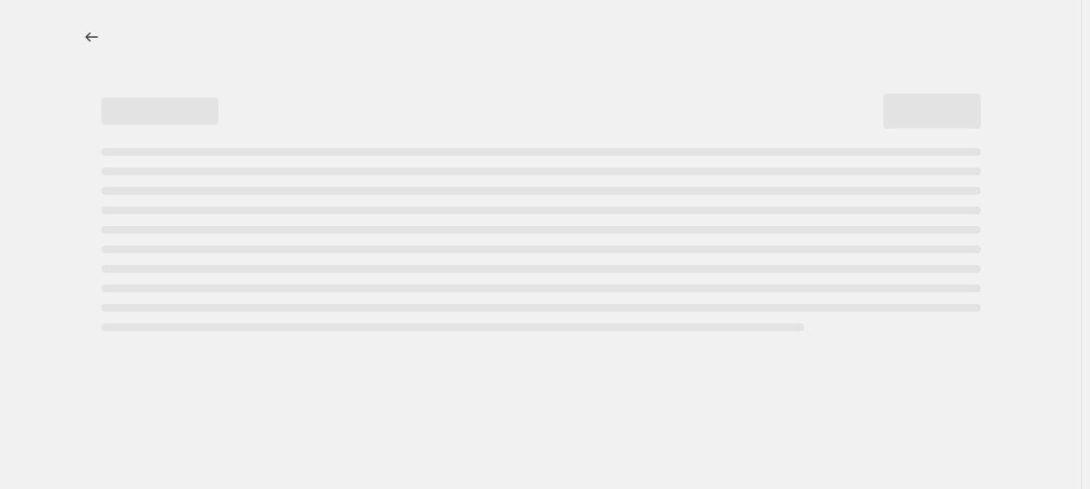
select select "percentage"
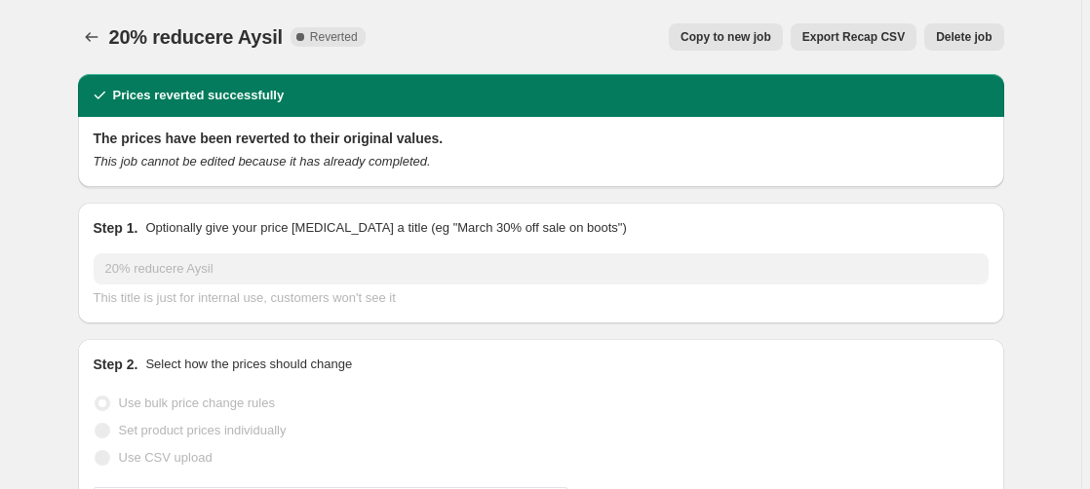
click at [973, 34] on span "Delete job" at bounding box center [964, 37] width 56 height 16
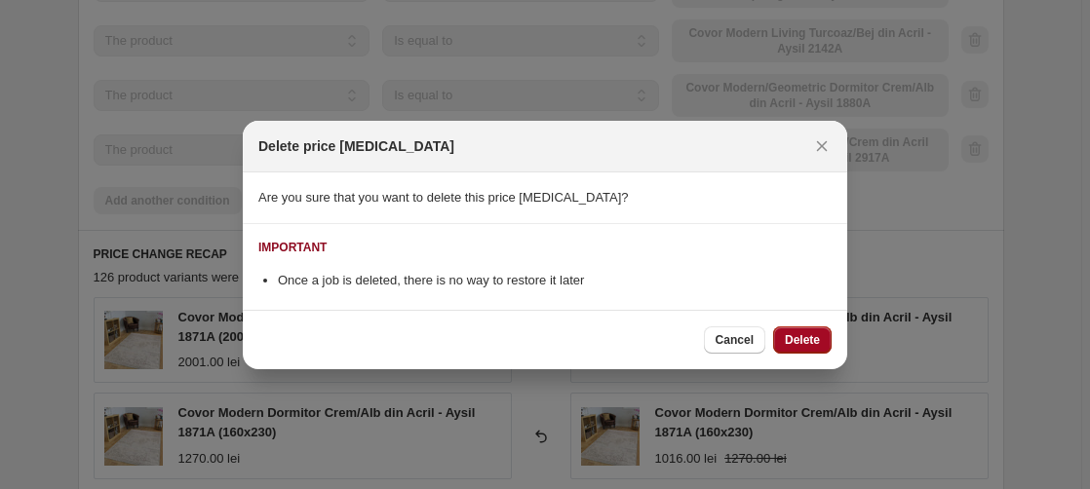
click at [814, 336] on span "Delete" at bounding box center [802, 340] width 35 height 16
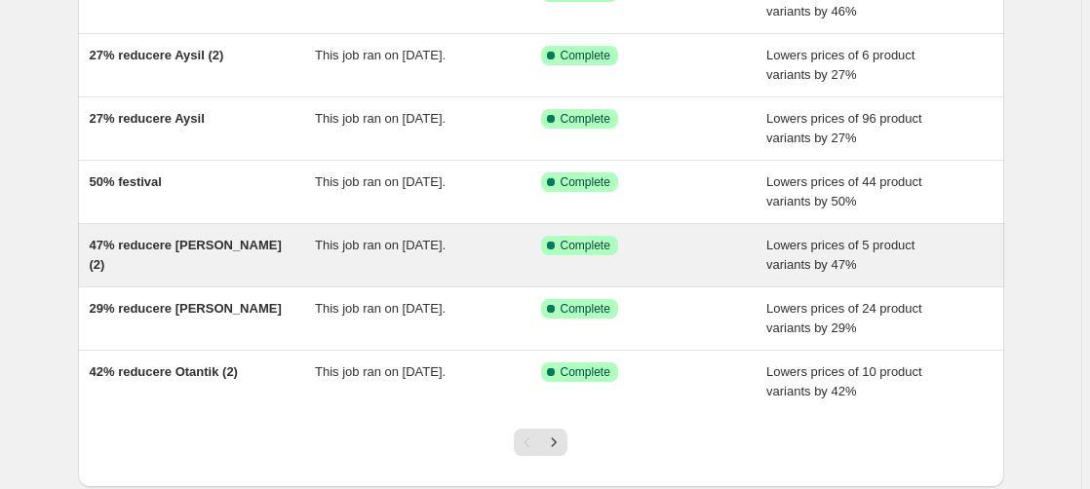
scroll to position [515, 0]
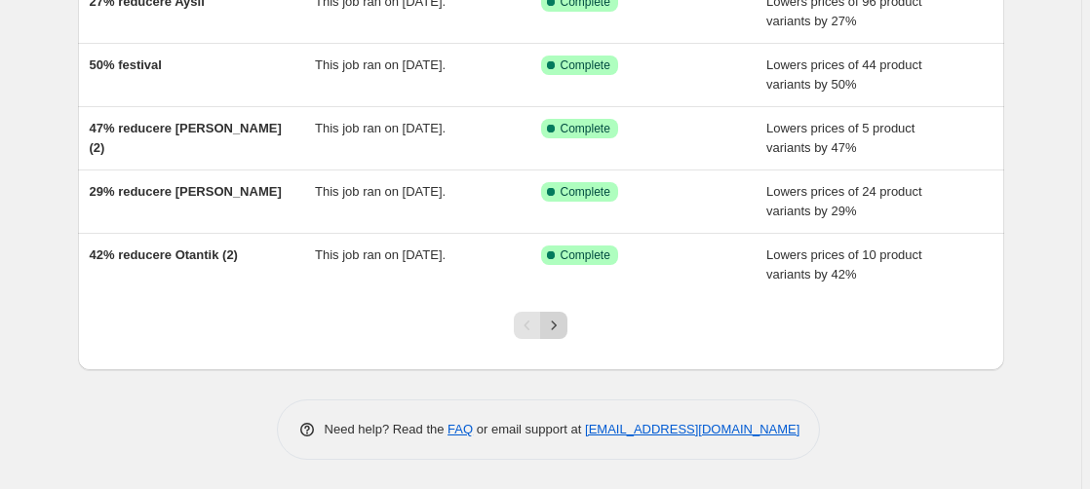
click at [557, 326] on icon "Next" at bounding box center [553, 325] width 19 height 19
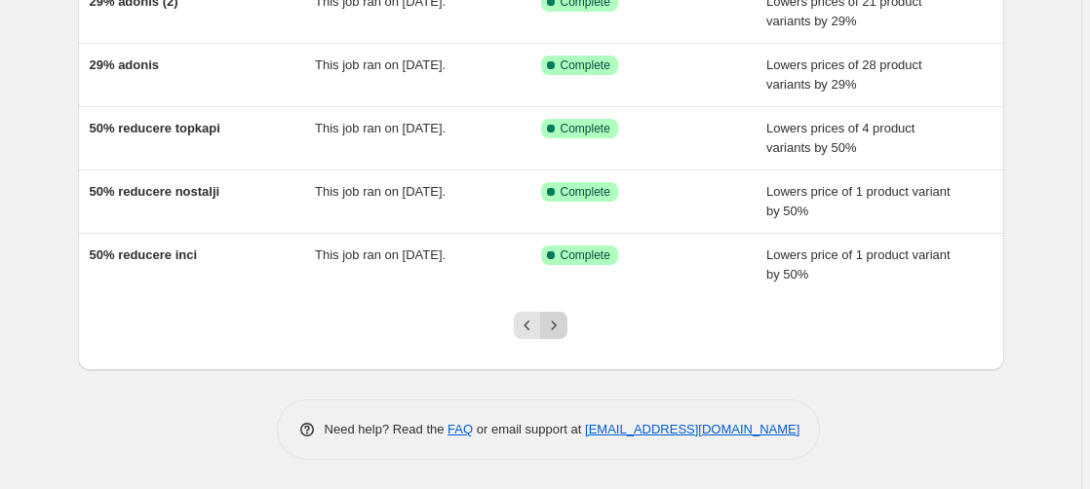
click at [558, 318] on icon "Next" at bounding box center [553, 325] width 19 height 19
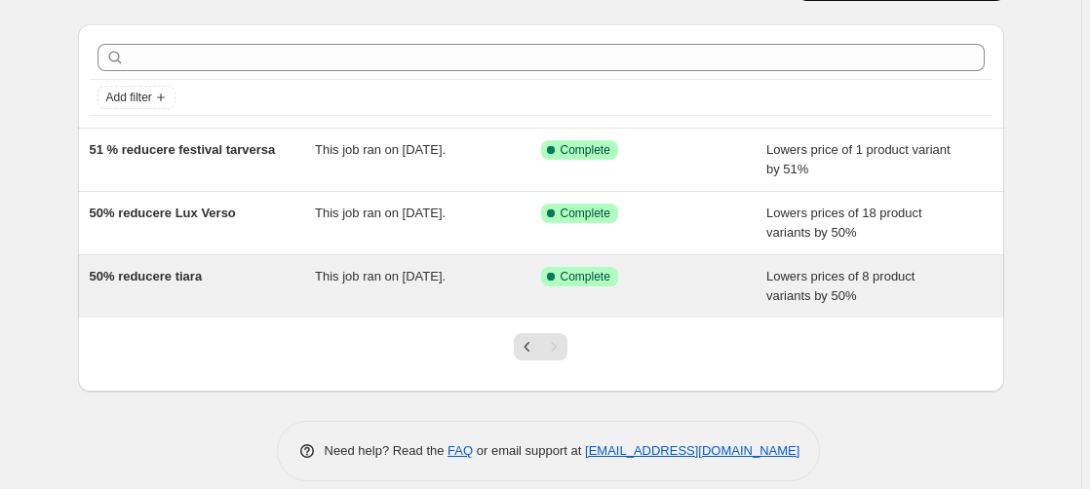
scroll to position [71, 0]
